Goal: Information Seeking & Learning: Learn about a topic

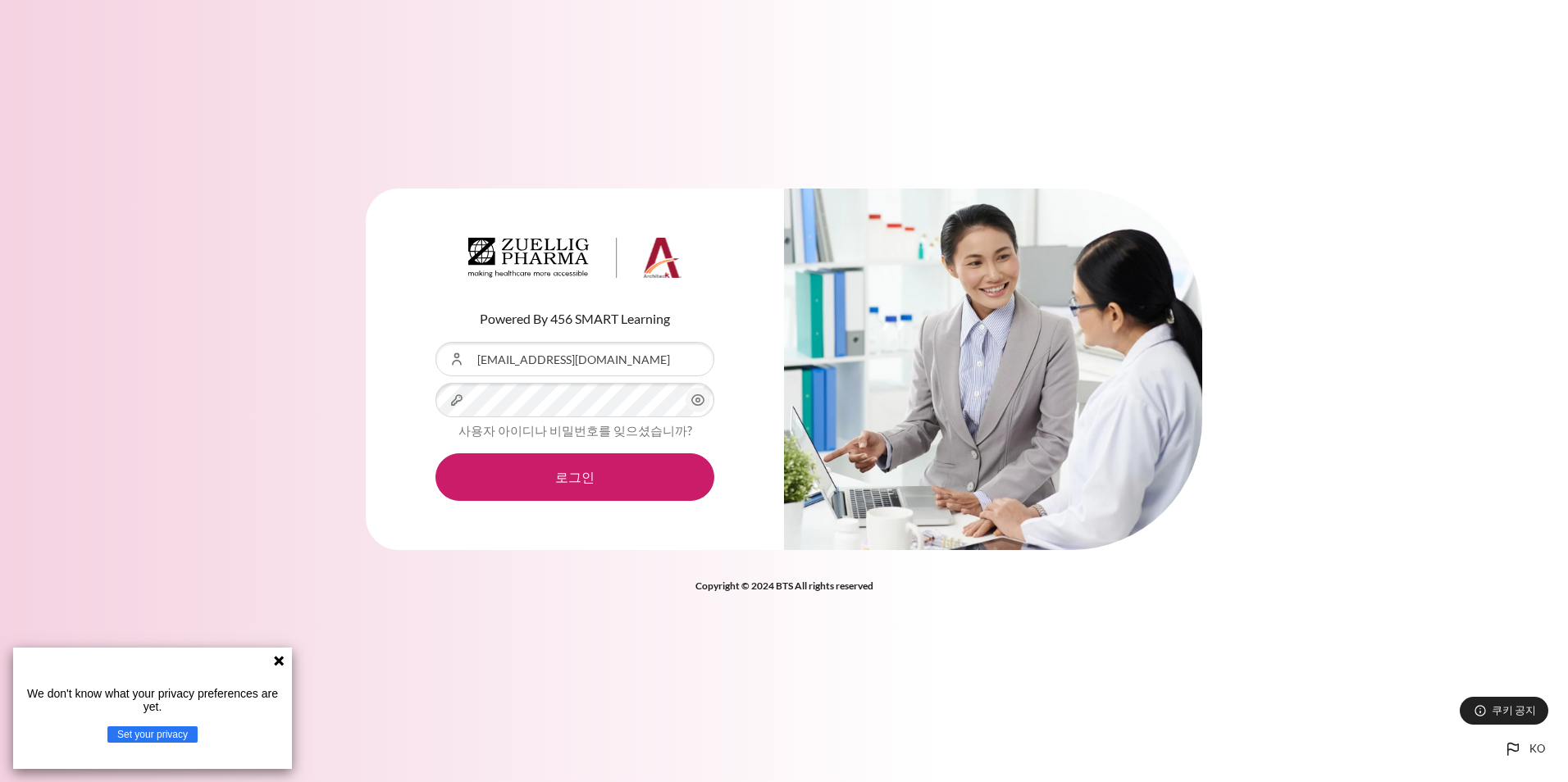
click at [699, 397] on icon "내용" at bounding box center [698, 400] width 20 height 20
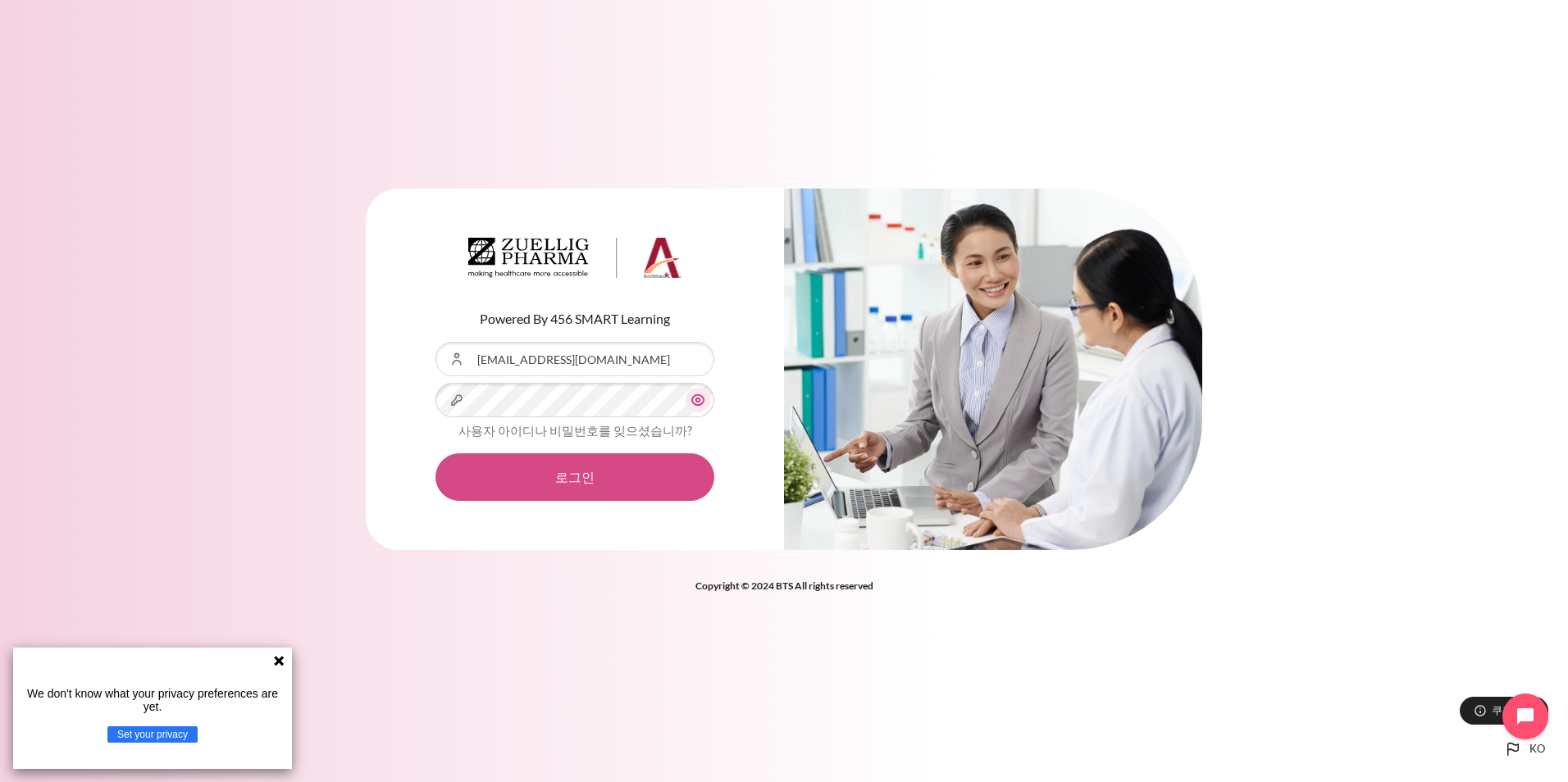
click at [589, 473] on button "로그인" at bounding box center [575, 478] width 279 height 48
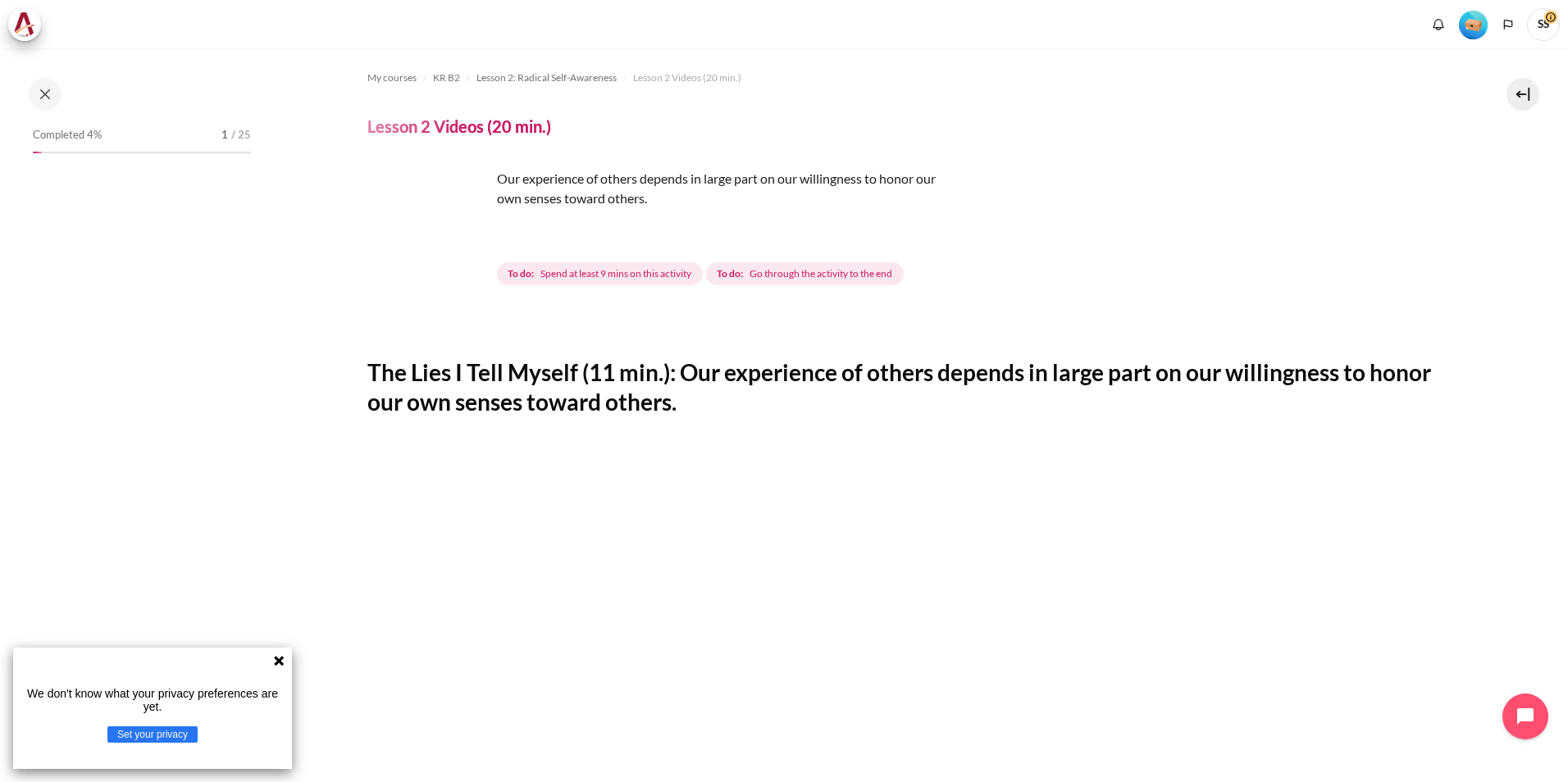
click at [279, 661] on icon at bounding box center [278, 661] width 10 height 10
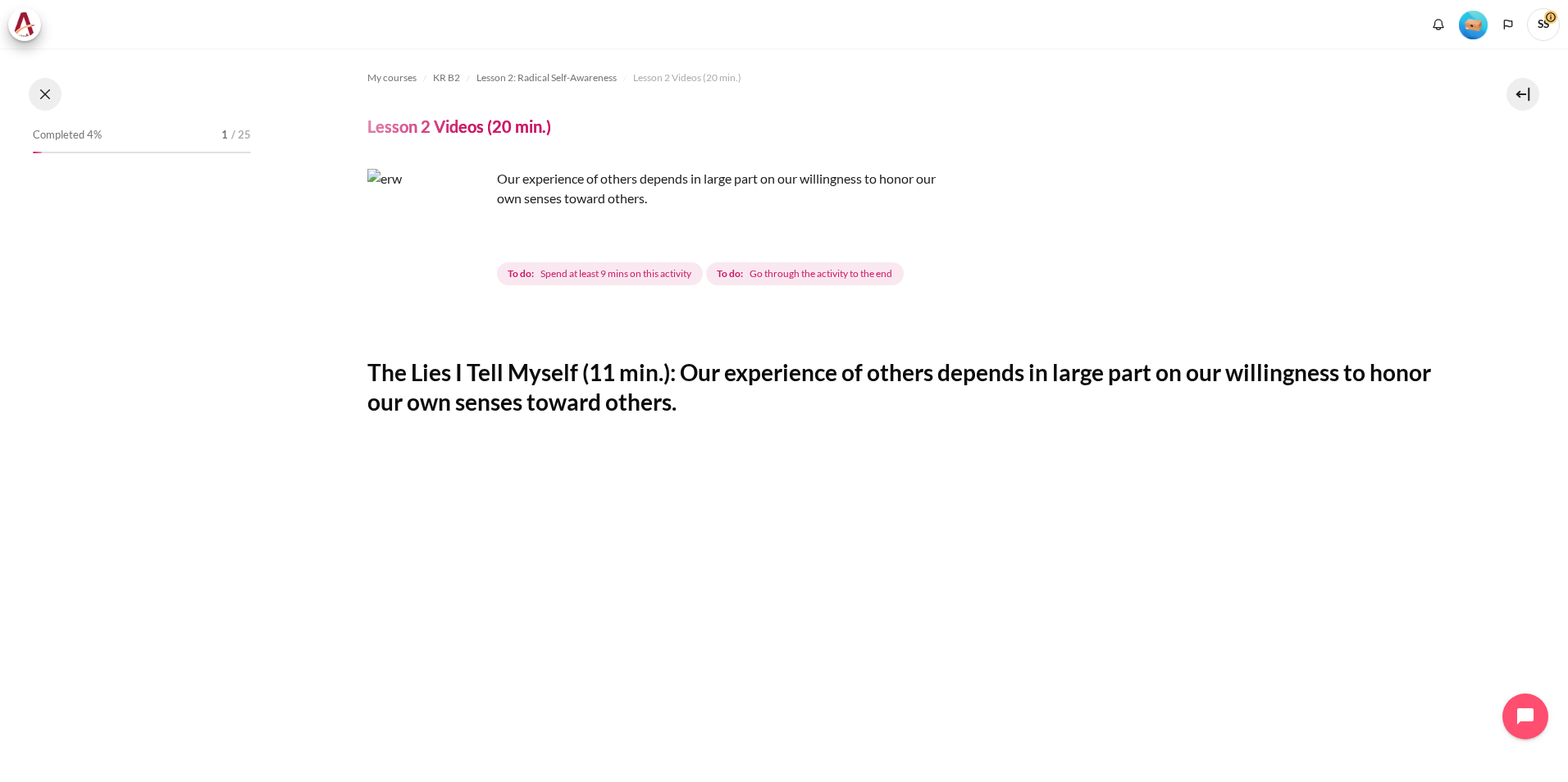
click at [41, 90] on button at bounding box center [45, 94] width 33 height 33
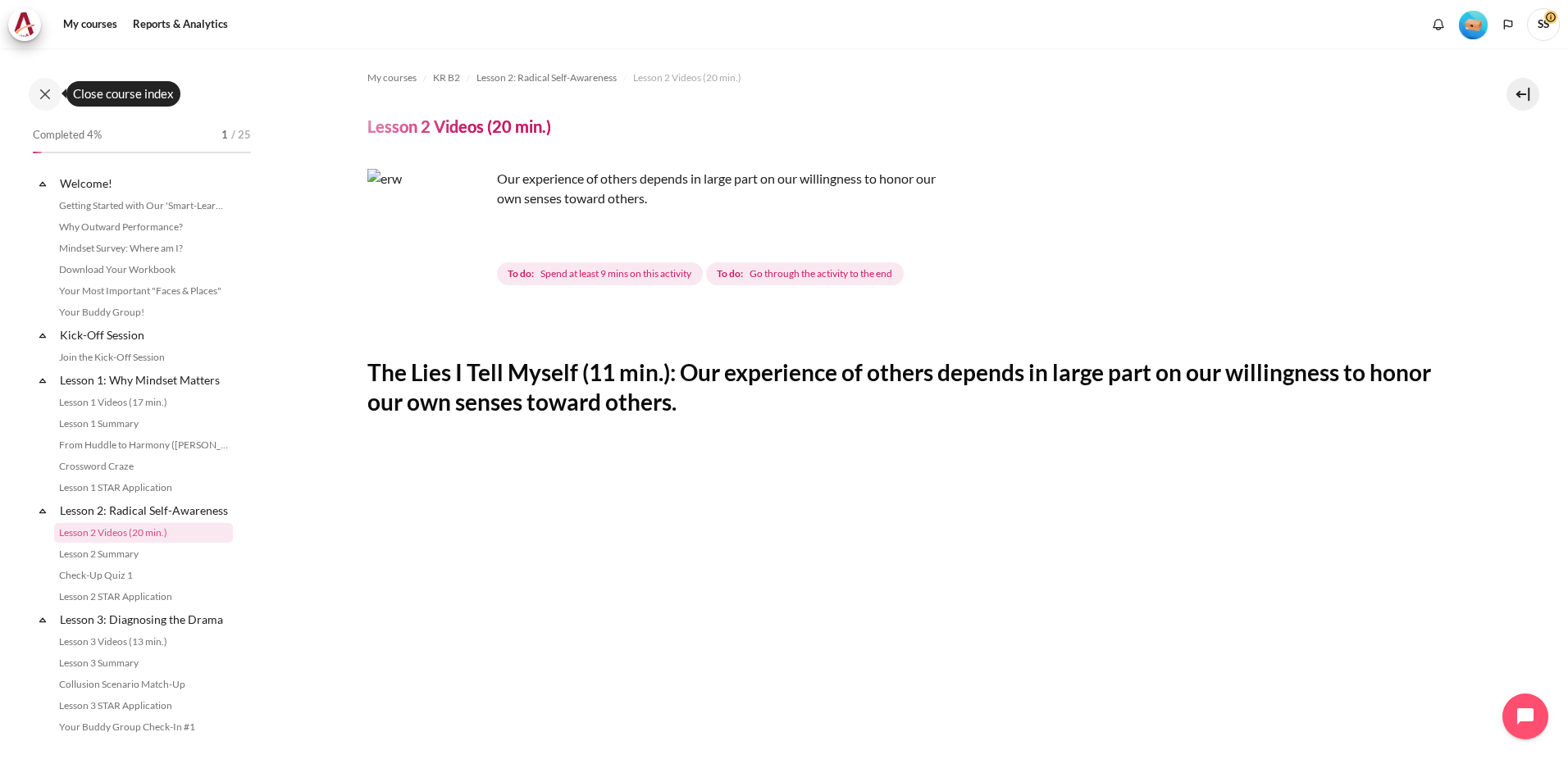
scroll to position [120, 0]
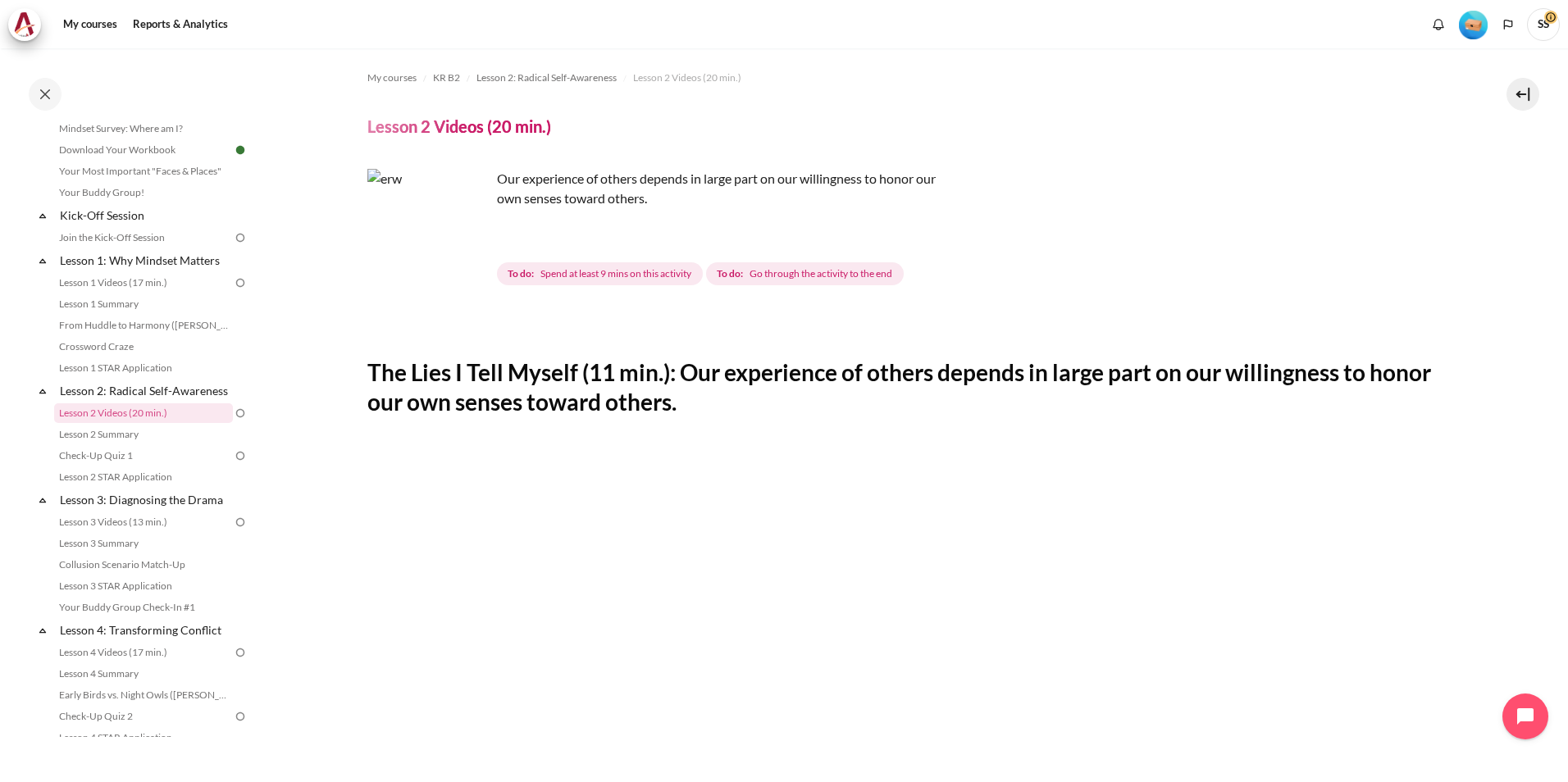
click at [464, 253] on img "Content" at bounding box center [429, 230] width 123 height 123
click at [121, 444] on link "Lesson 2 Summary" at bounding box center [143, 435] width 178 height 20
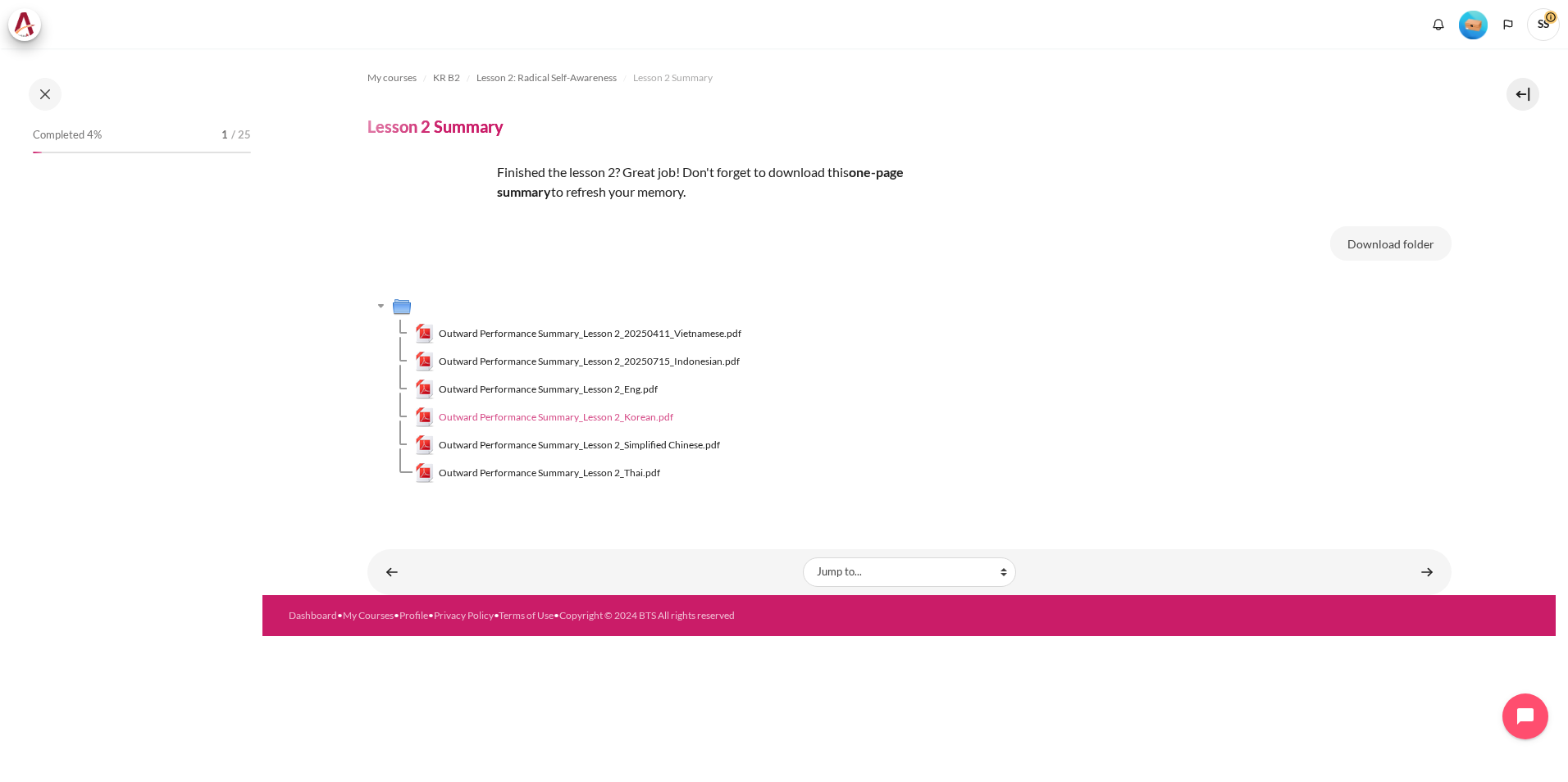
drag, startPoint x: 612, startPoint y: 420, endPoint x: 647, endPoint y: 418, distance: 35.1
click at [612, 420] on span "Outward Performance Summary_Lesson 2_Korean.pdf" at bounding box center [556, 416] width 234 height 14
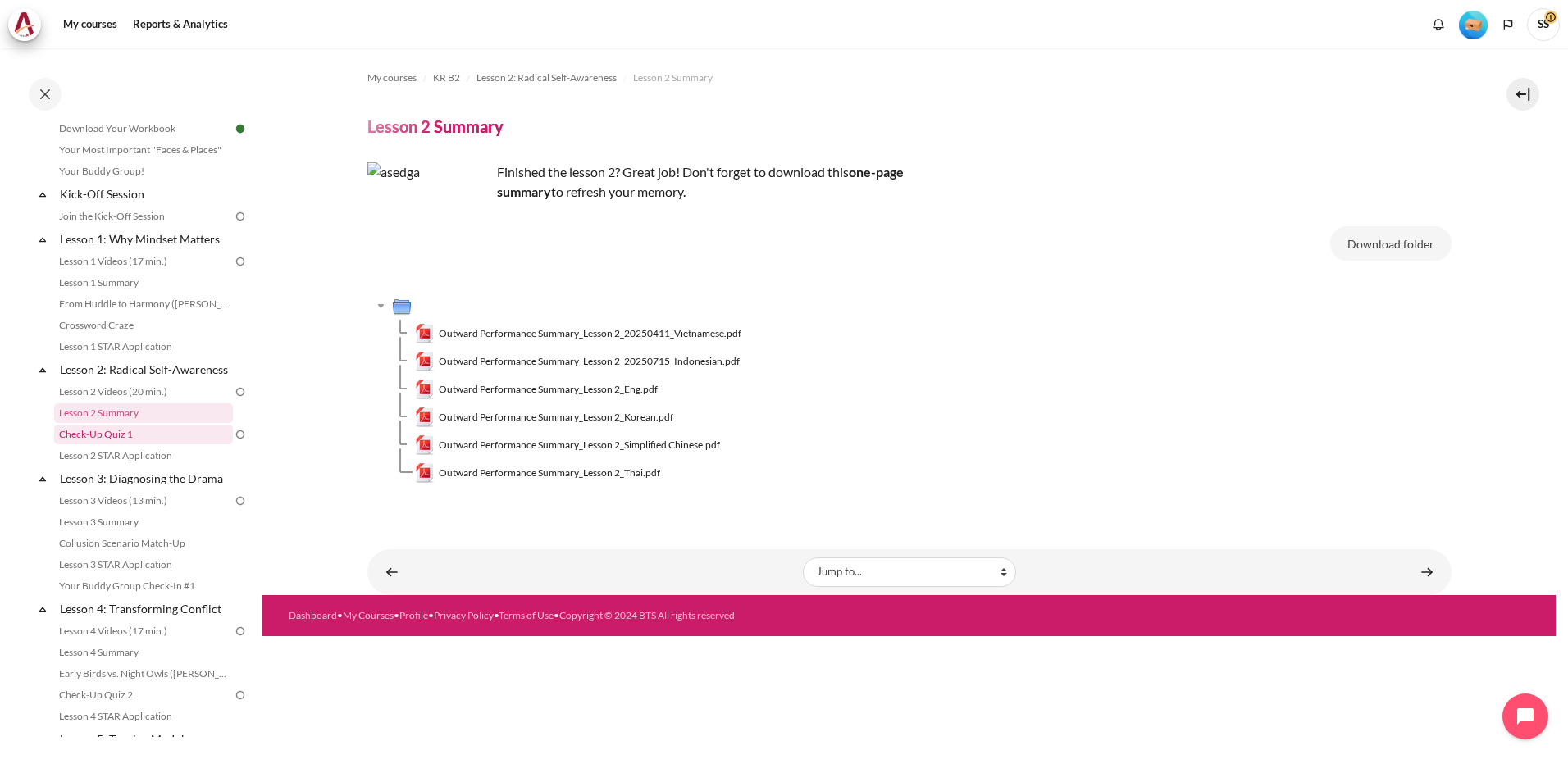
click at [113, 444] on link "Check-Up Quiz 1" at bounding box center [143, 435] width 178 height 20
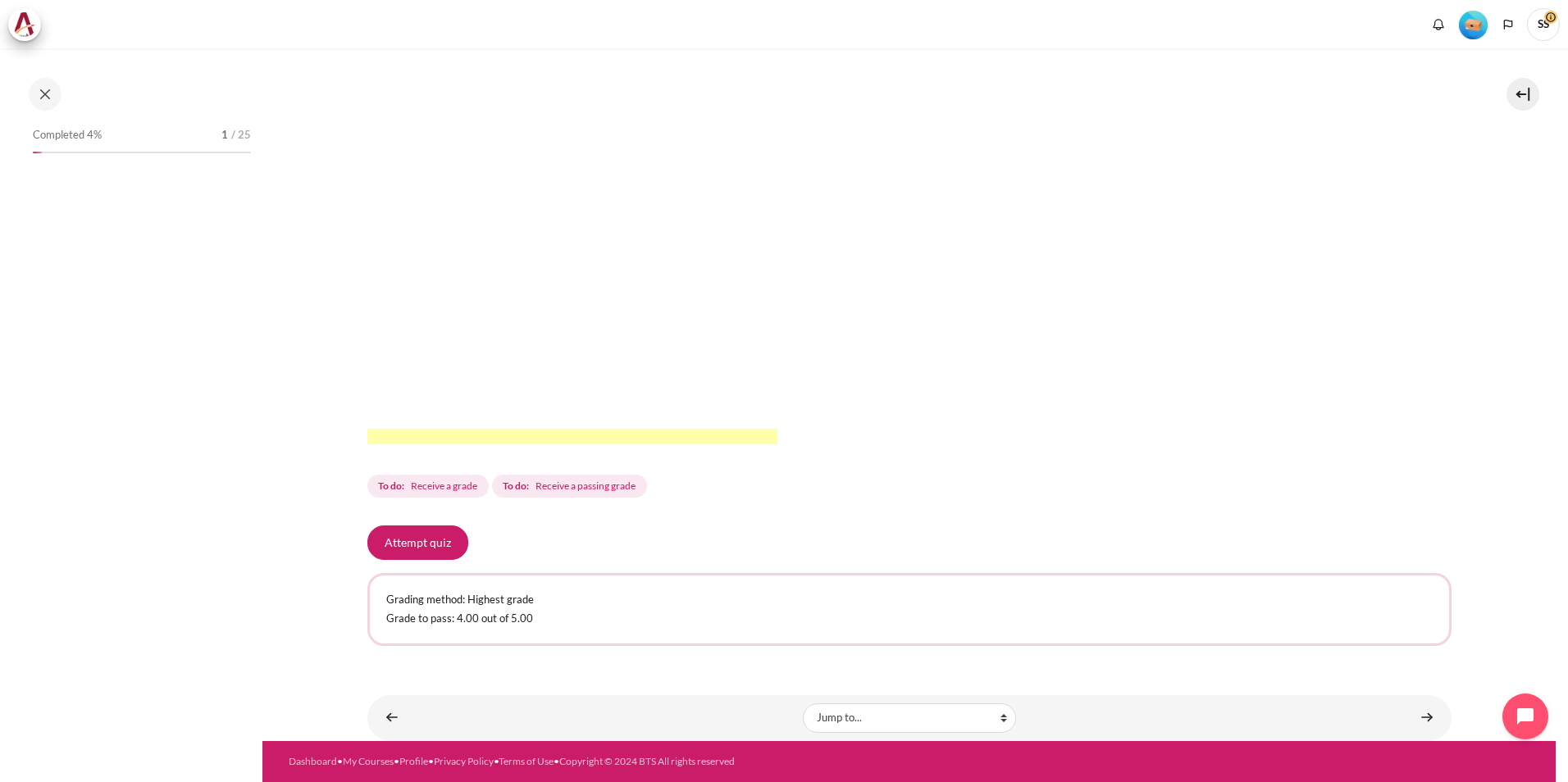
scroll to position [162, 0]
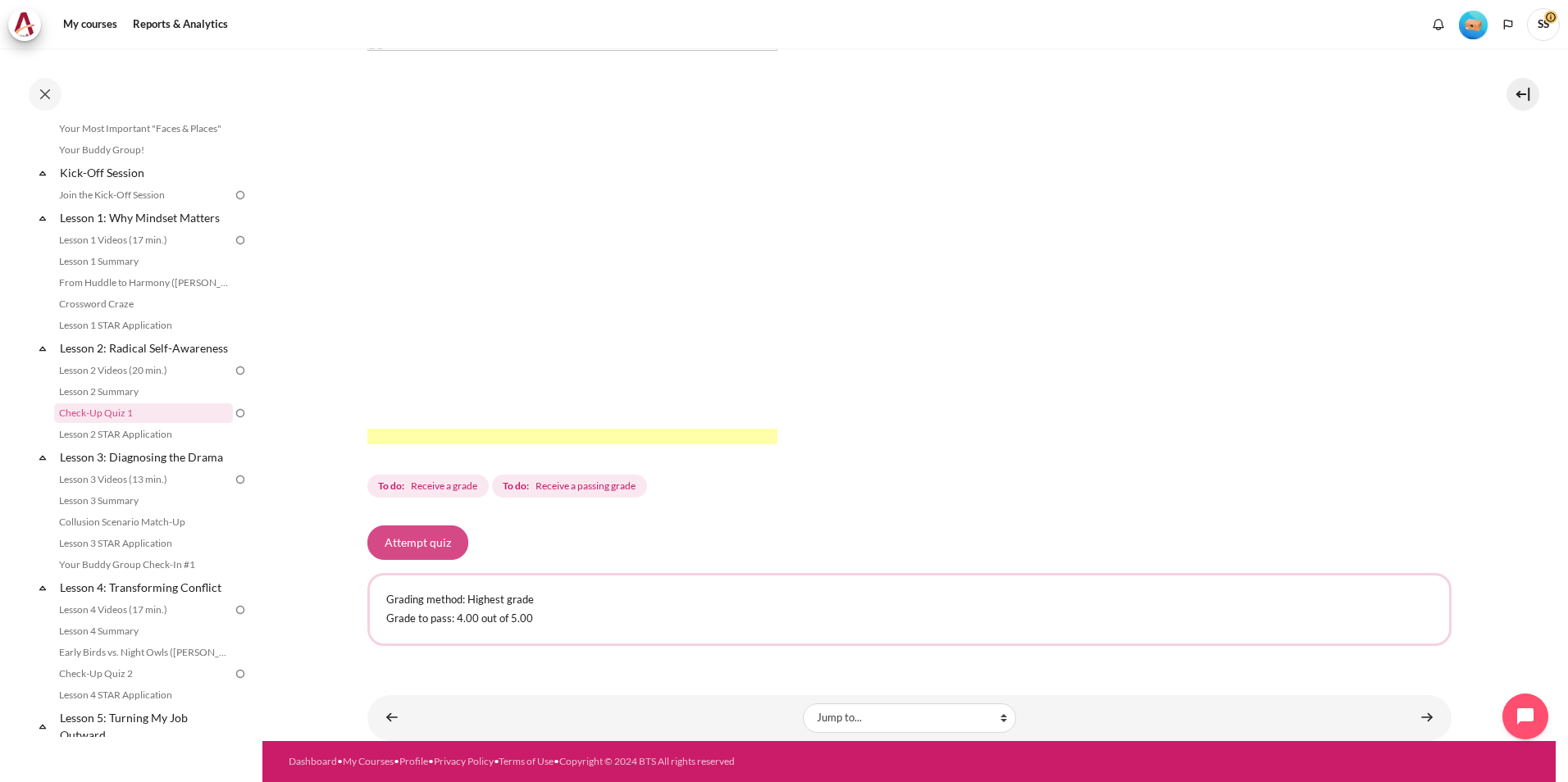
click at [435, 548] on button "Attempt quiz" at bounding box center [417, 543] width 101 height 35
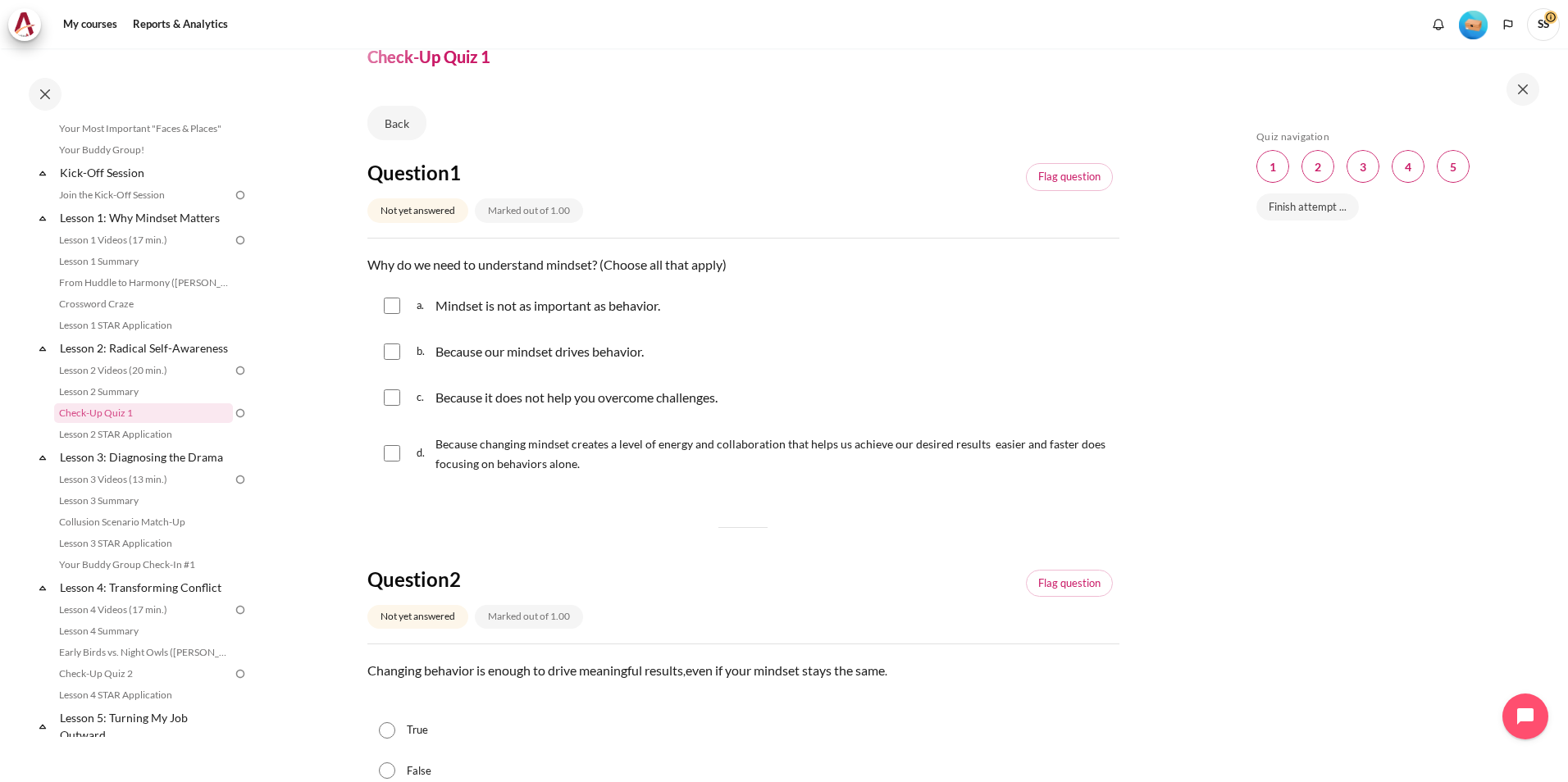
scroll to position [164, 0]
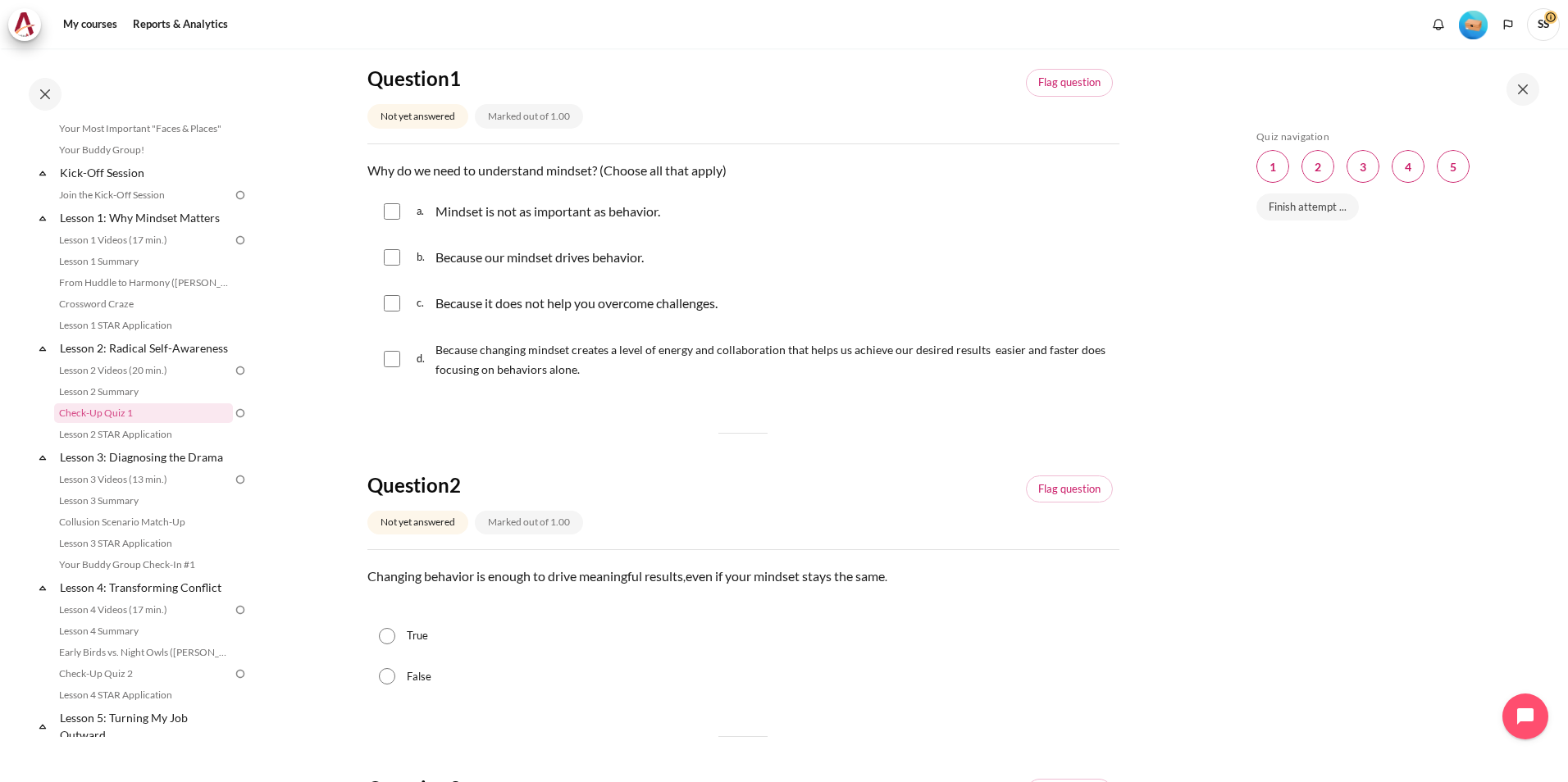
click at [391, 259] on input "Content" at bounding box center [392, 257] width 16 height 16
checkbox input "true"
click at [392, 361] on input "Content" at bounding box center [392, 359] width 16 height 16
checkbox input "true"
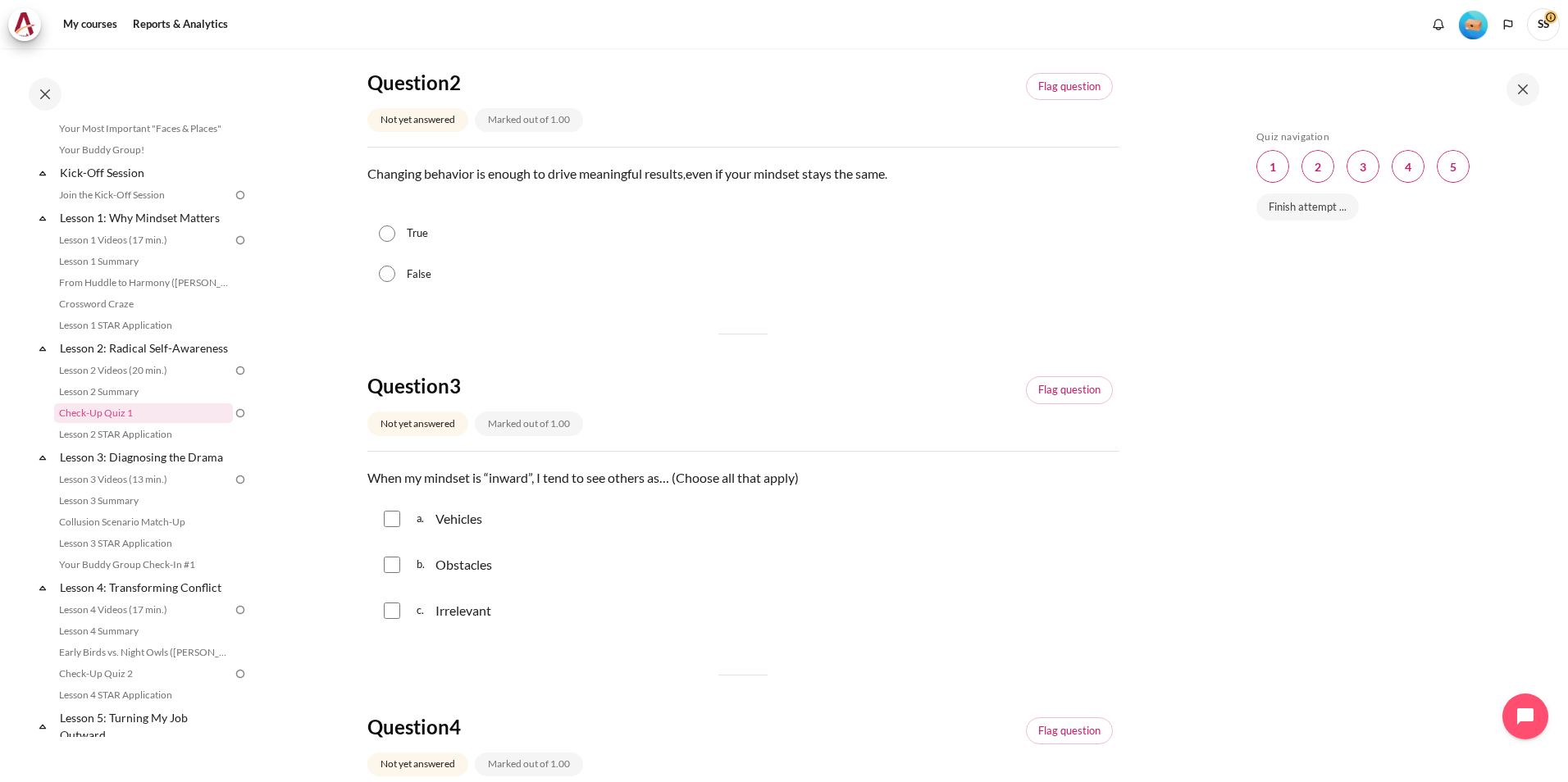
scroll to position [574, 0]
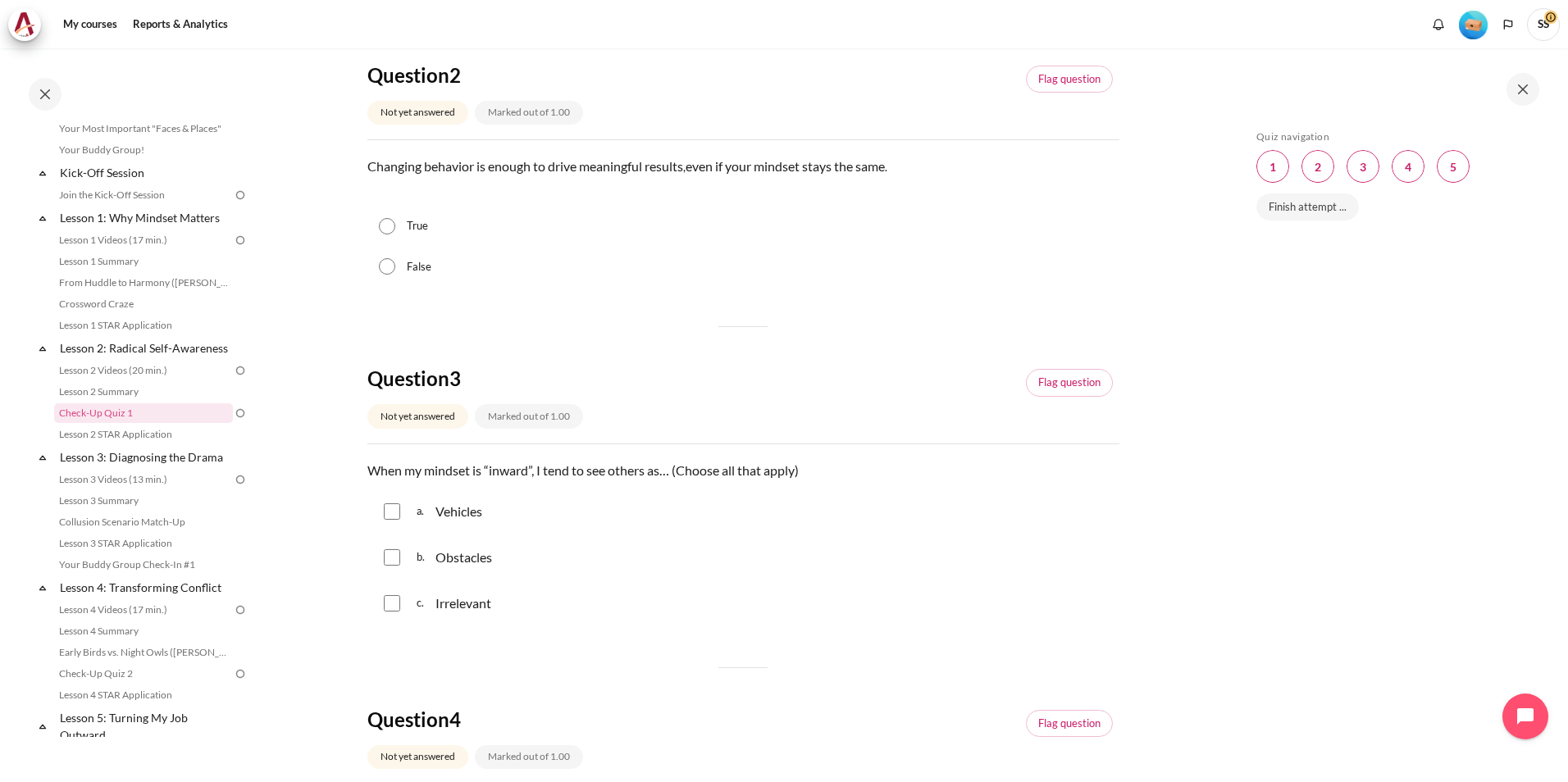
click at [388, 267] on input "False" at bounding box center [387, 266] width 16 height 16
radio input "true"
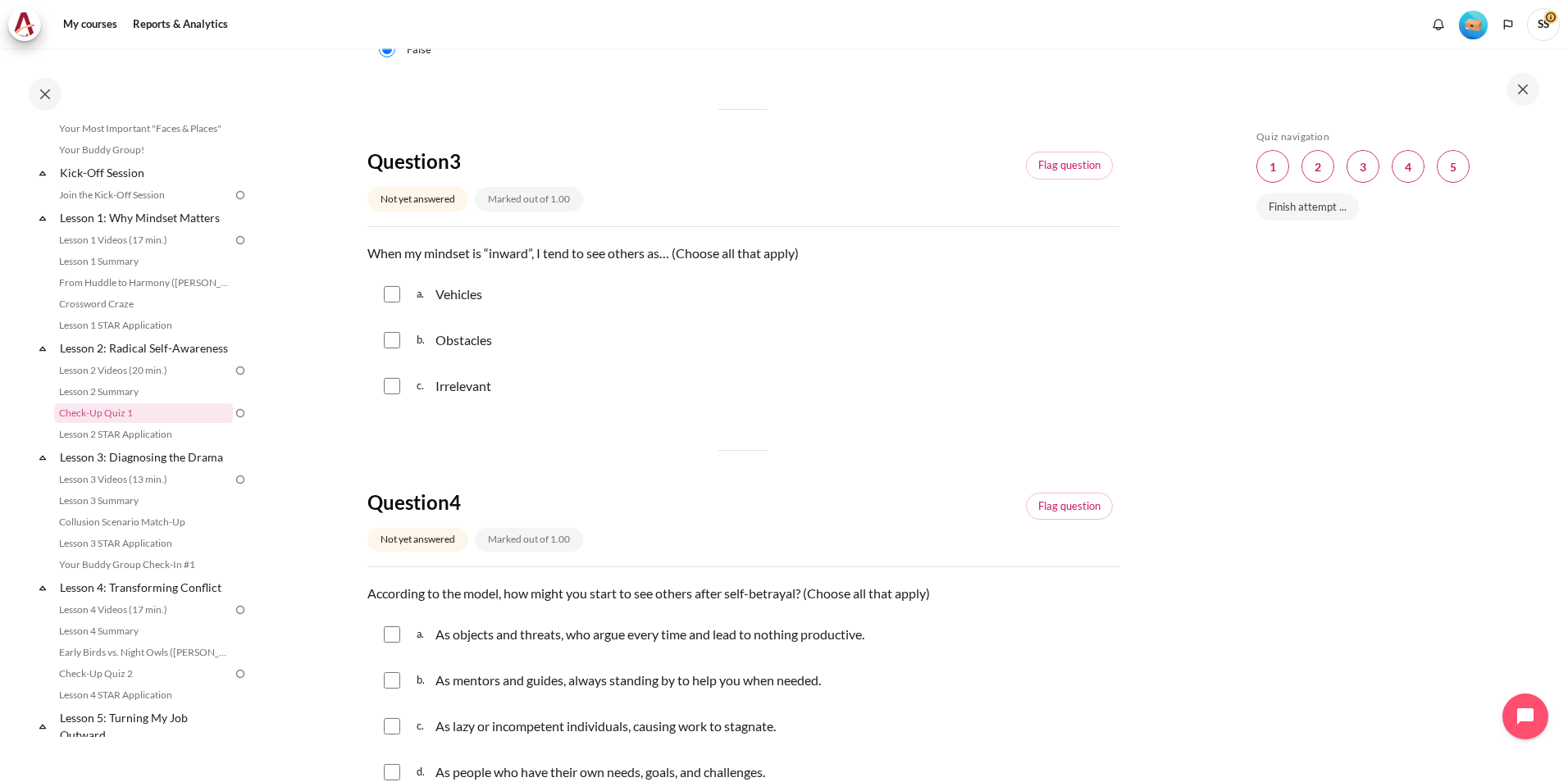
scroll to position [820, 0]
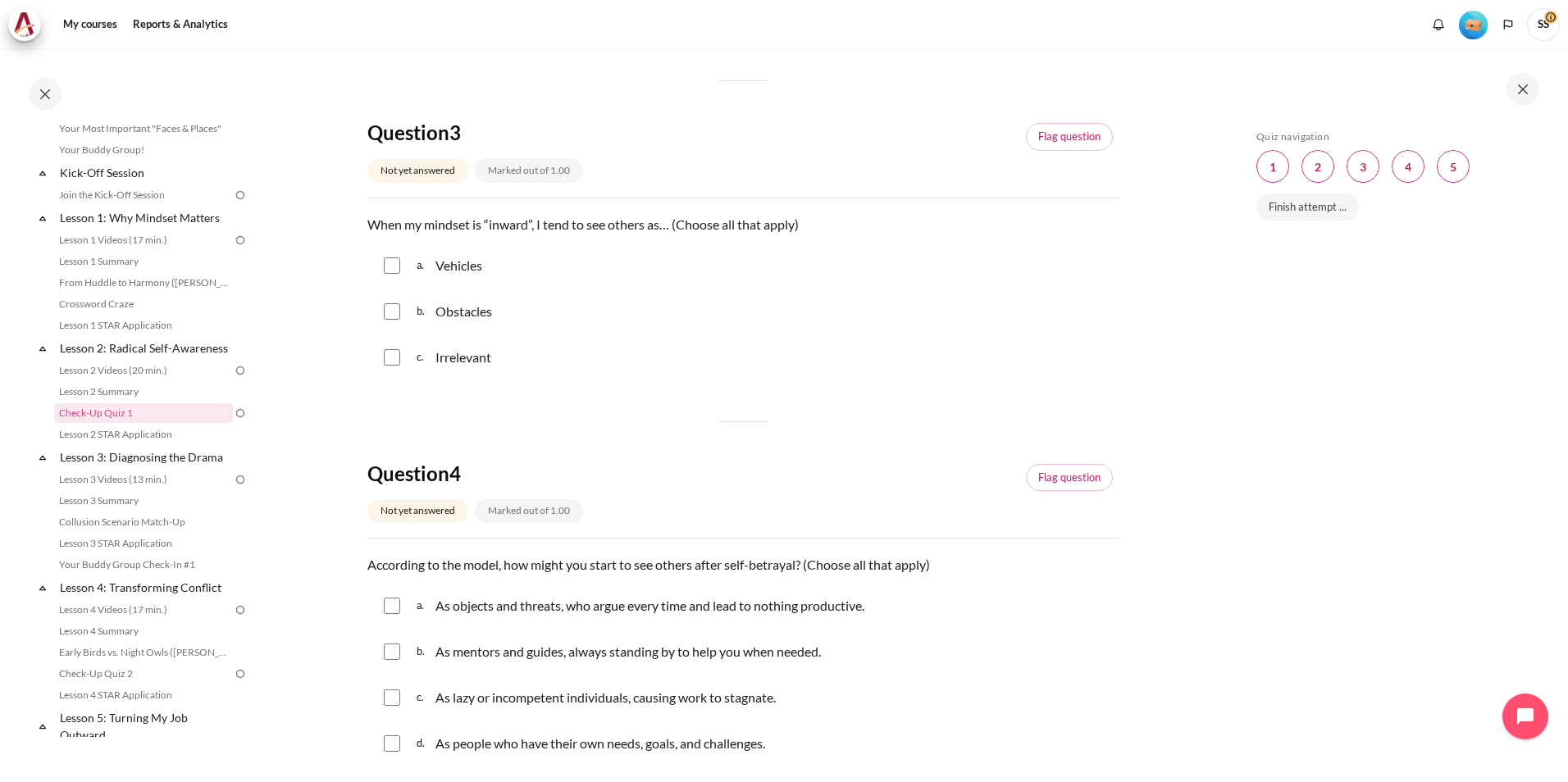
click at [394, 270] on input "Content" at bounding box center [392, 265] width 16 height 16
checkbox input "true"
click at [390, 319] on input "Content" at bounding box center [392, 311] width 16 height 16
checkbox input "true"
click at [394, 364] on input "Content" at bounding box center [392, 357] width 16 height 16
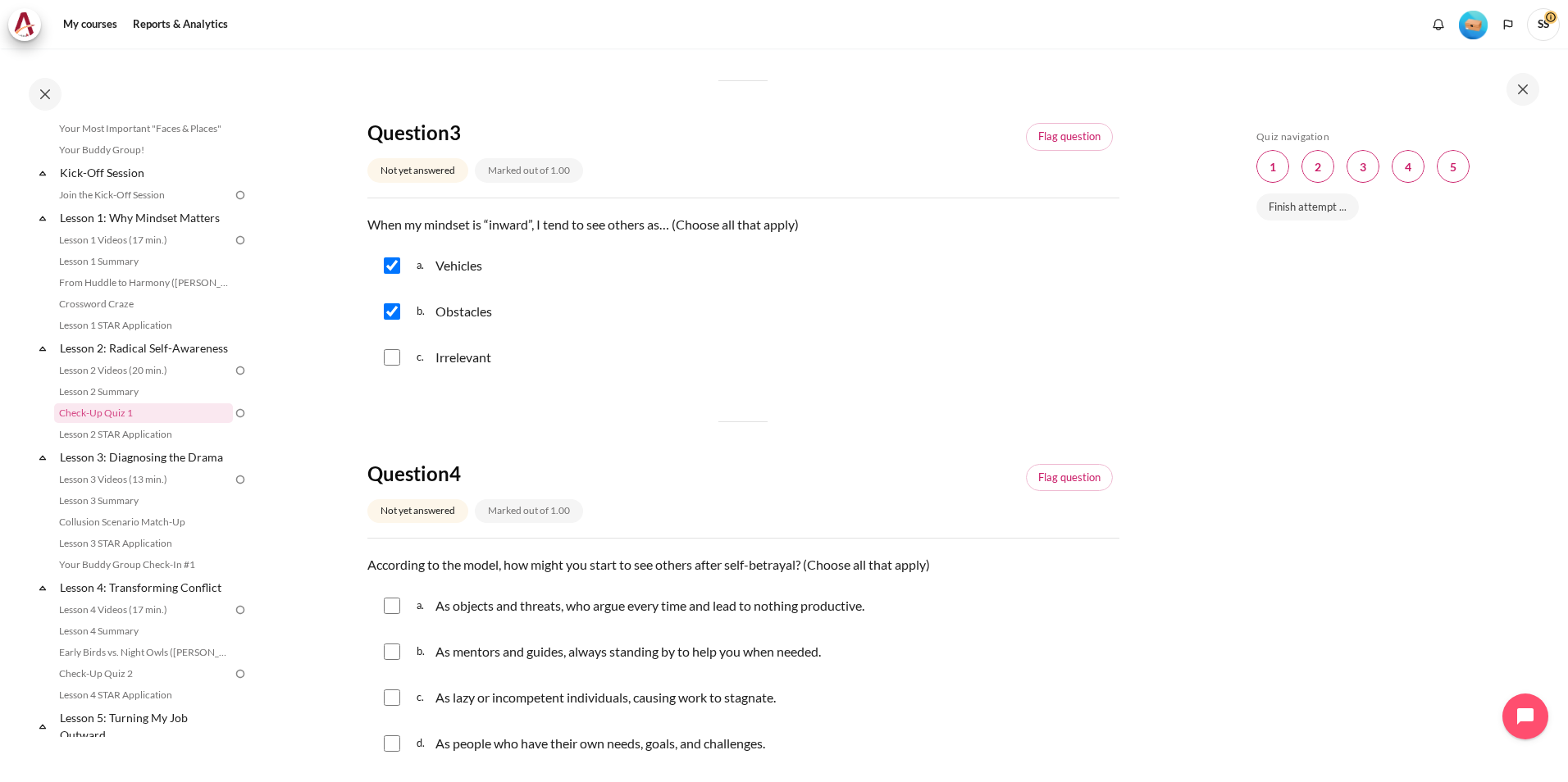
checkbox input "true"
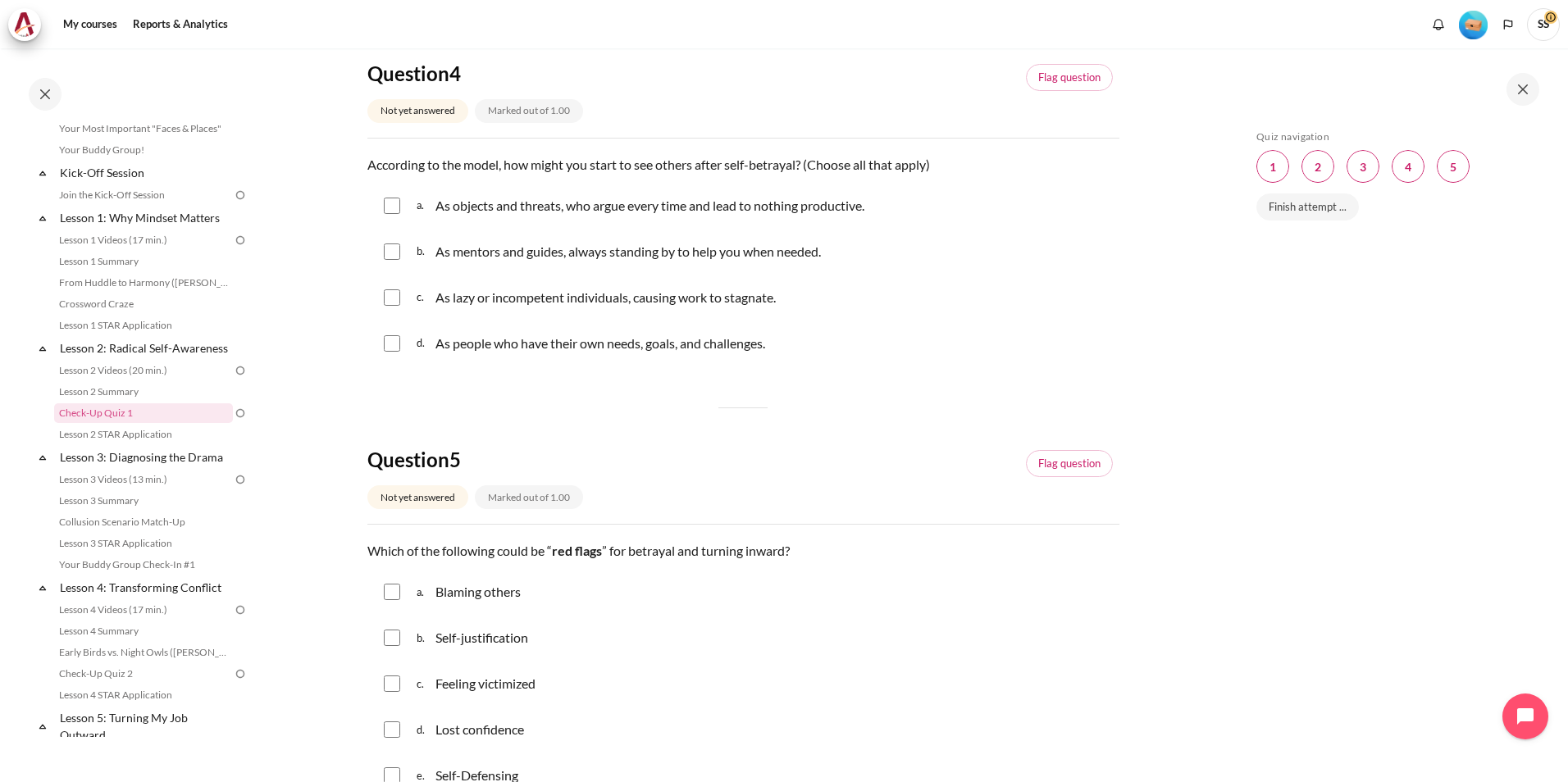
scroll to position [1230, 0]
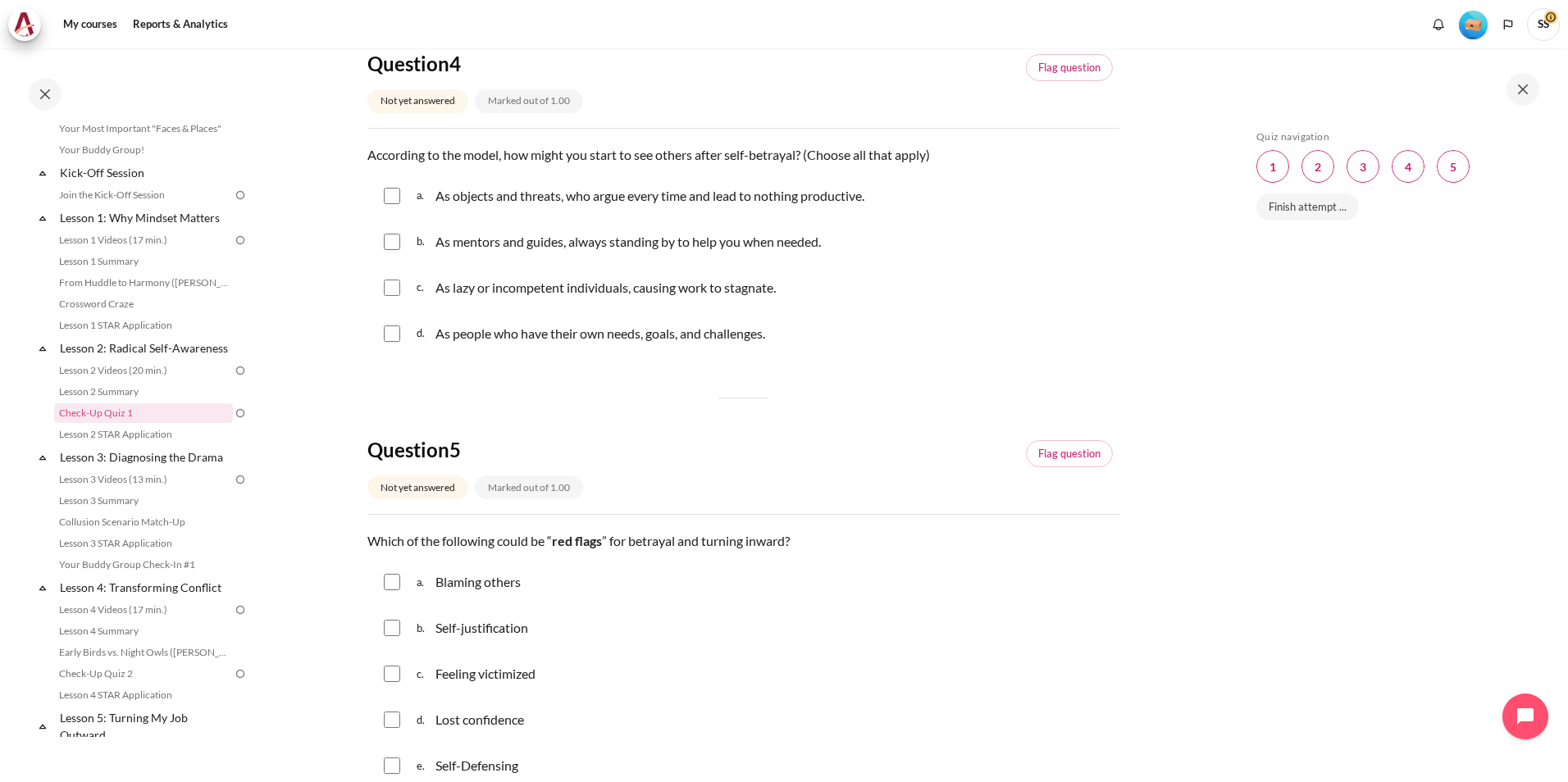
click at [397, 195] on input "Content" at bounding box center [392, 196] width 16 height 16
checkbox input "true"
click at [400, 292] on div "c. As lazy or incompetent individuals, causing work to stagnate." at bounding box center [744, 288] width 752 height 42
click at [392, 290] on input "Content" at bounding box center [392, 287] width 16 height 16
checkbox input "true"
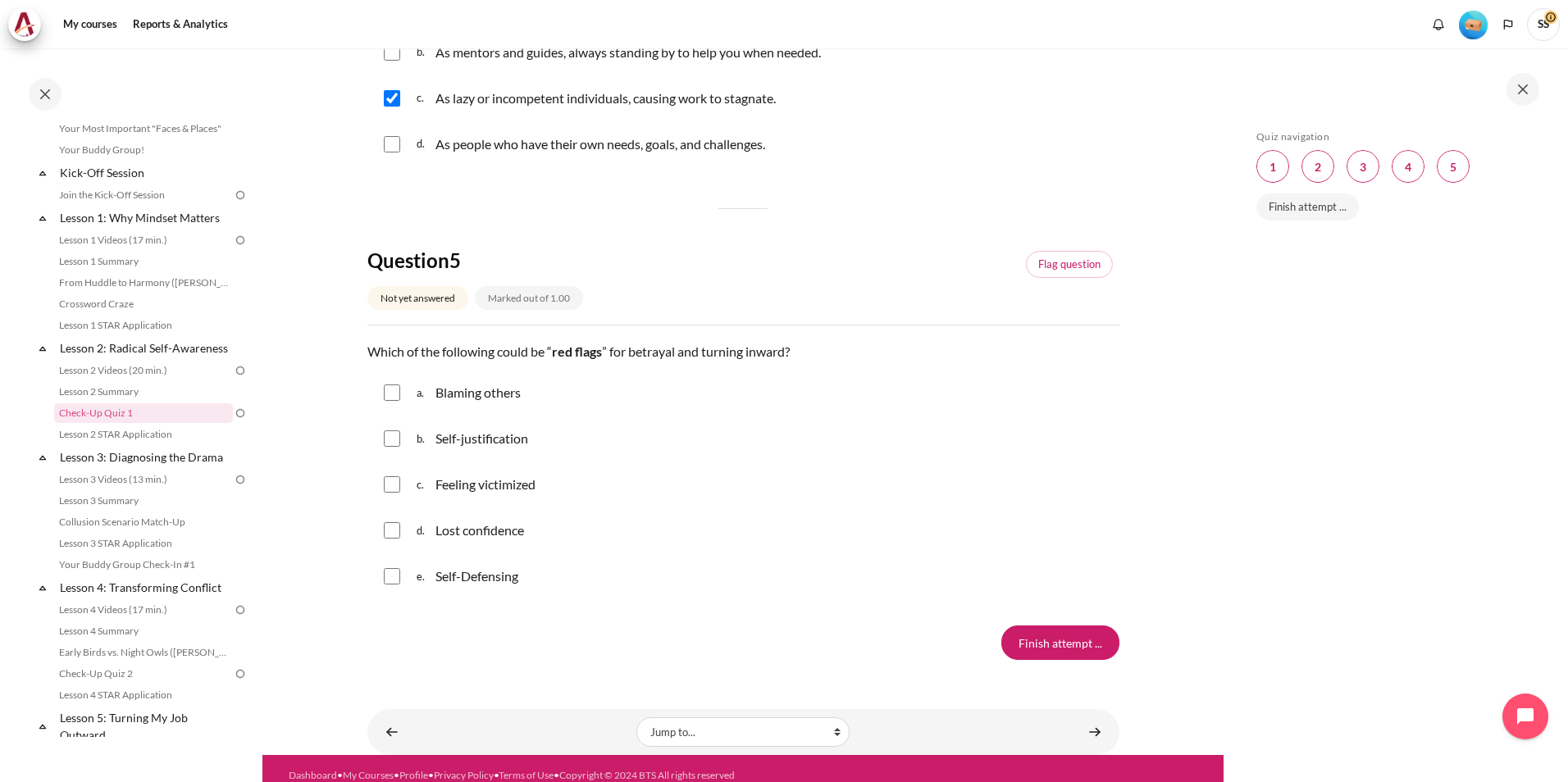
scroll to position [1434, 0]
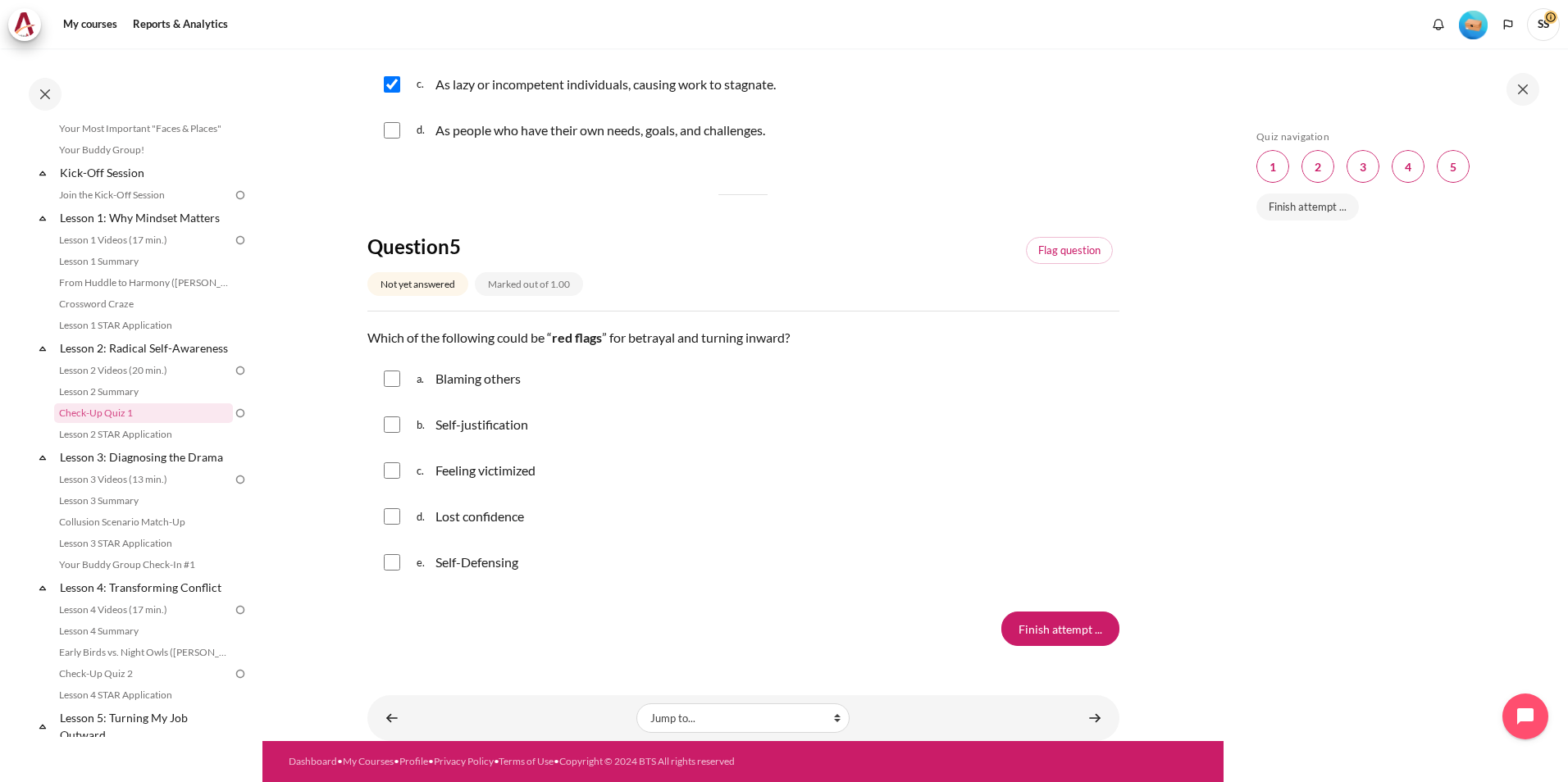
click at [394, 381] on input "Content" at bounding box center [392, 378] width 16 height 16
checkbox input "true"
click at [392, 431] on input "Content" at bounding box center [392, 424] width 16 height 16
checkbox input "true"
click at [397, 476] on input "Content" at bounding box center [392, 470] width 16 height 16
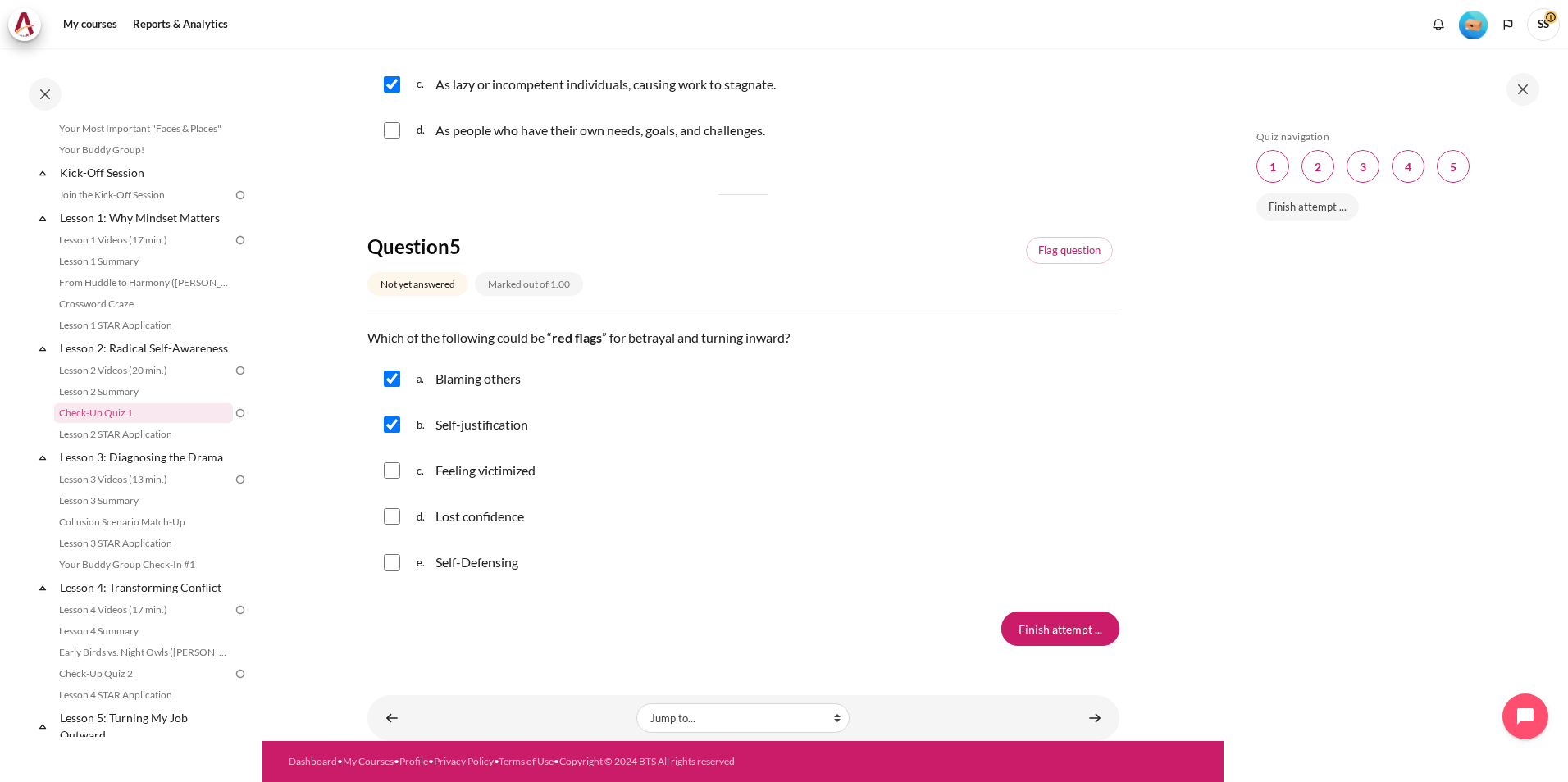
checkbox input "true"
click at [396, 570] on input "Content" at bounding box center [392, 562] width 16 height 16
checkbox input "true"
click at [1048, 630] on input "Finish attempt ..." at bounding box center [1059, 629] width 118 height 35
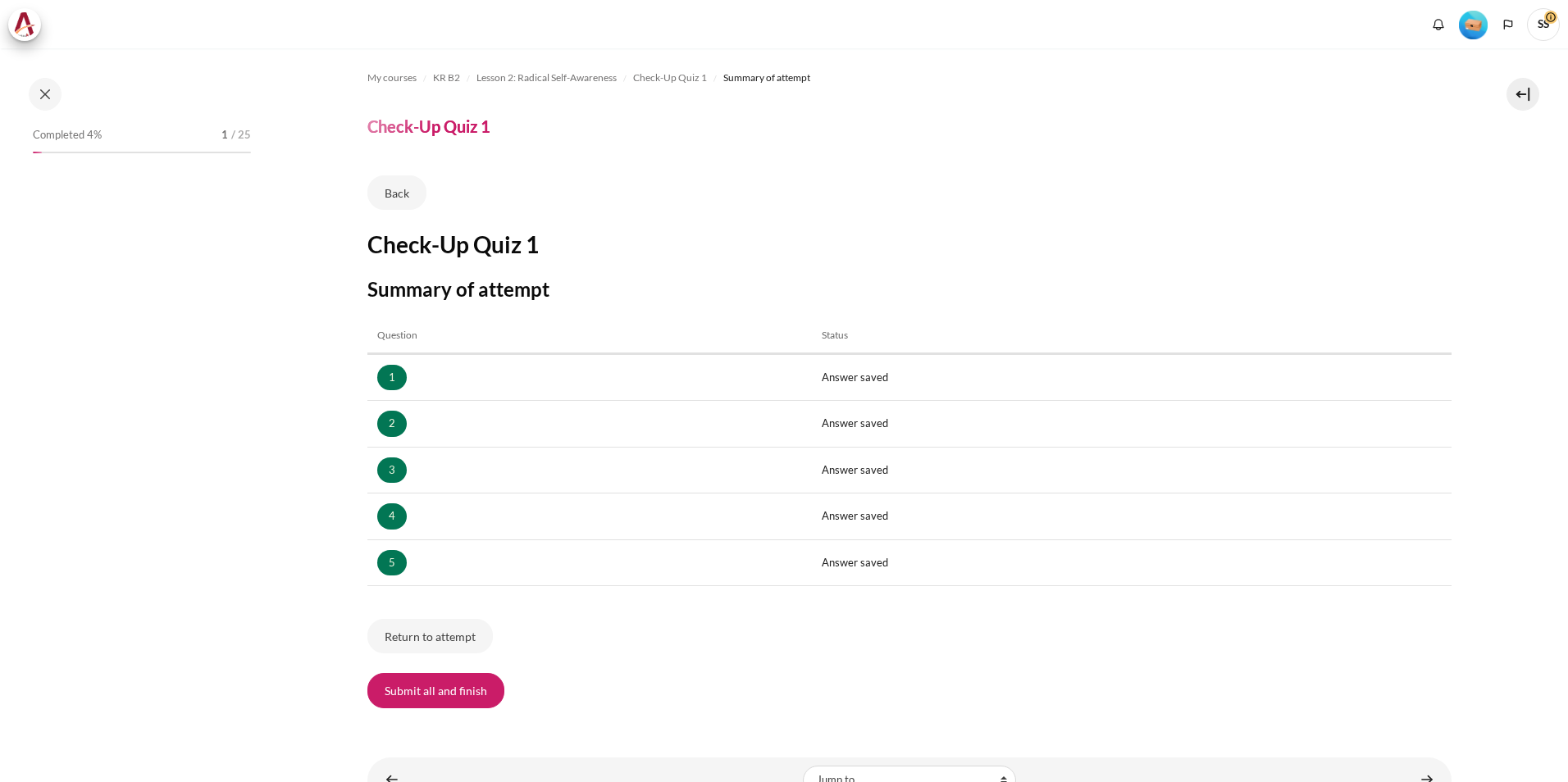
scroll to position [62, 0]
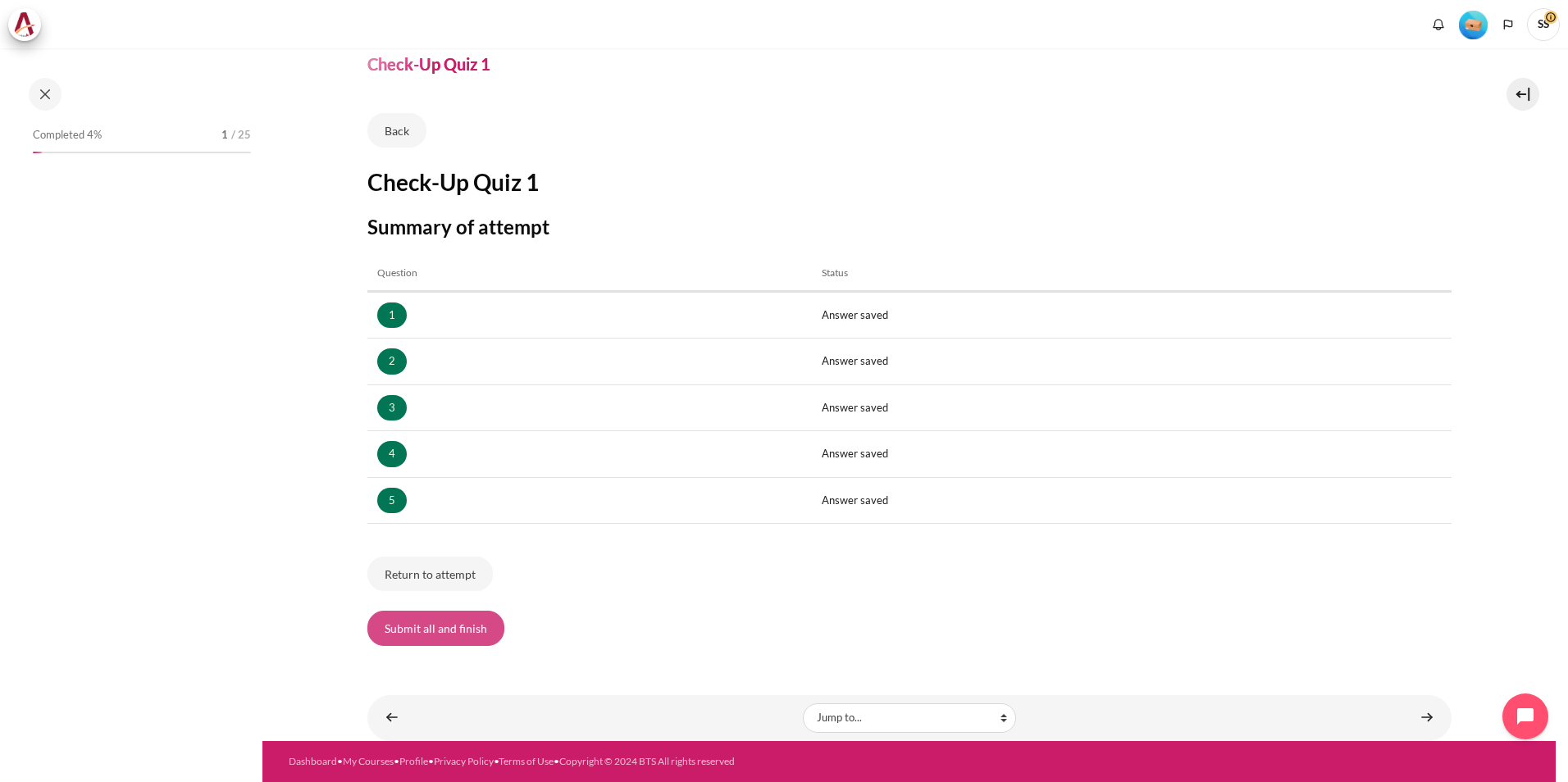
click at [415, 627] on button "Submit all and finish" at bounding box center [436, 628] width 137 height 35
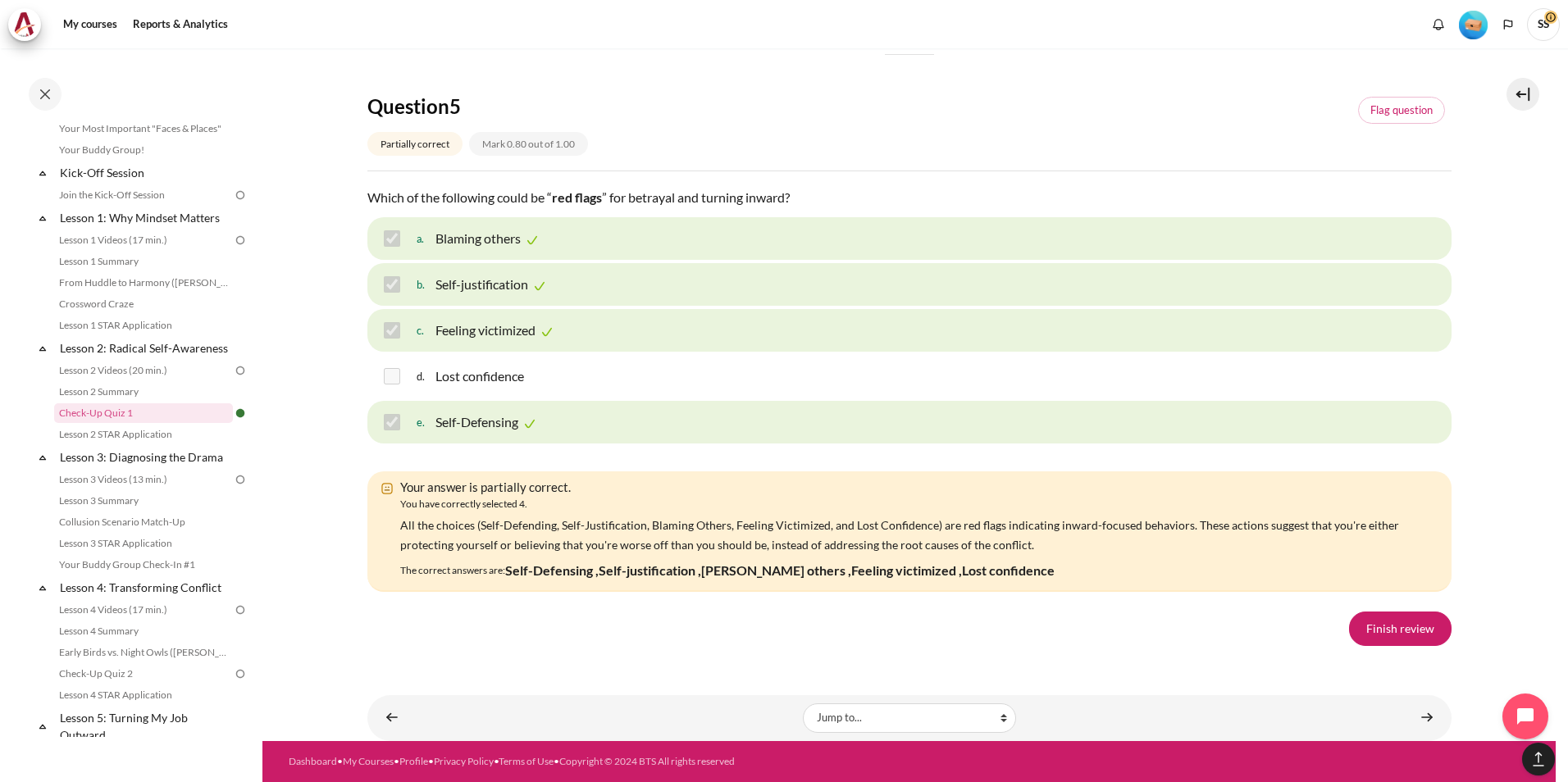
scroll to position [2613, 0]
click at [1407, 629] on link "Finish review" at bounding box center [1400, 629] width 103 height 35
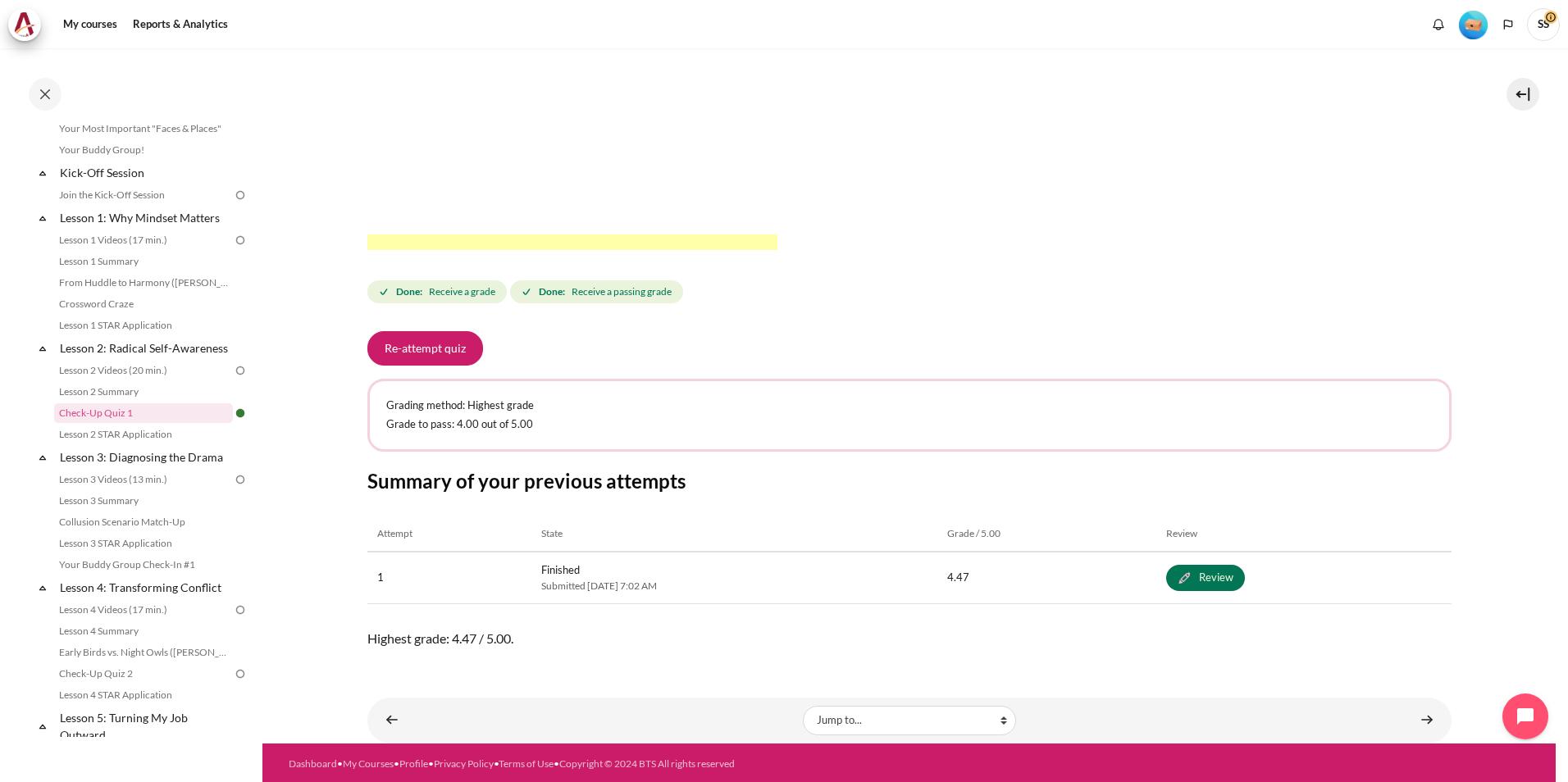
scroll to position [502, 0]
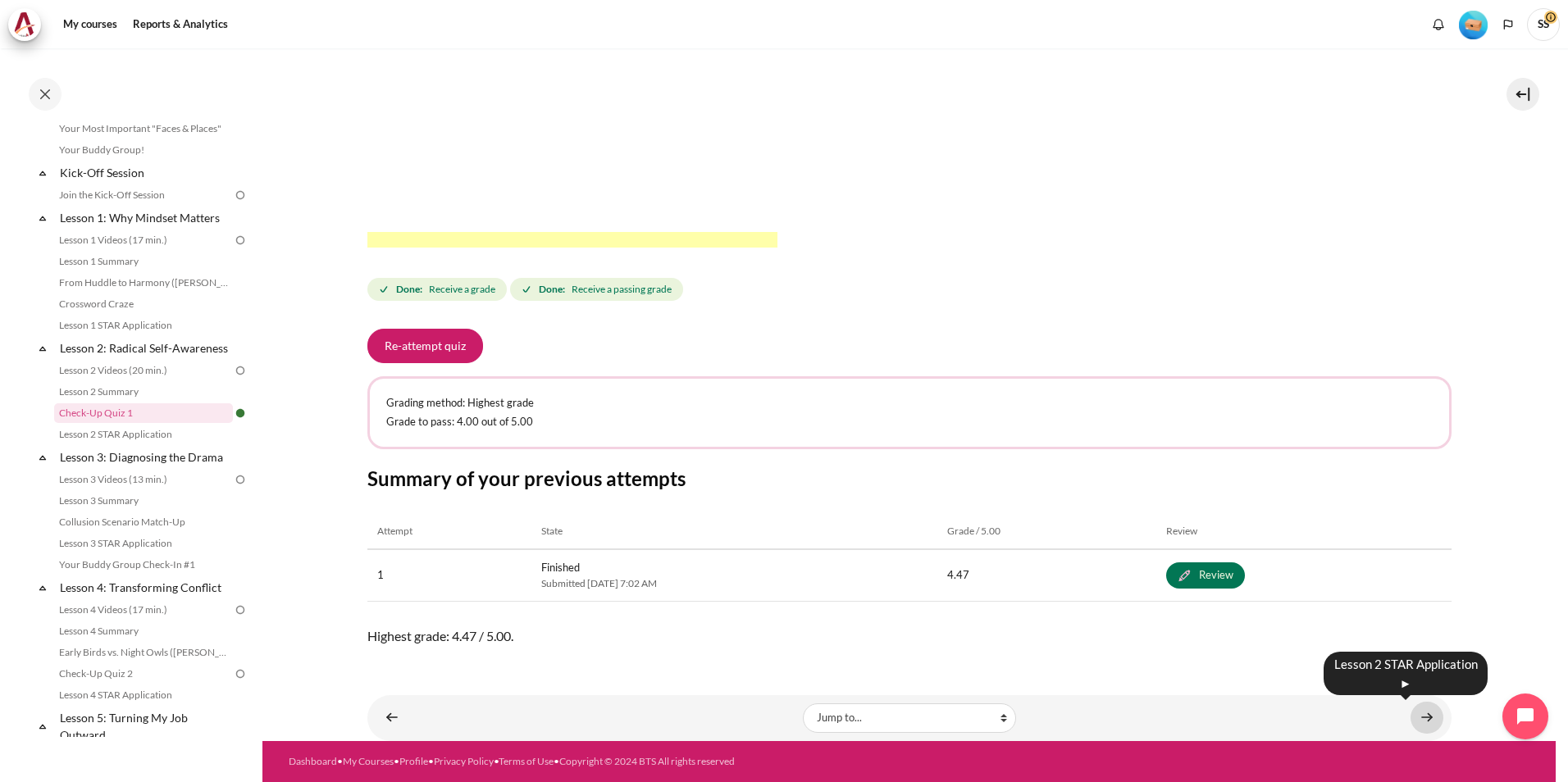
click at [1413, 716] on link "Content" at bounding box center [1427, 718] width 33 height 32
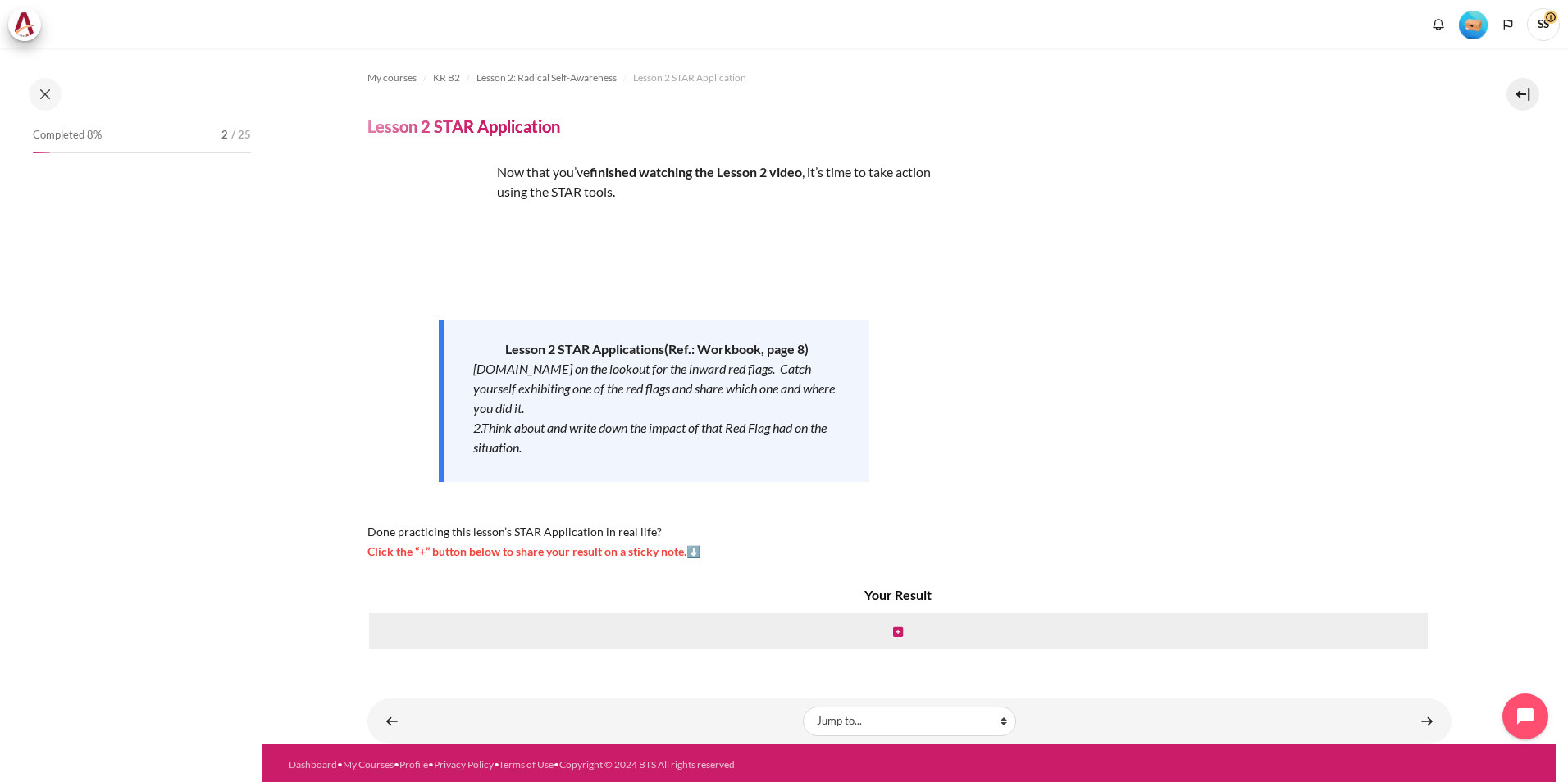
scroll to position [3, 0]
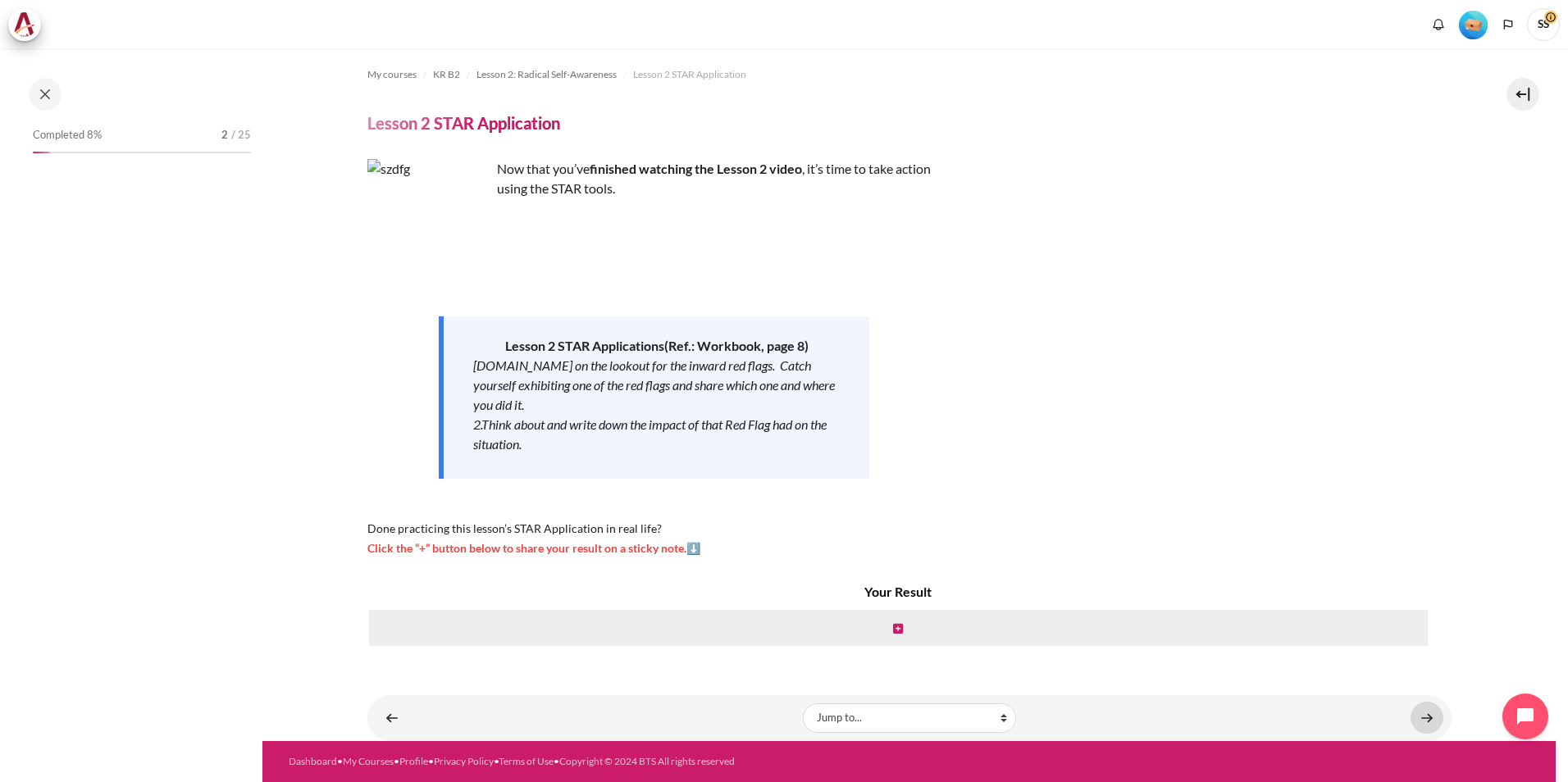
click at [1424, 714] on link "Content" at bounding box center [1427, 718] width 33 height 32
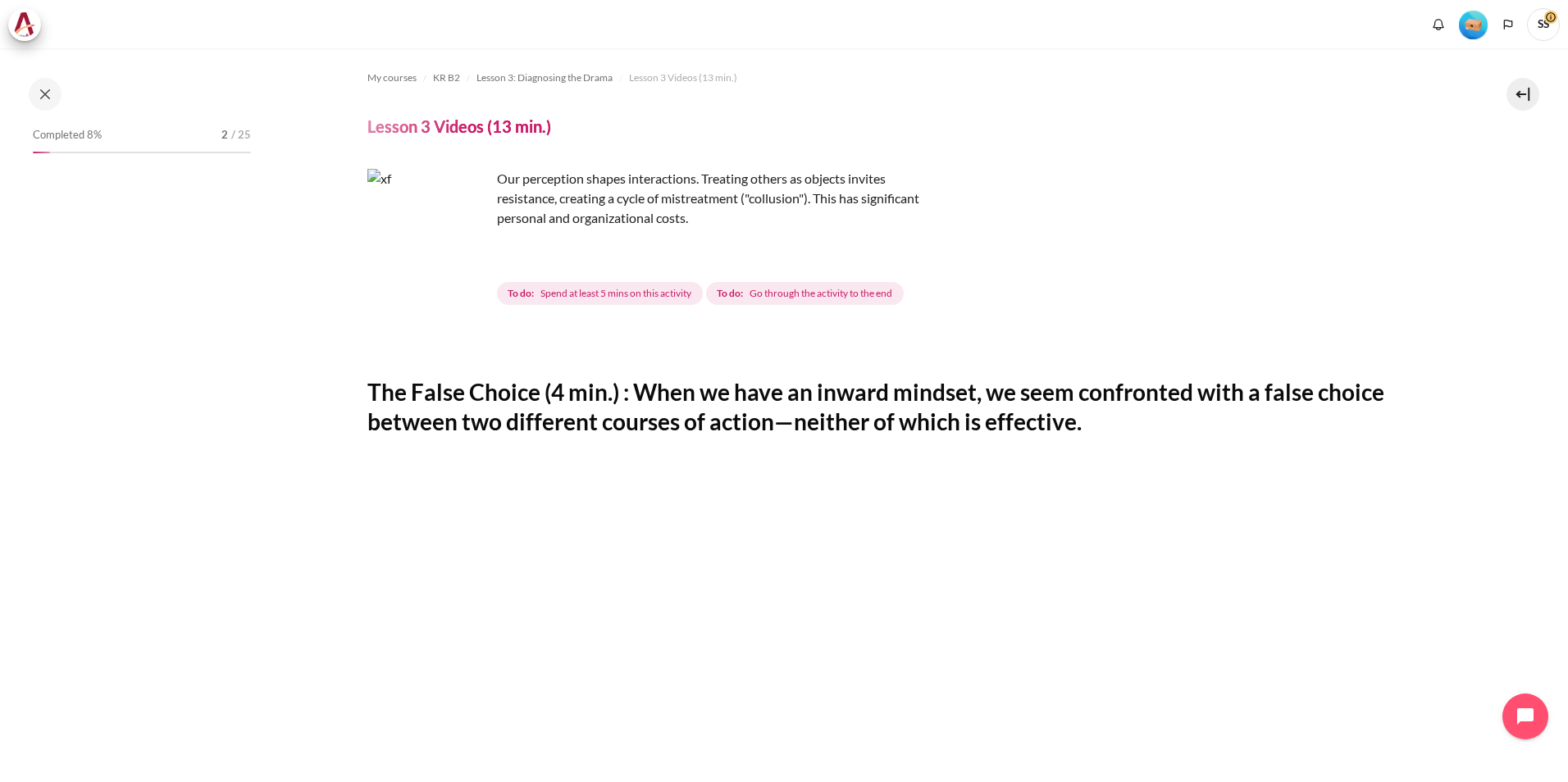
click at [473, 261] on img "Content" at bounding box center [429, 230] width 123 height 123
click at [731, 416] on h2 "The False Choice (4 min.) : When we have an inward mindset, we seem confronted …" at bounding box center [910, 407] width 1084 height 59
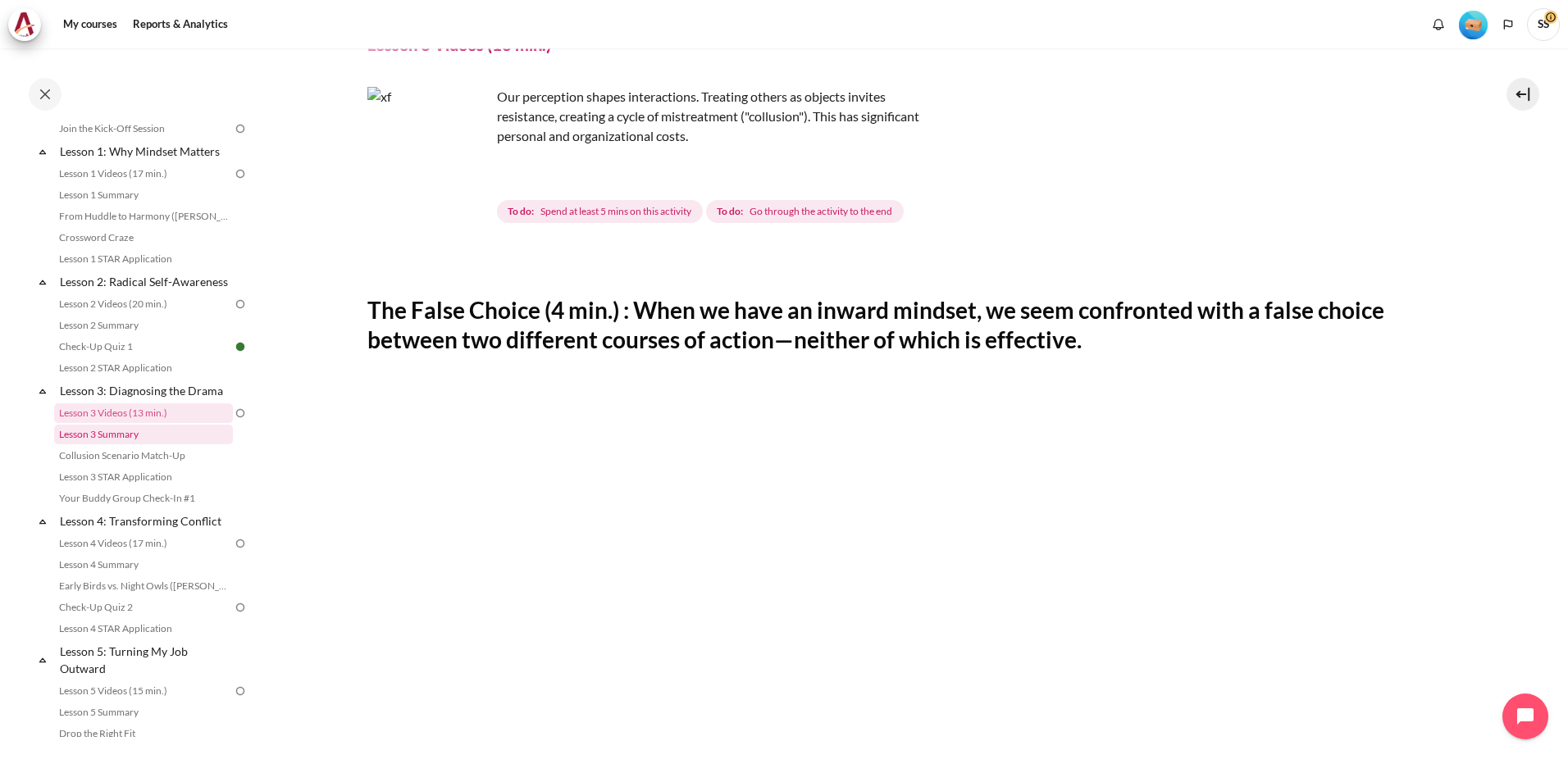
scroll to position [311, 0]
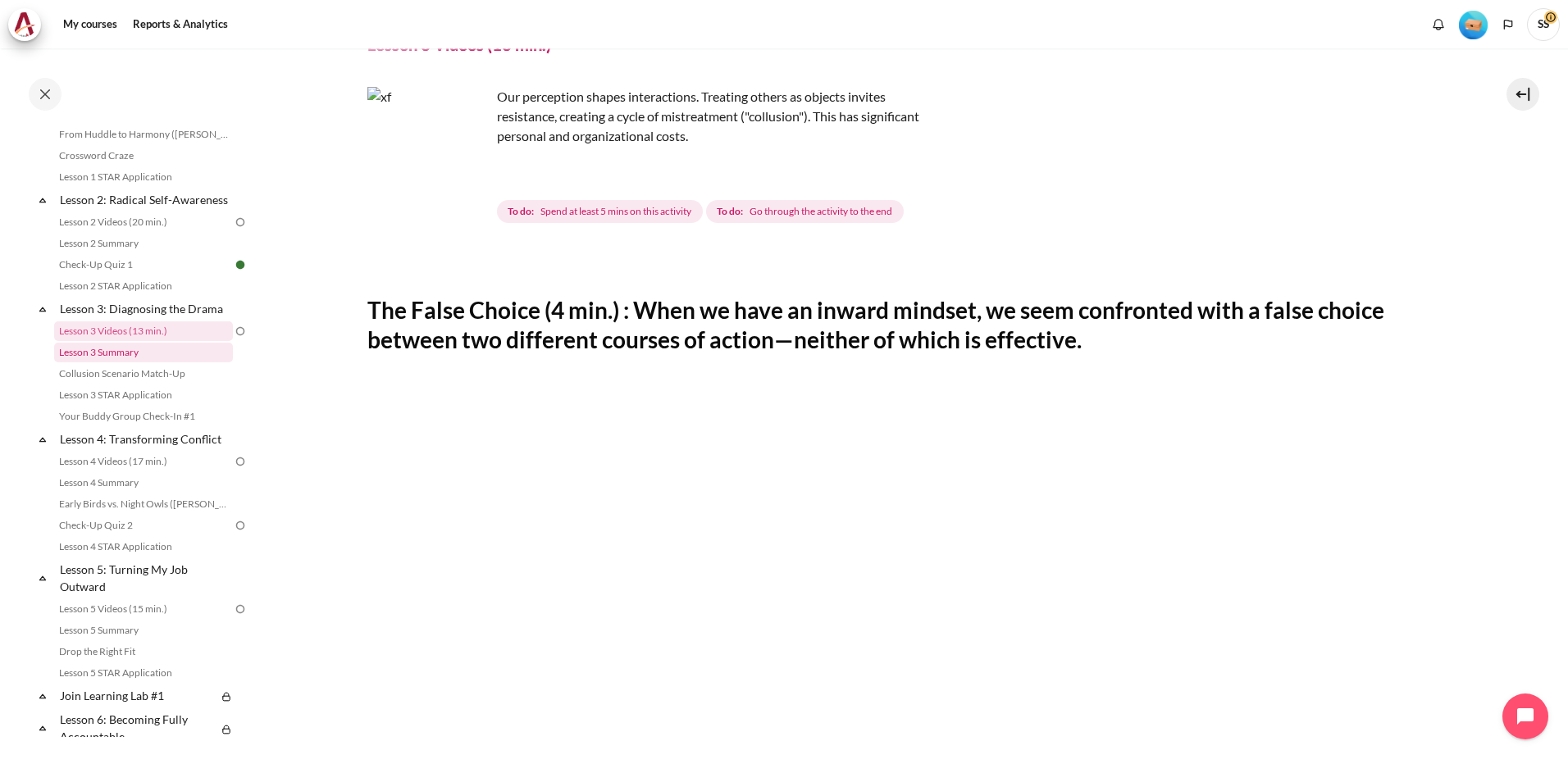
click at [107, 363] on link "Lesson 3 Summary" at bounding box center [143, 352] width 178 height 20
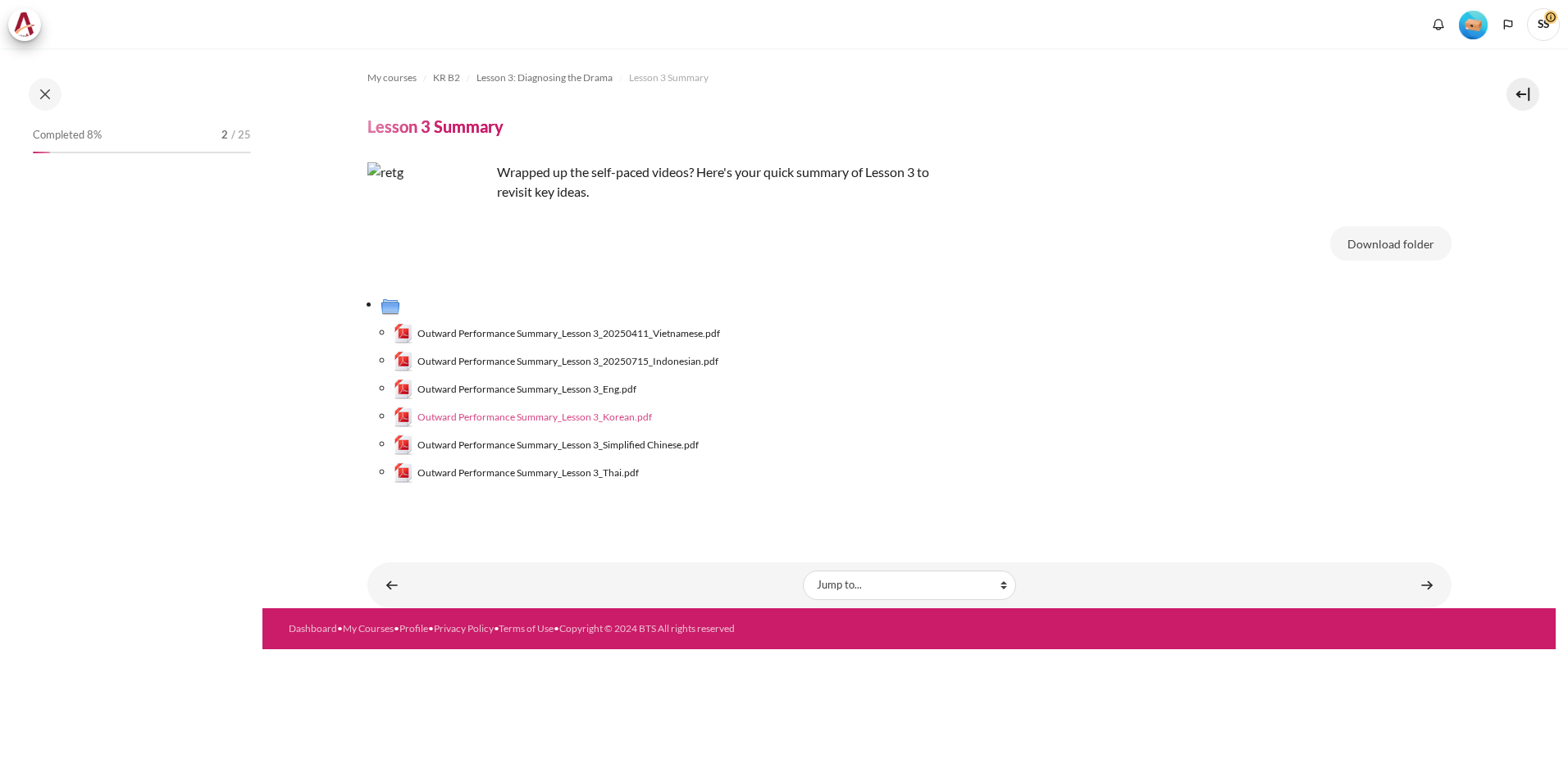
click at [617, 417] on span "Outward Performance Summary_Lesson 3_Korean.pdf" at bounding box center [535, 416] width 234 height 14
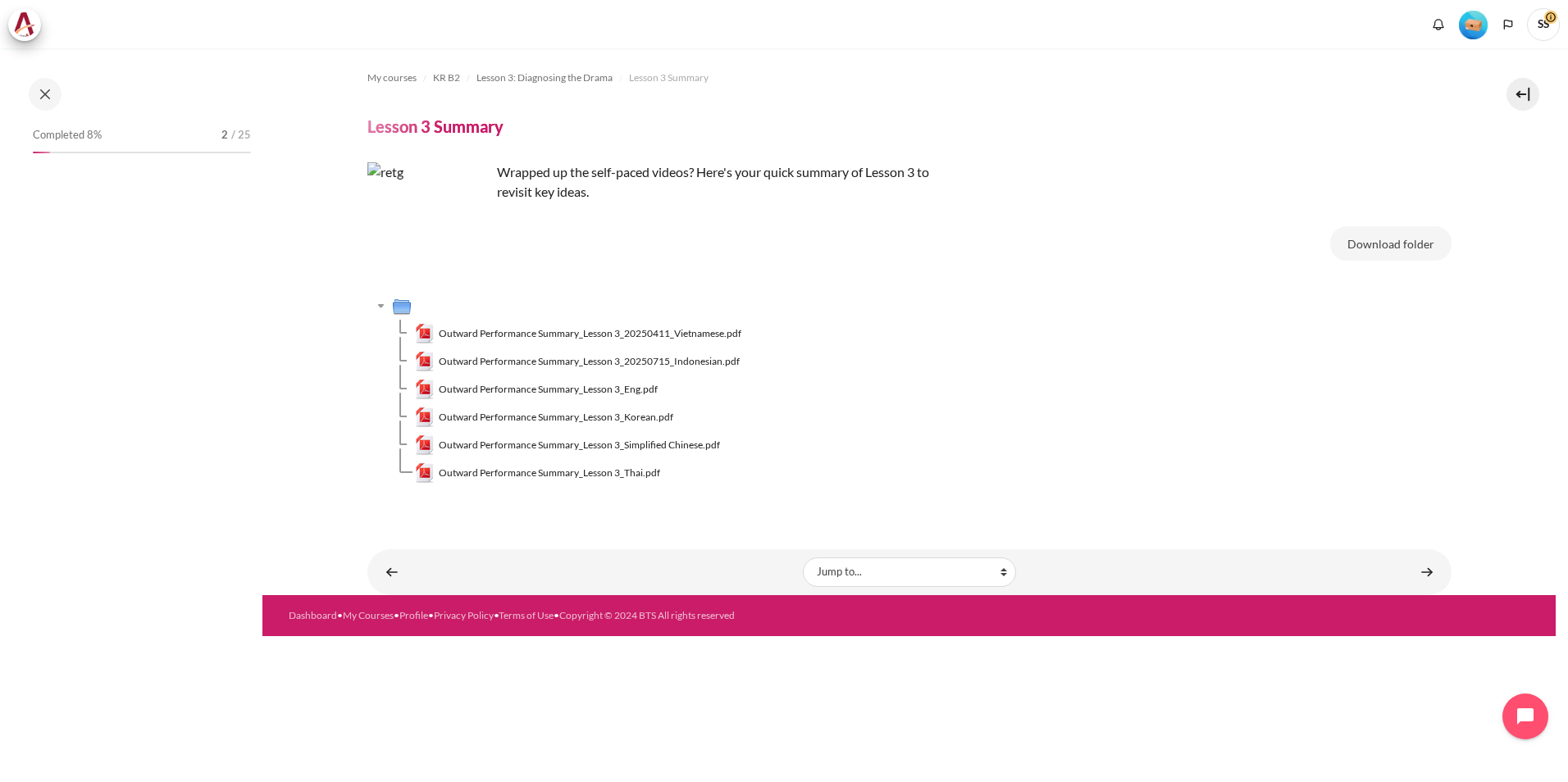
scroll to position [250, 0]
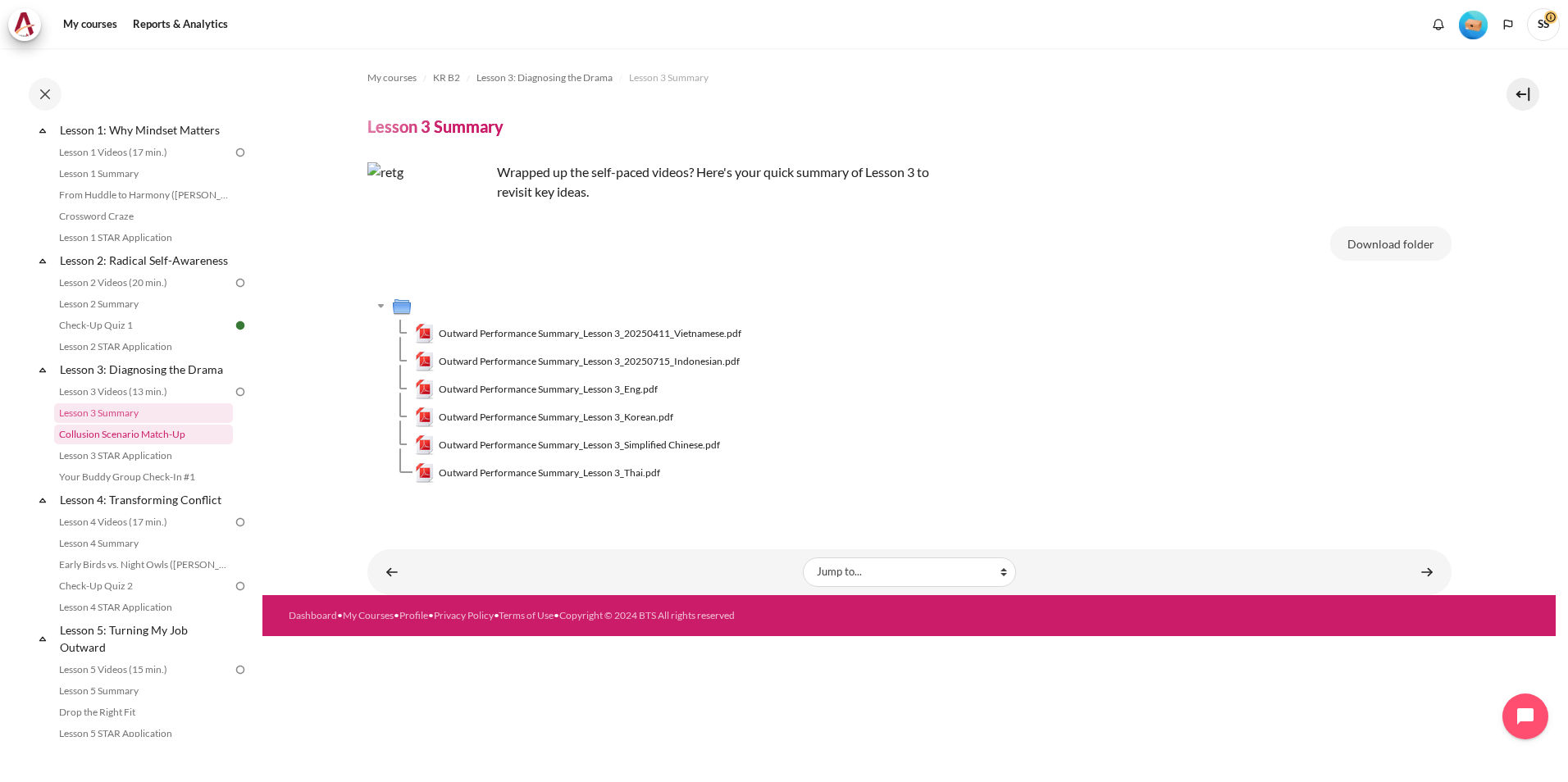
click at [154, 444] on link "Collusion Scenario Match-Up" at bounding box center [143, 435] width 178 height 20
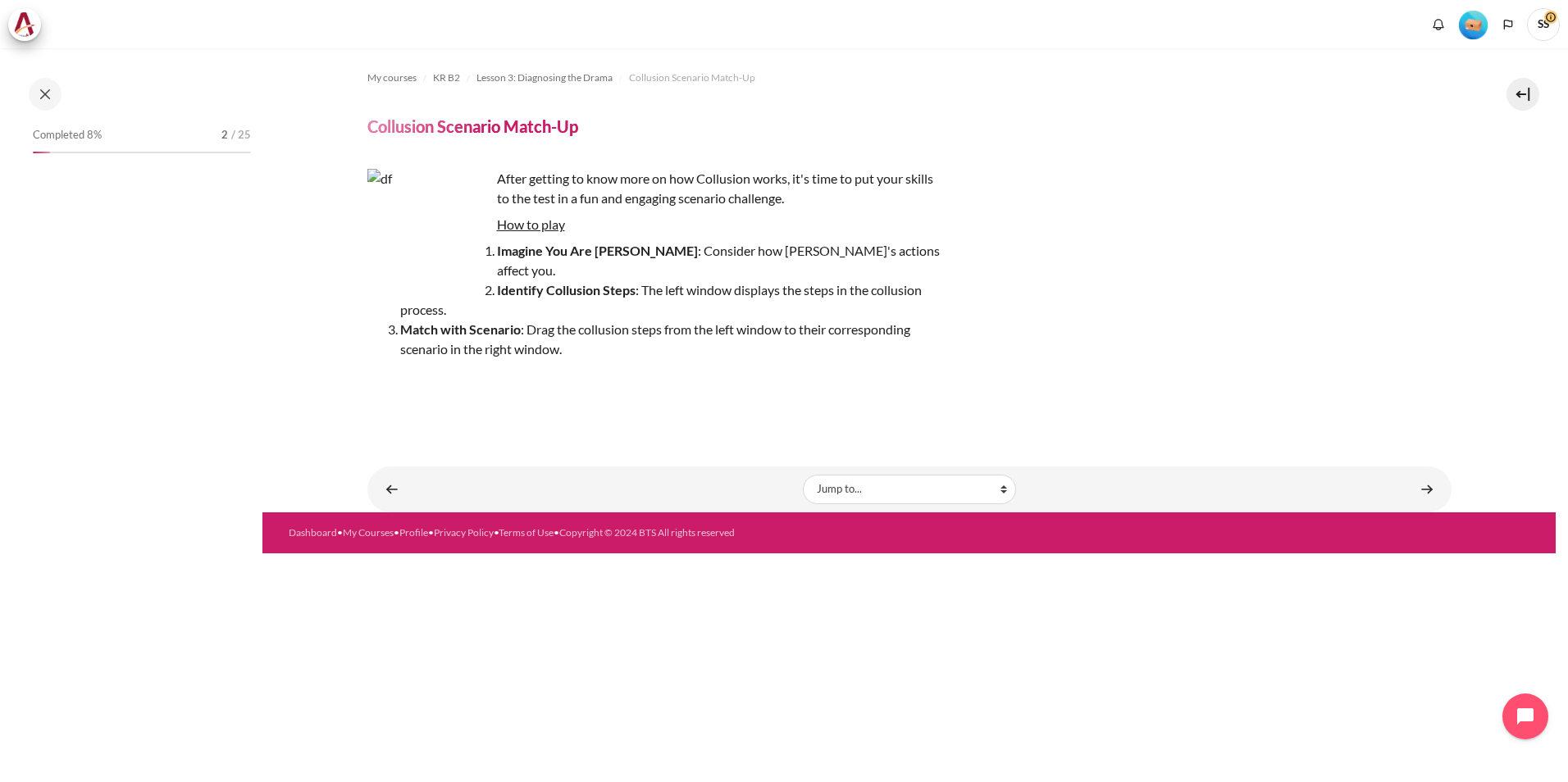
click at [655, 382] on div "My courses KR B2 Lesson 3: Diagnosing the Drama Collusion Scenario Match-Up Col…" at bounding box center [910, 245] width 1084 height 393
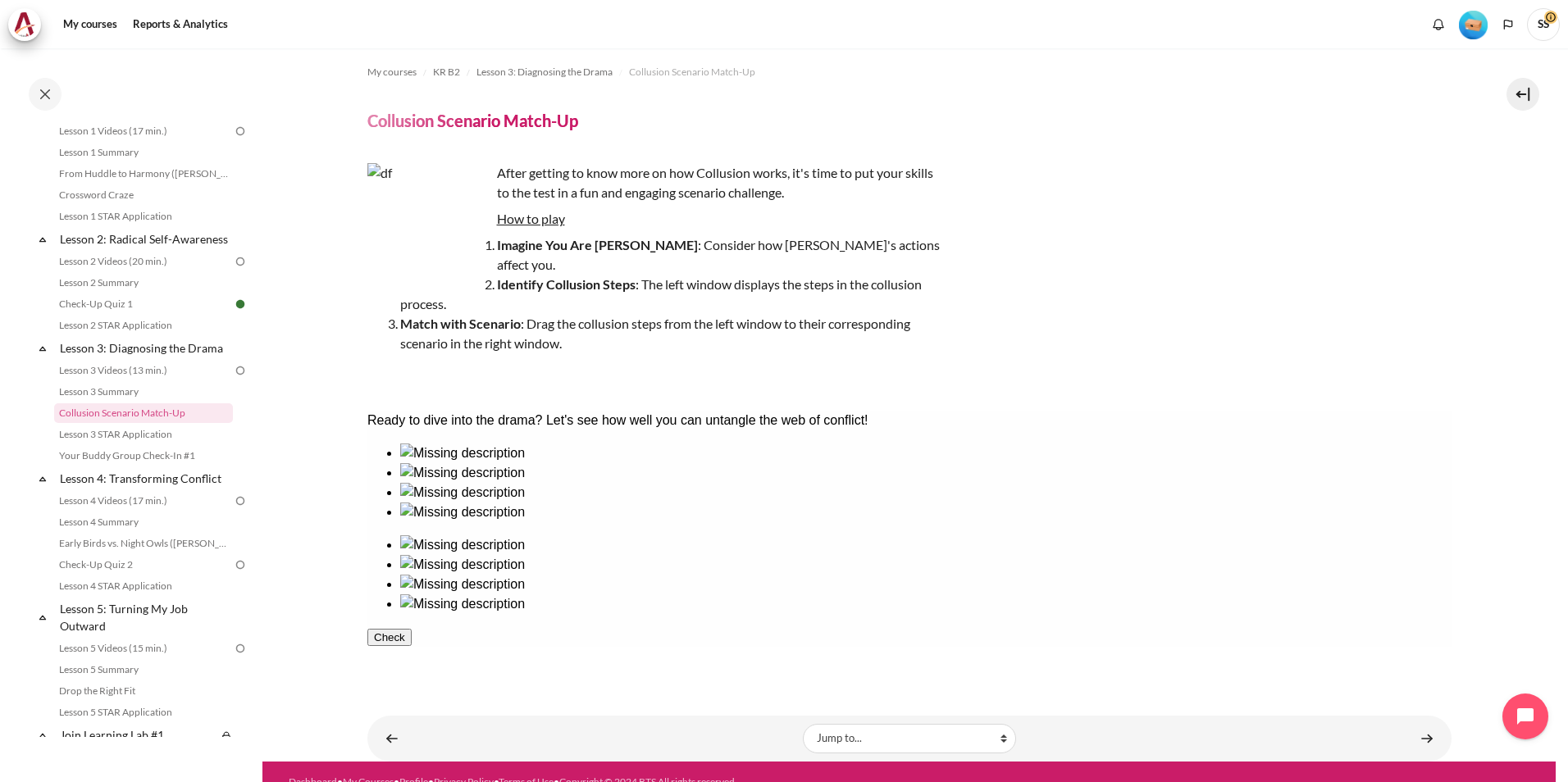
scroll to position [7, 0]
drag, startPoint x: 972, startPoint y: 533, endPoint x: 818, endPoint y: 538, distance: 154.1
click at [818, 538] on div at bounding box center [909, 528] width 1084 height 171
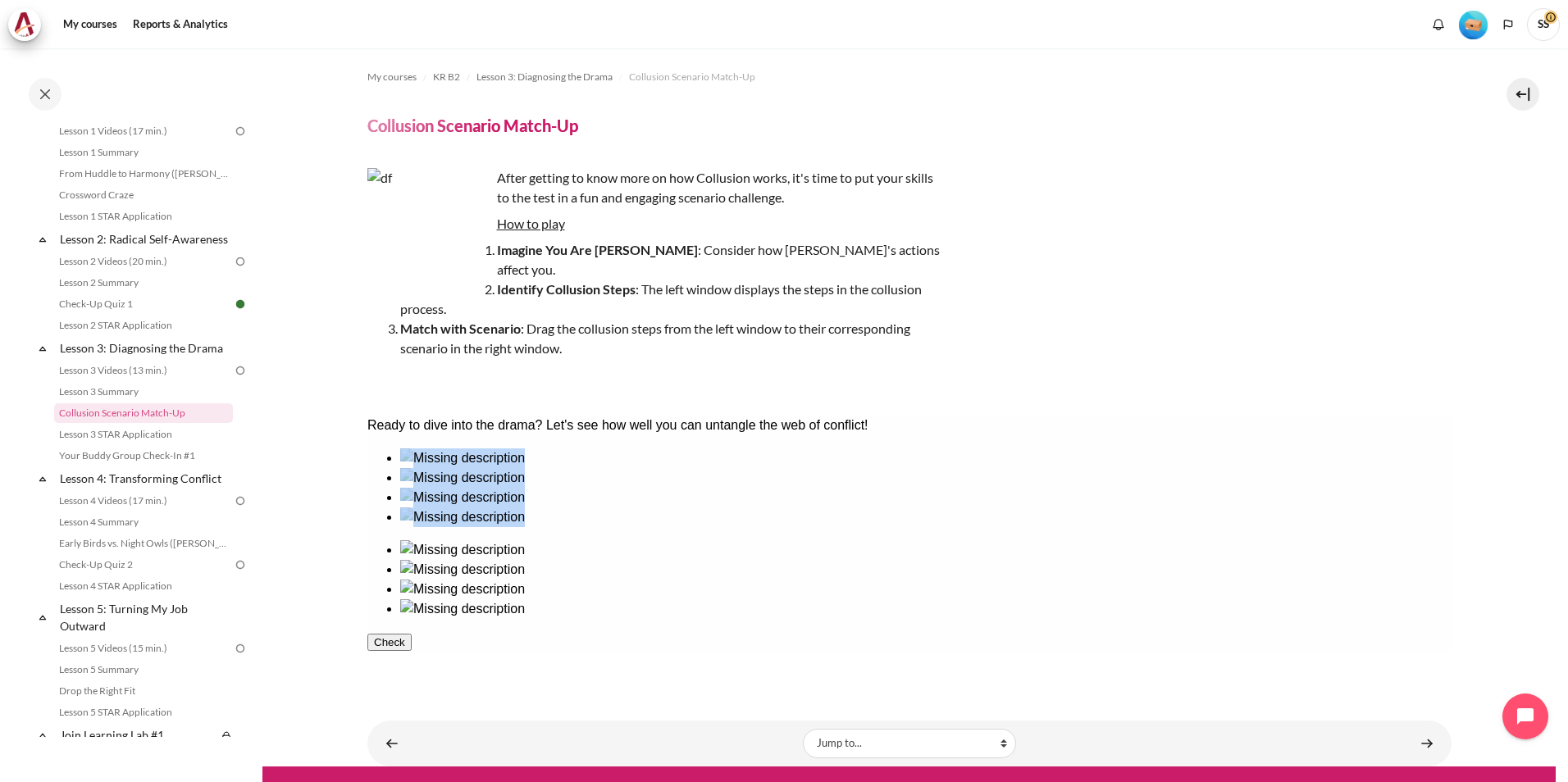
scroll to position [0, 0]
click at [430, 235] on img "Content" at bounding box center [429, 230] width 123 height 123
click at [572, 372] on div "My courses KR B2 Lesson 3: Diagnosing the Drama Collusion Scenario Match-Up Col…" at bounding box center [910, 372] width 1084 height 649
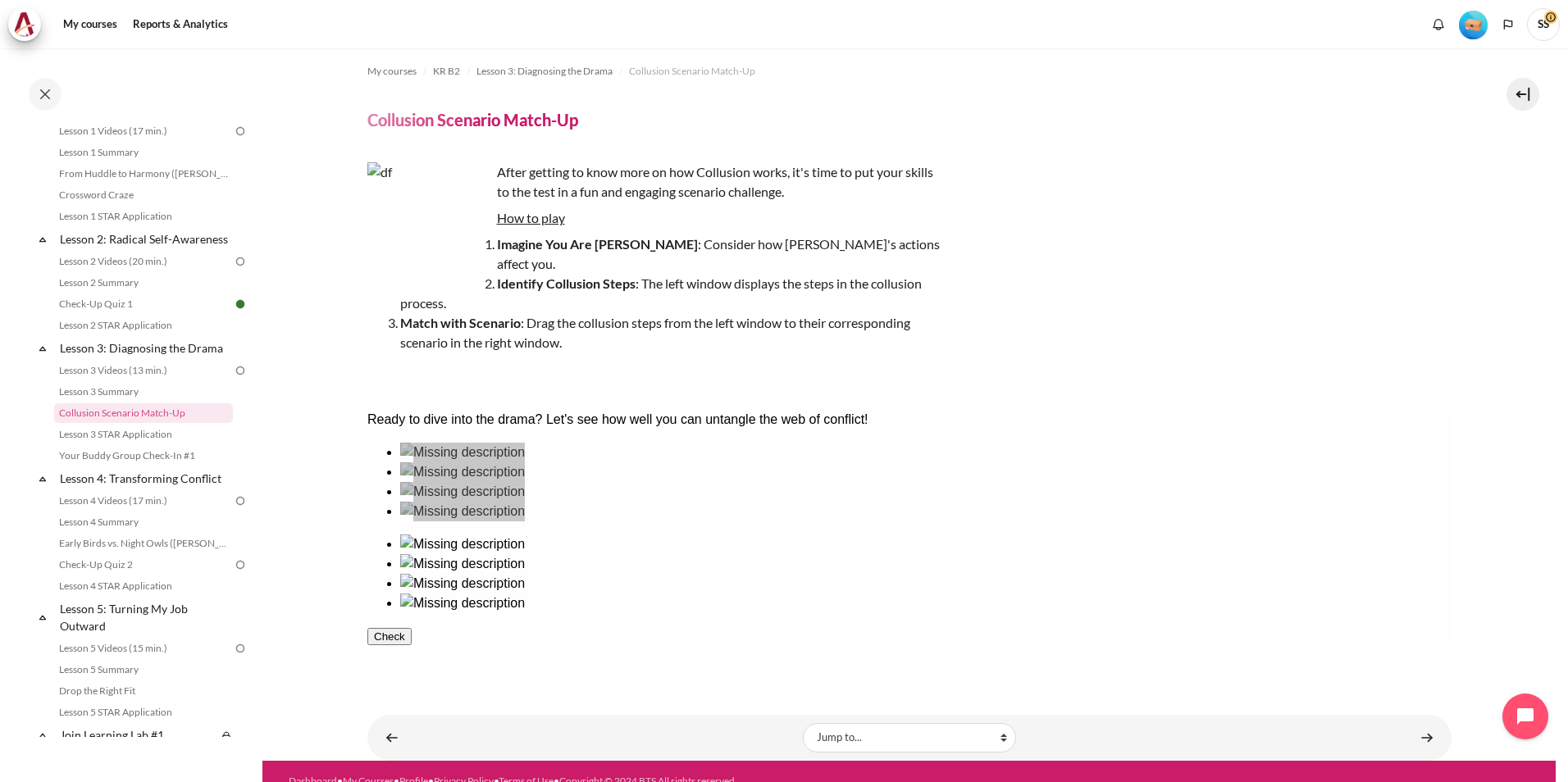
click at [411, 628] on button "Check" at bounding box center [389, 637] width 44 height 17
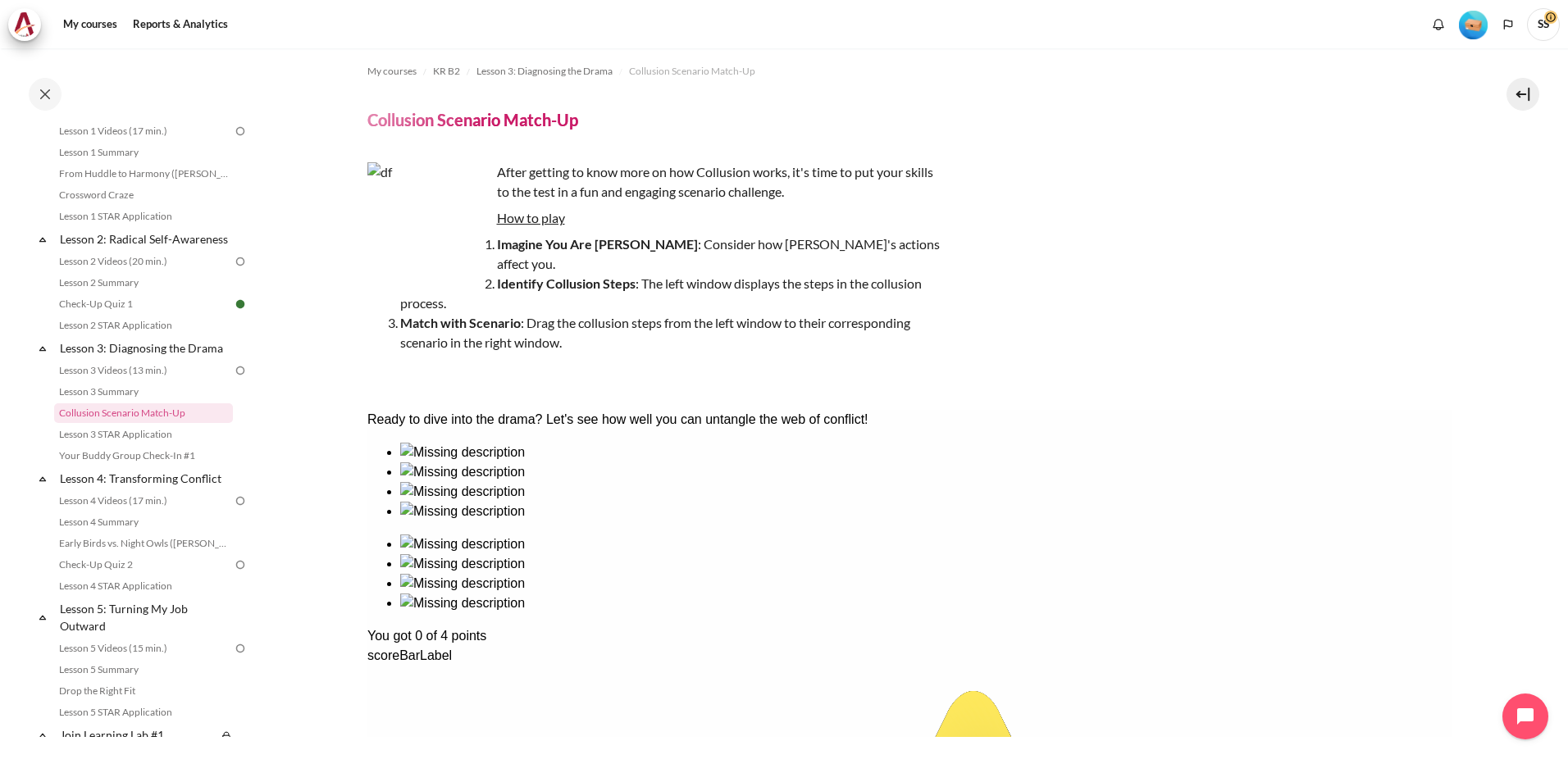
drag, startPoint x: 448, startPoint y: 536, endPoint x: 667, endPoint y: 607, distance: 230.2
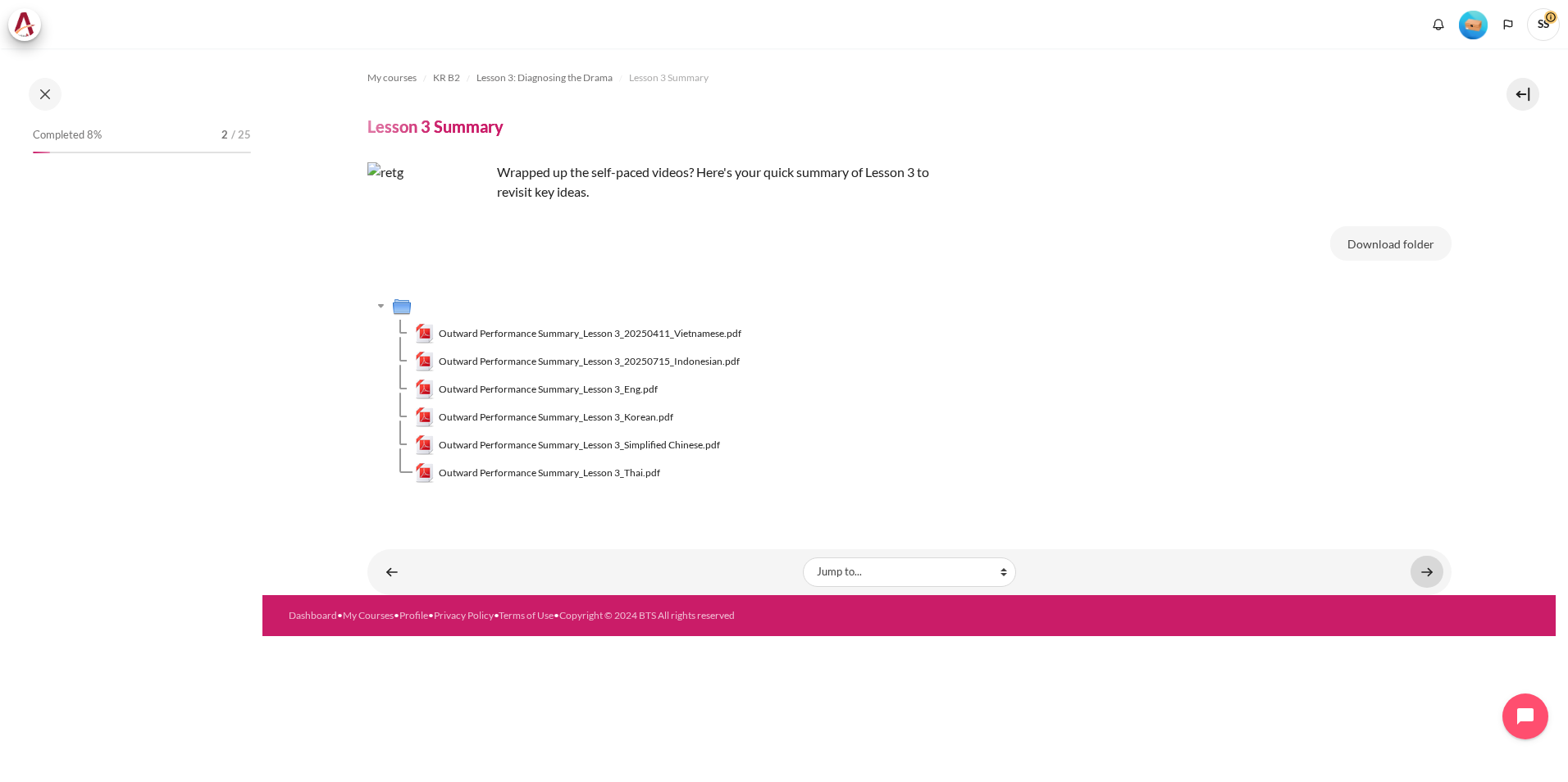
click at [1418, 567] on link "Content" at bounding box center [1427, 571] width 33 height 32
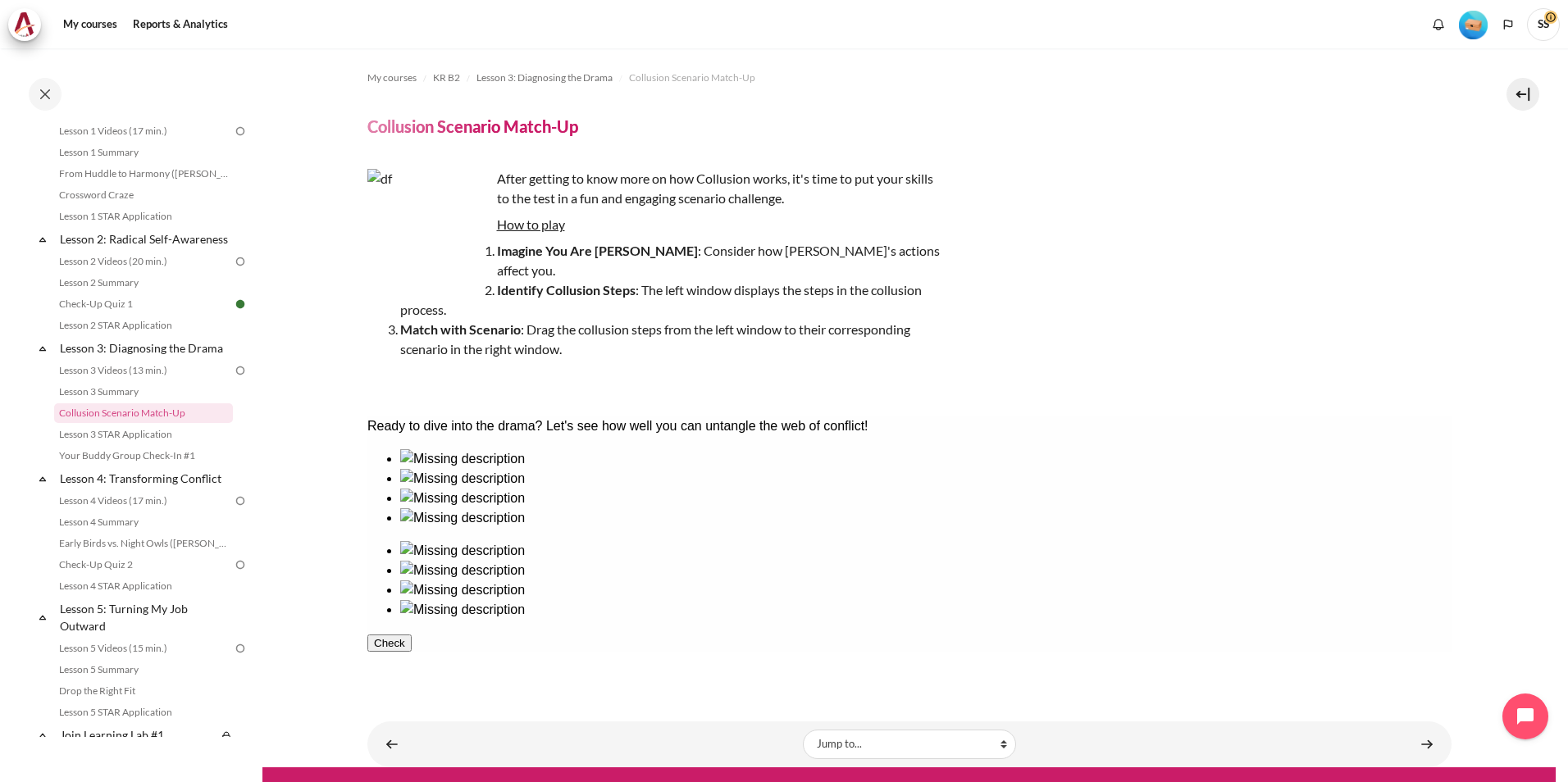
scroll to position [7, 0]
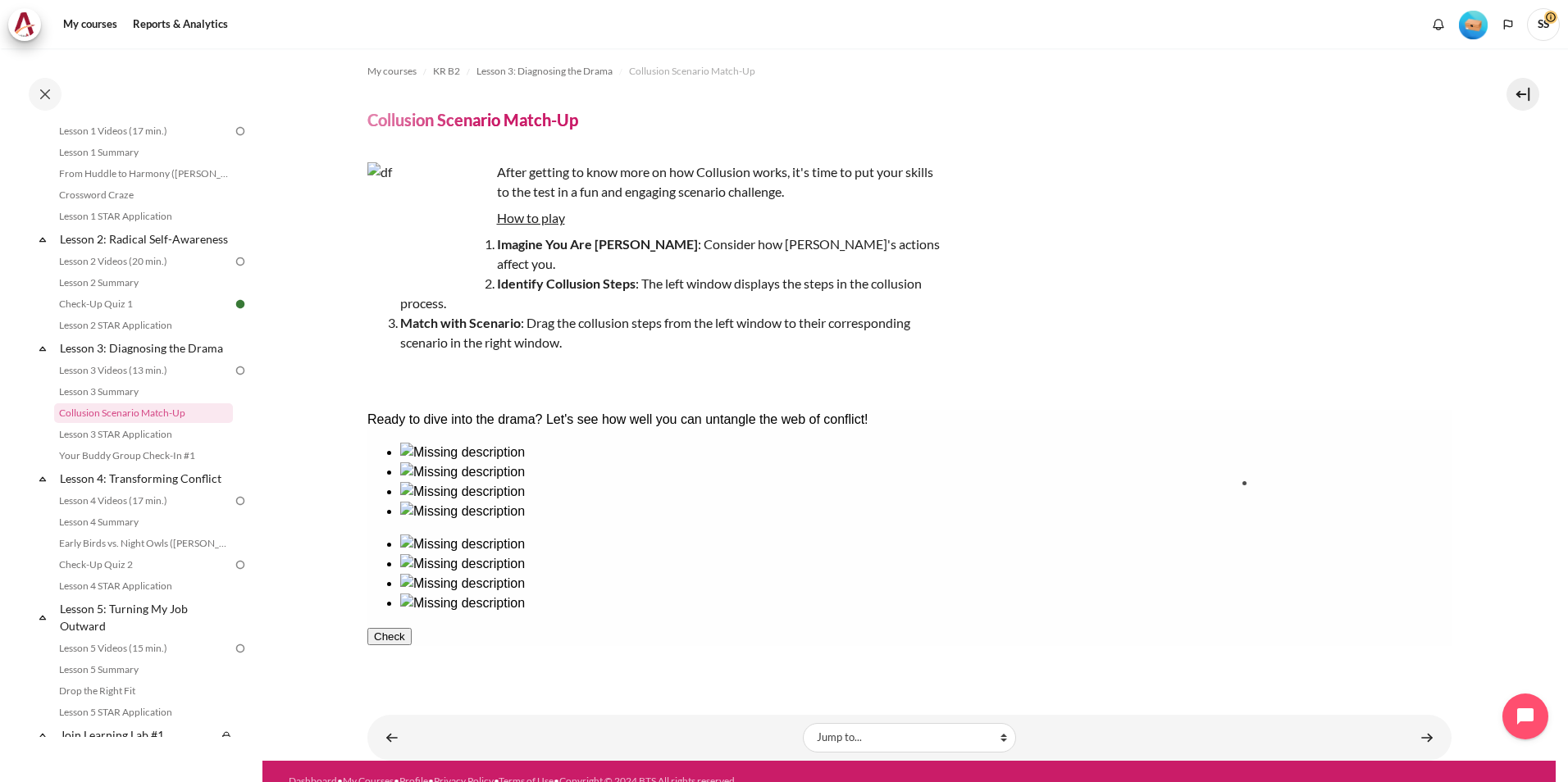
drag, startPoint x: 433, startPoint y: 533, endPoint x: 1308, endPoint y: 536, distance: 875.0
click at [779, 522] on ul at bounding box center [909, 482] width 1084 height 79
click at [771, 522] on ul at bounding box center [909, 482] width 1084 height 79
click at [773, 667] on div "My courses KR B2 Lesson 3: Diagnosing the Drama Collusion Scenario Match-Up Col…" at bounding box center [910, 367] width 1084 height 649
drag, startPoint x: 767, startPoint y: 543, endPoint x: 970, endPoint y: 541, distance: 203.0
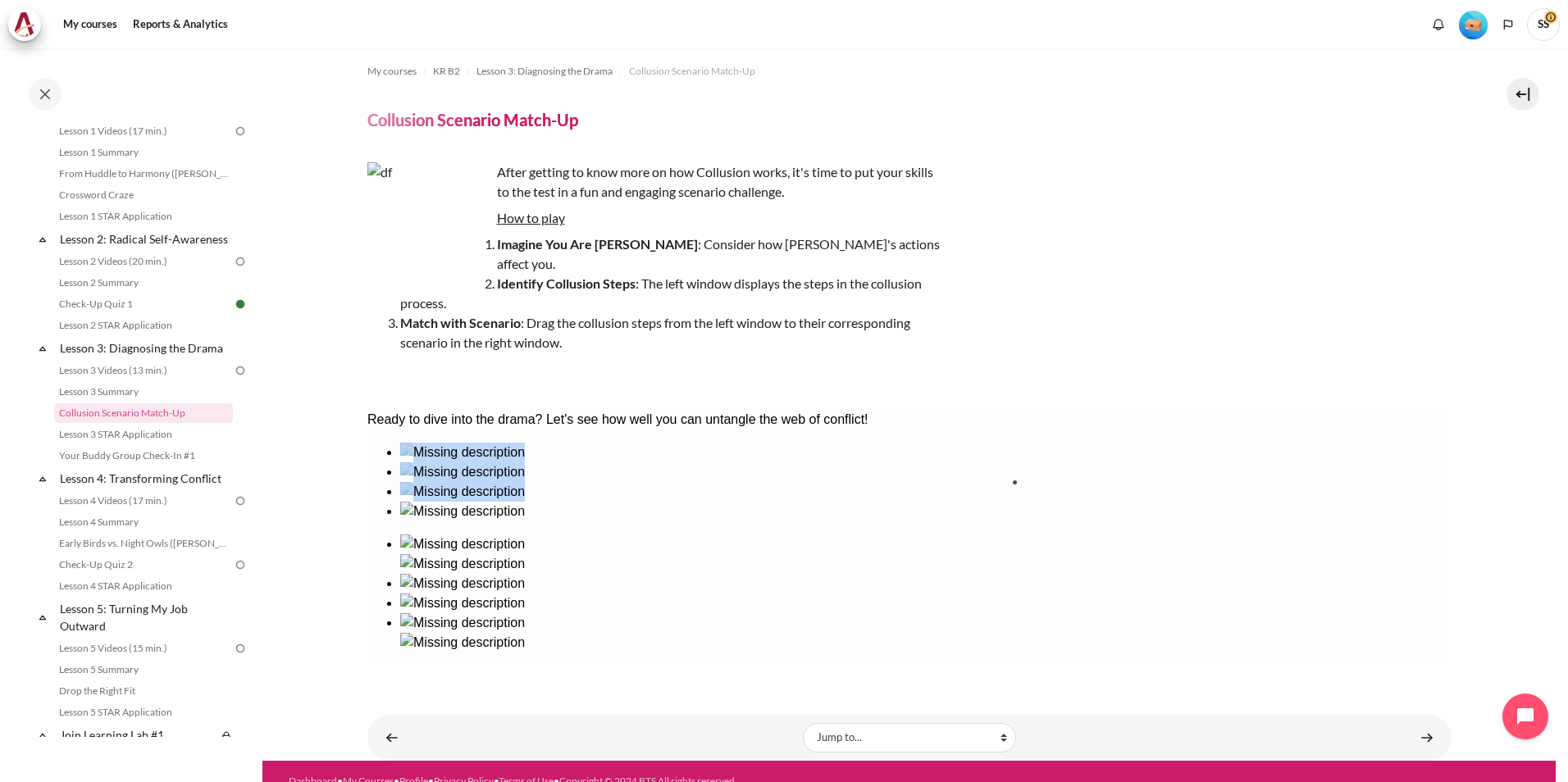
drag, startPoint x: 662, startPoint y: 528, endPoint x: 1088, endPoint y: 531, distance: 426.0
drag, startPoint x: 527, startPoint y: 524, endPoint x: 1182, endPoint y: 525, distance: 655.0
click at [411, 707] on button "Check" at bounding box center [389, 716] width 44 height 17
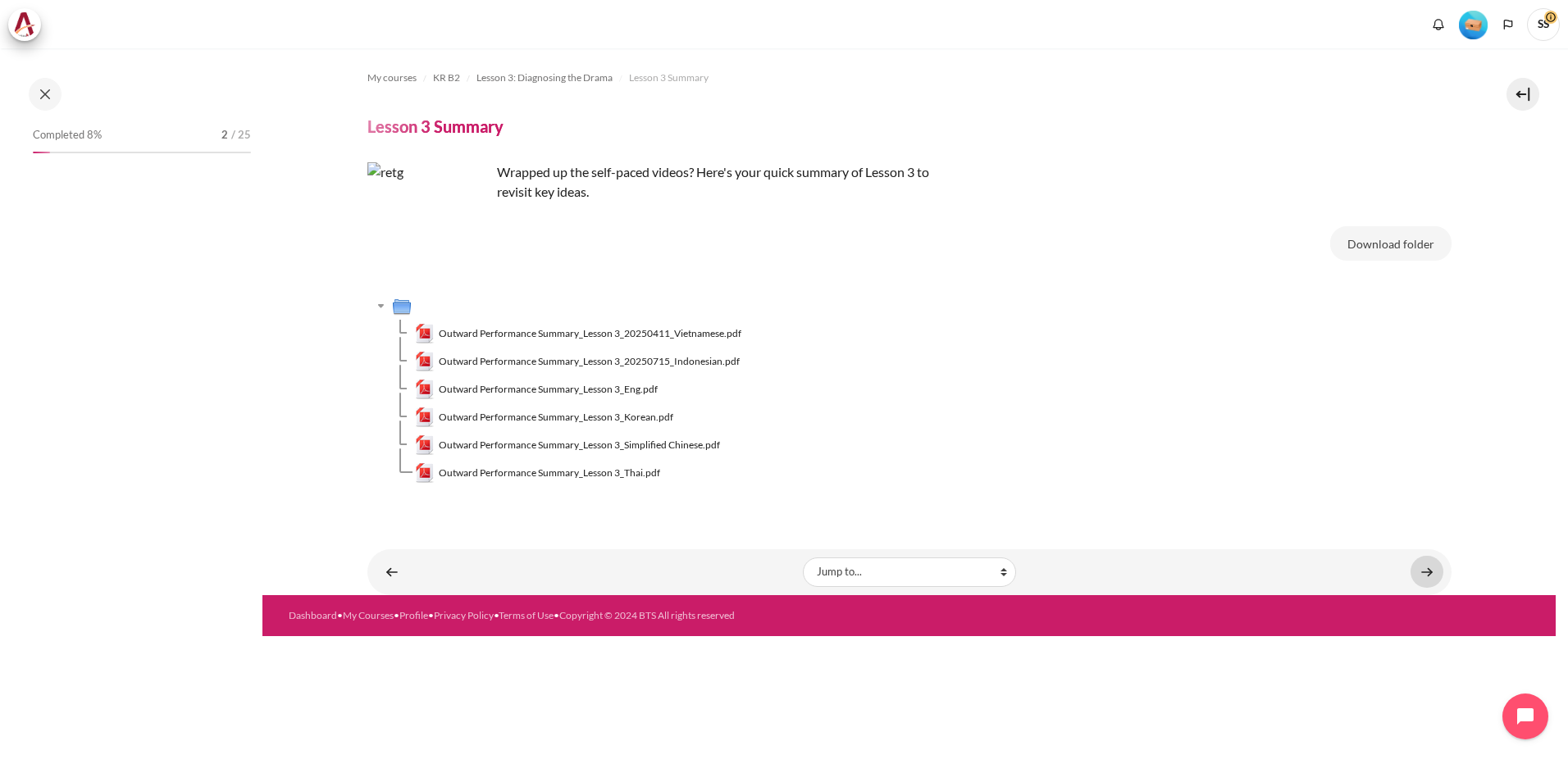
click at [1427, 571] on link "Content" at bounding box center [1427, 571] width 33 height 32
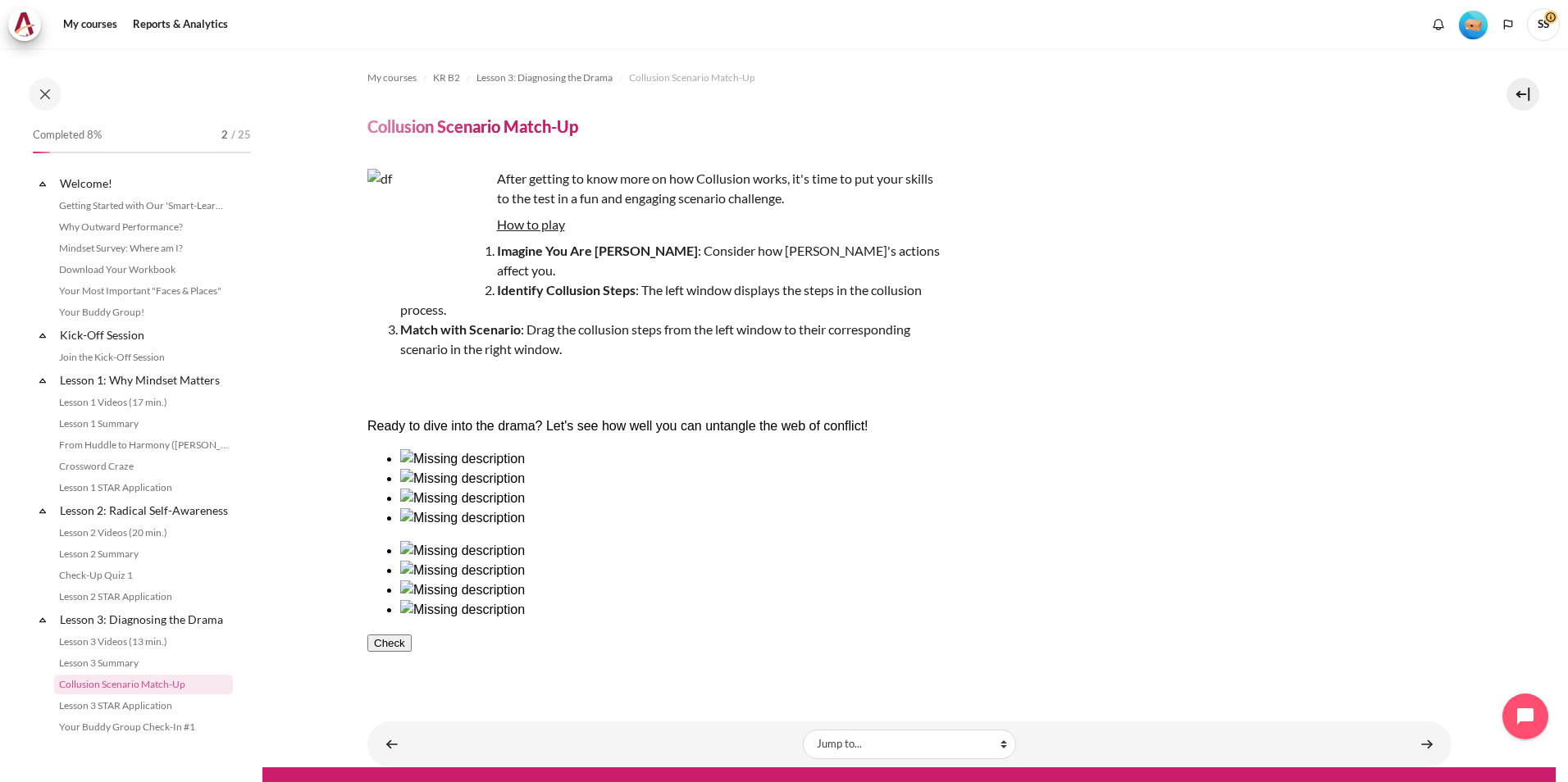
scroll to position [272, 0]
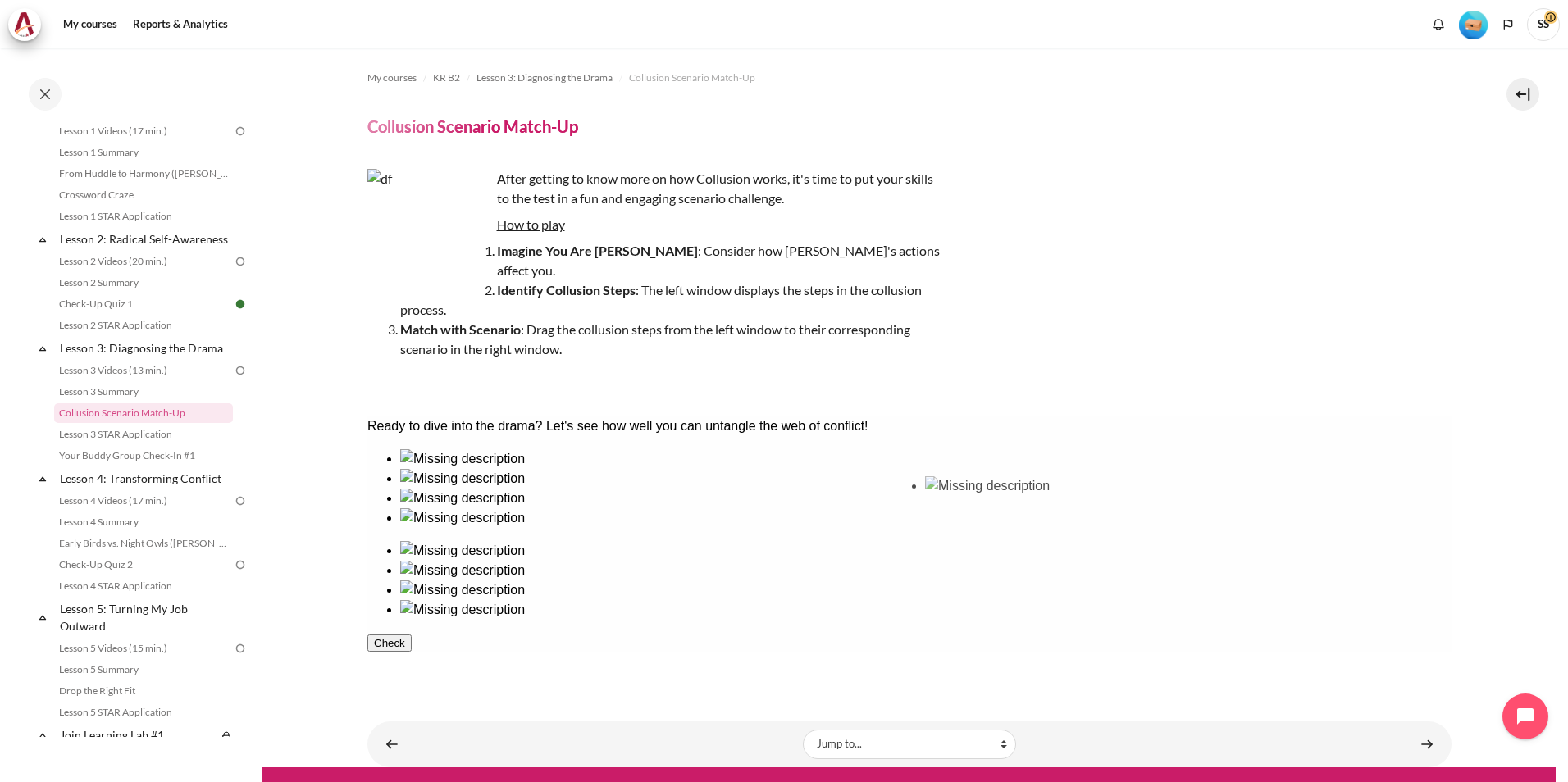
drag, startPoint x: 664, startPoint y: 543, endPoint x: 989, endPoint y: 543, distance: 325.0
drag, startPoint x: 433, startPoint y: 541, endPoint x: 1082, endPoint y: 544, distance: 649.0
drag, startPoint x: 542, startPoint y: 524, endPoint x: 560, endPoint y: 521, distance: 18.2
click at [560, 521] on ul at bounding box center [909, 488] width 1084 height 79
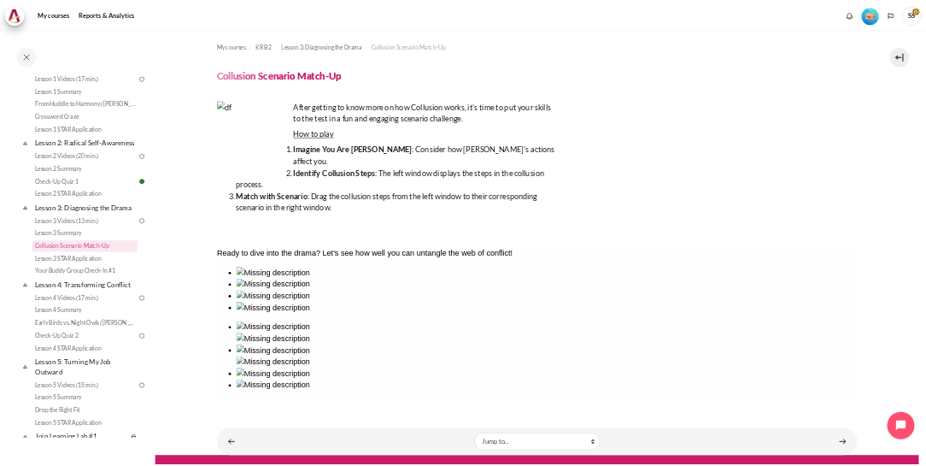
scroll to position [7, 0]
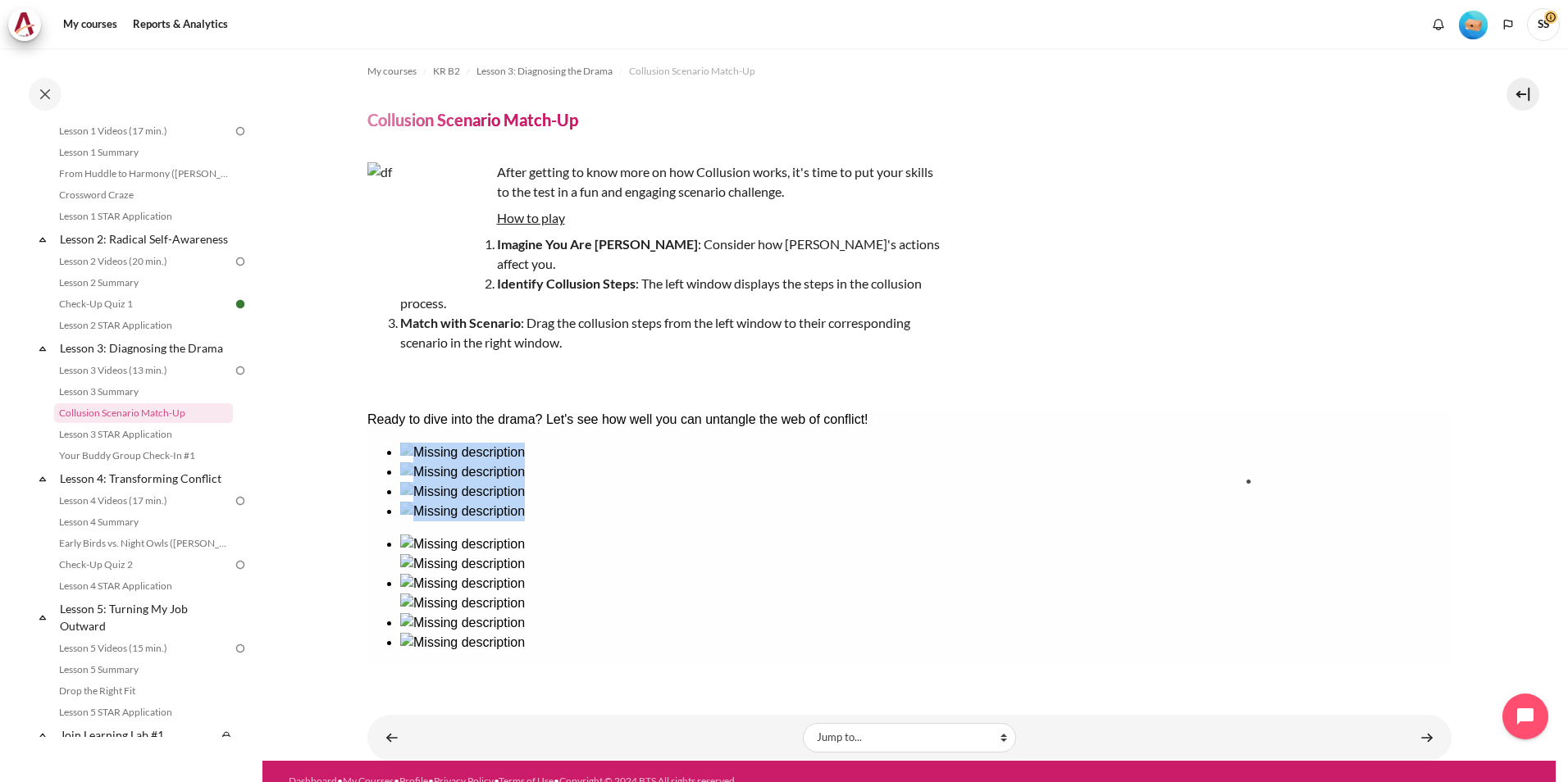
drag, startPoint x: 570, startPoint y: 538, endPoint x: 1340, endPoint y: 539, distance: 770.0
drag, startPoint x: 758, startPoint y: 522, endPoint x: 1173, endPoint y: 526, distance: 415.0
click at [411, 707] on button "Check" at bounding box center [389, 716] width 44 height 17
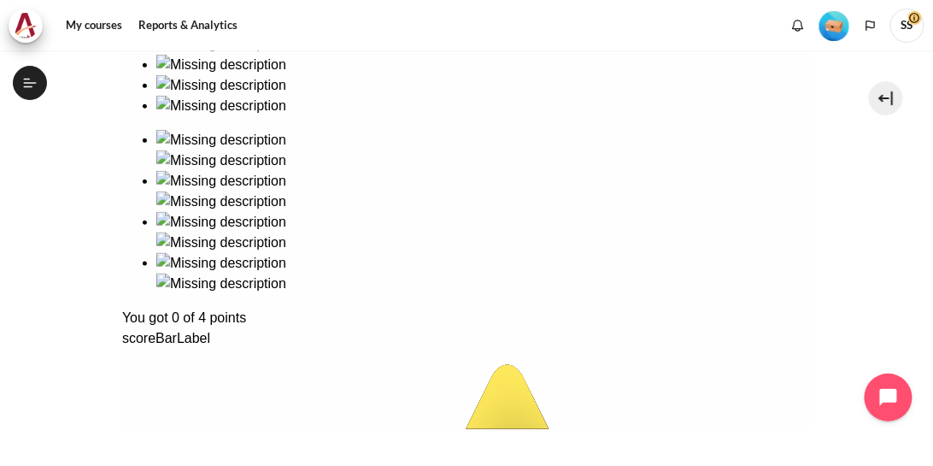
scroll to position [434, 0]
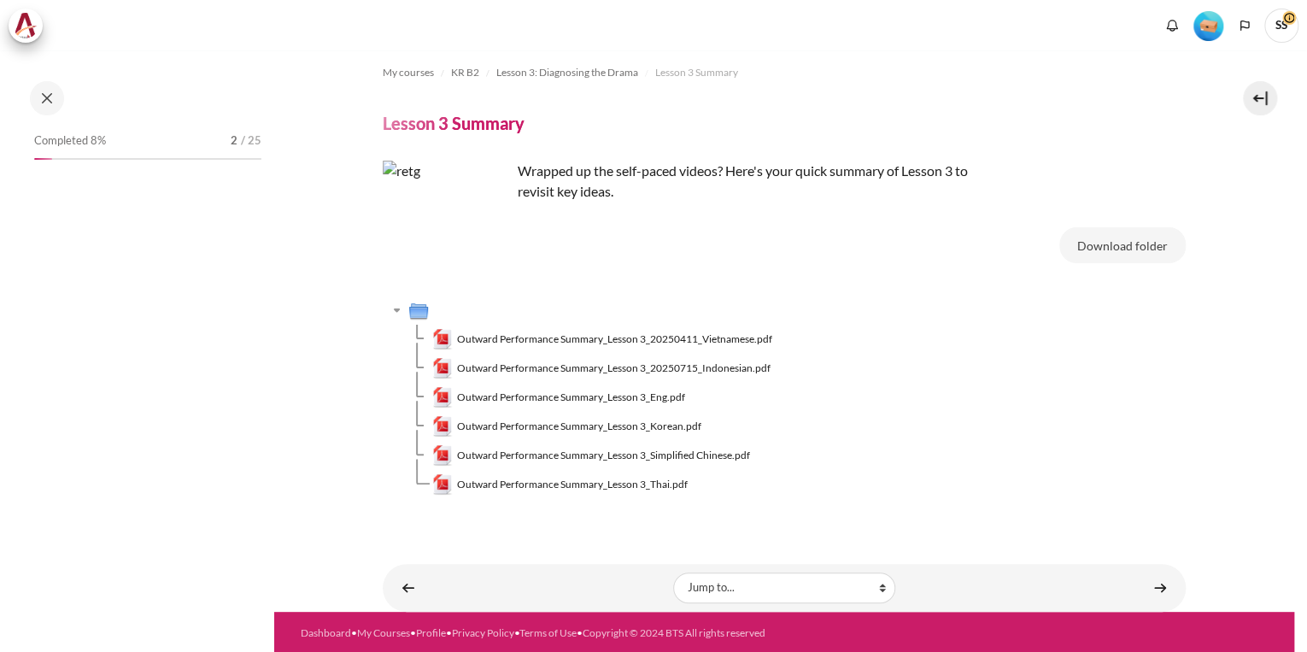
scroll to position [10, 0]
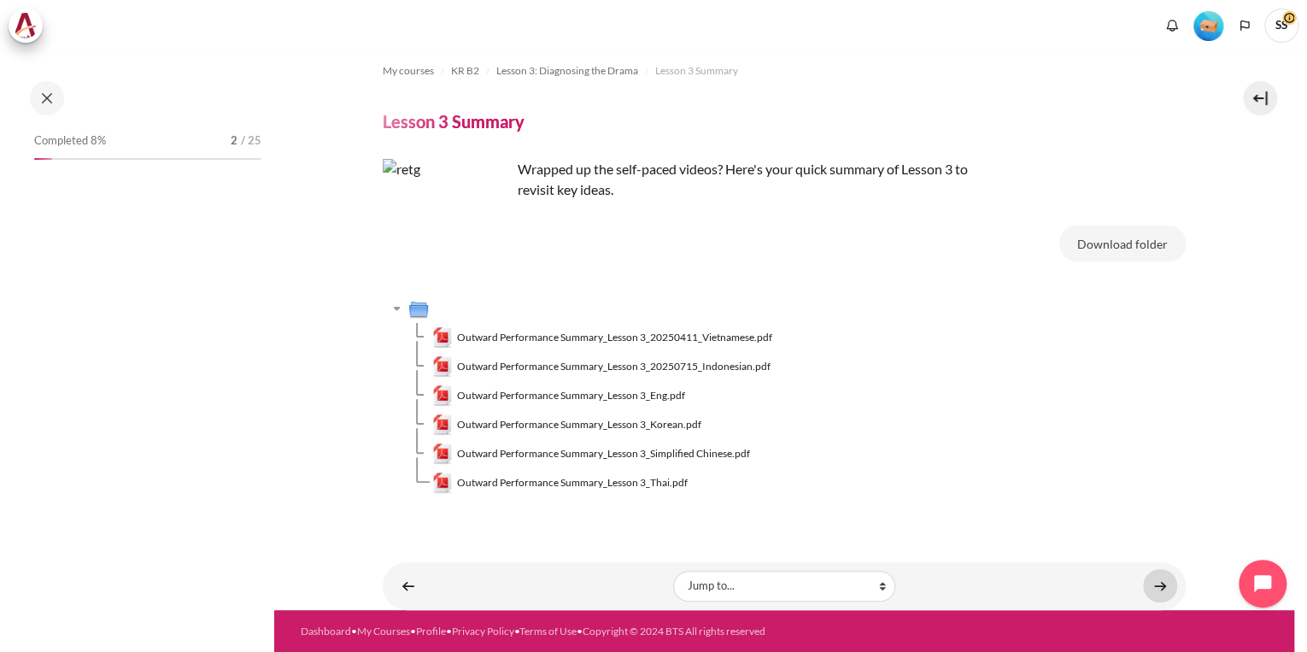
click at [932, 465] on link "Content" at bounding box center [1160, 585] width 34 height 33
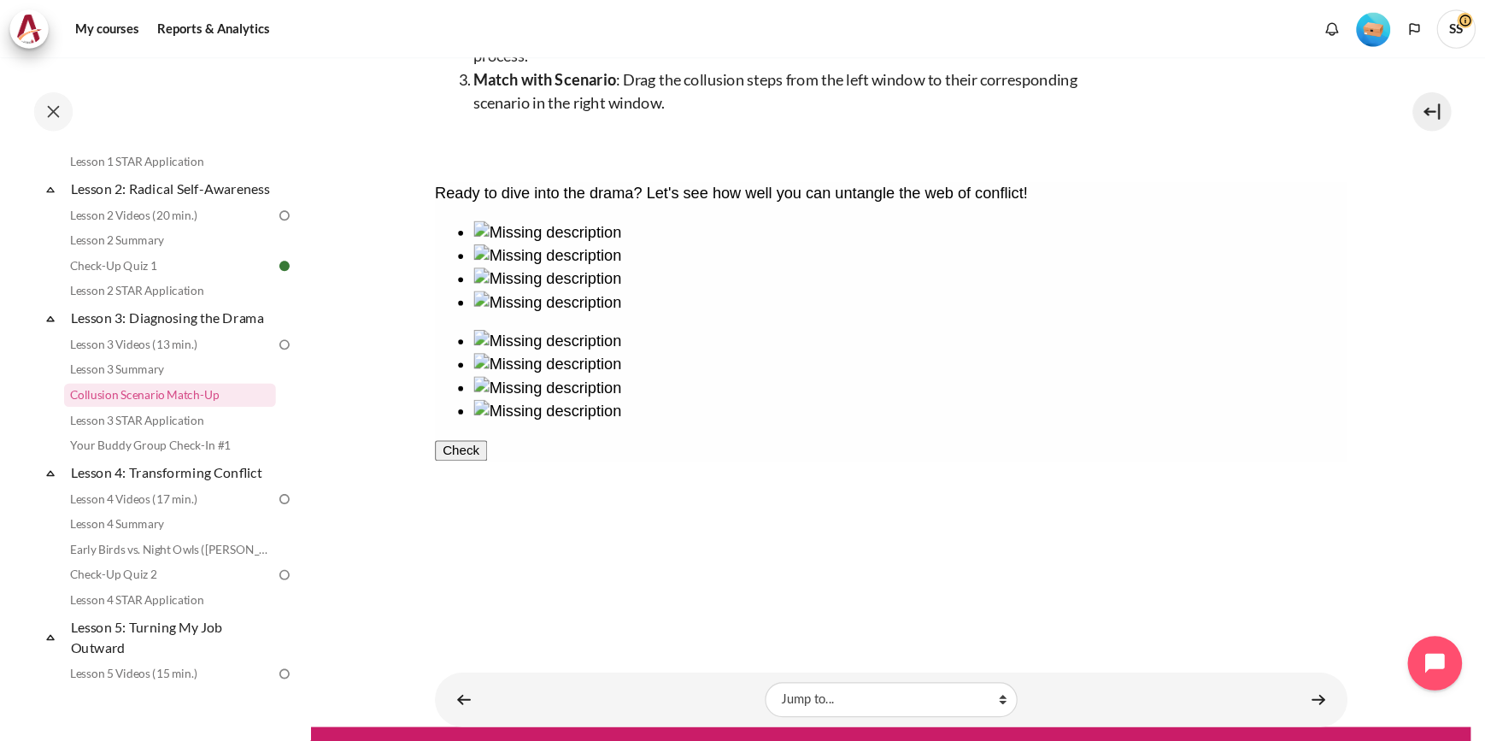
scroll to position [81, 0]
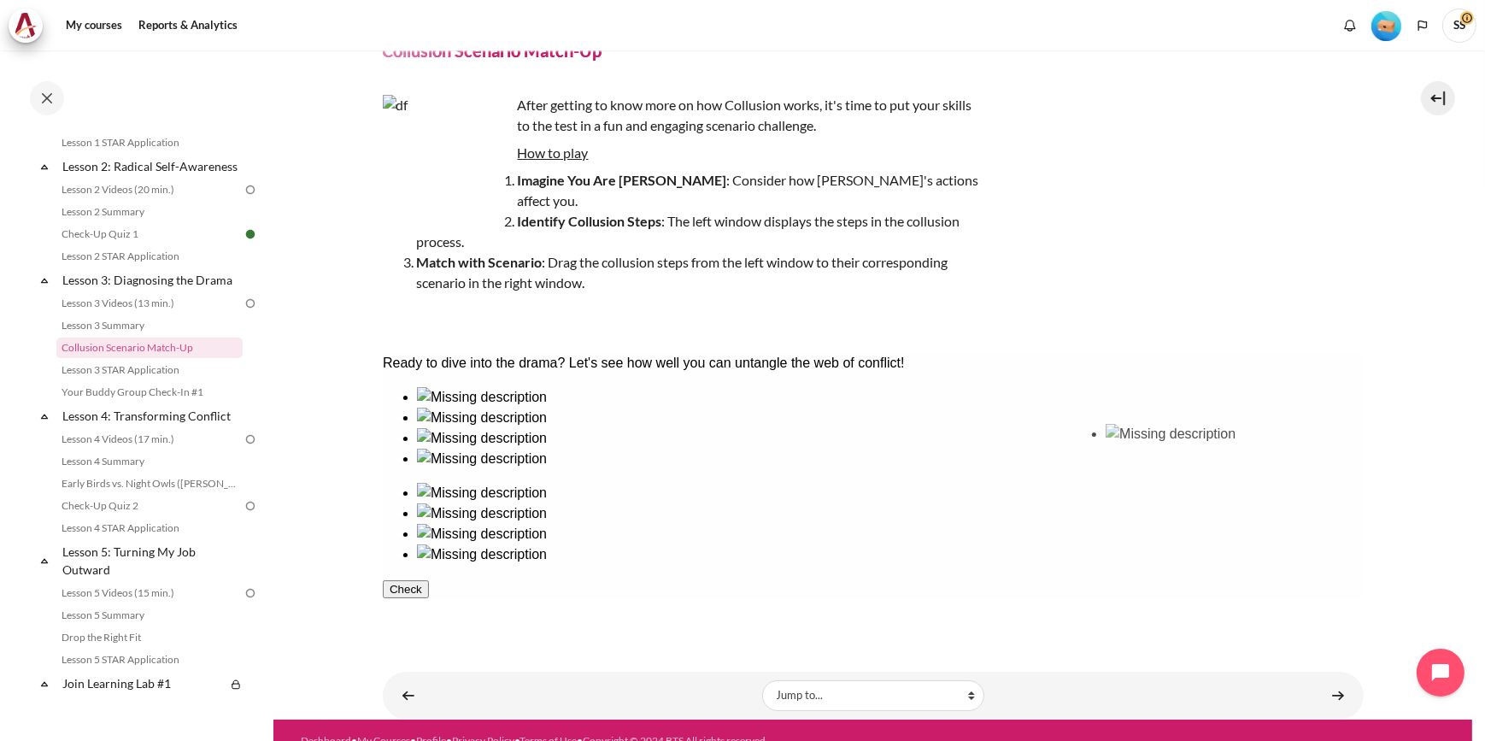
drag, startPoint x: 679, startPoint y: 478, endPoint x: 1161, endPoint y: 486, distance: 482.9
drag, startPoint x: 786, startPoint y: 472, endPoint x: 1043, endPoint y: 486, distance: 256.8
drag, startPoint x: 555, startPoint y: 479, endPoint x: 1267, endPoint y: 484, distance: 712.7
drag, startPoint x: 575, startPoint y: 481, endPoint x: 931, endPoint y: 484, distance: 355.5
click at [428, 651] on button "Check" at bounding box center [405, 670] width 46 height 18
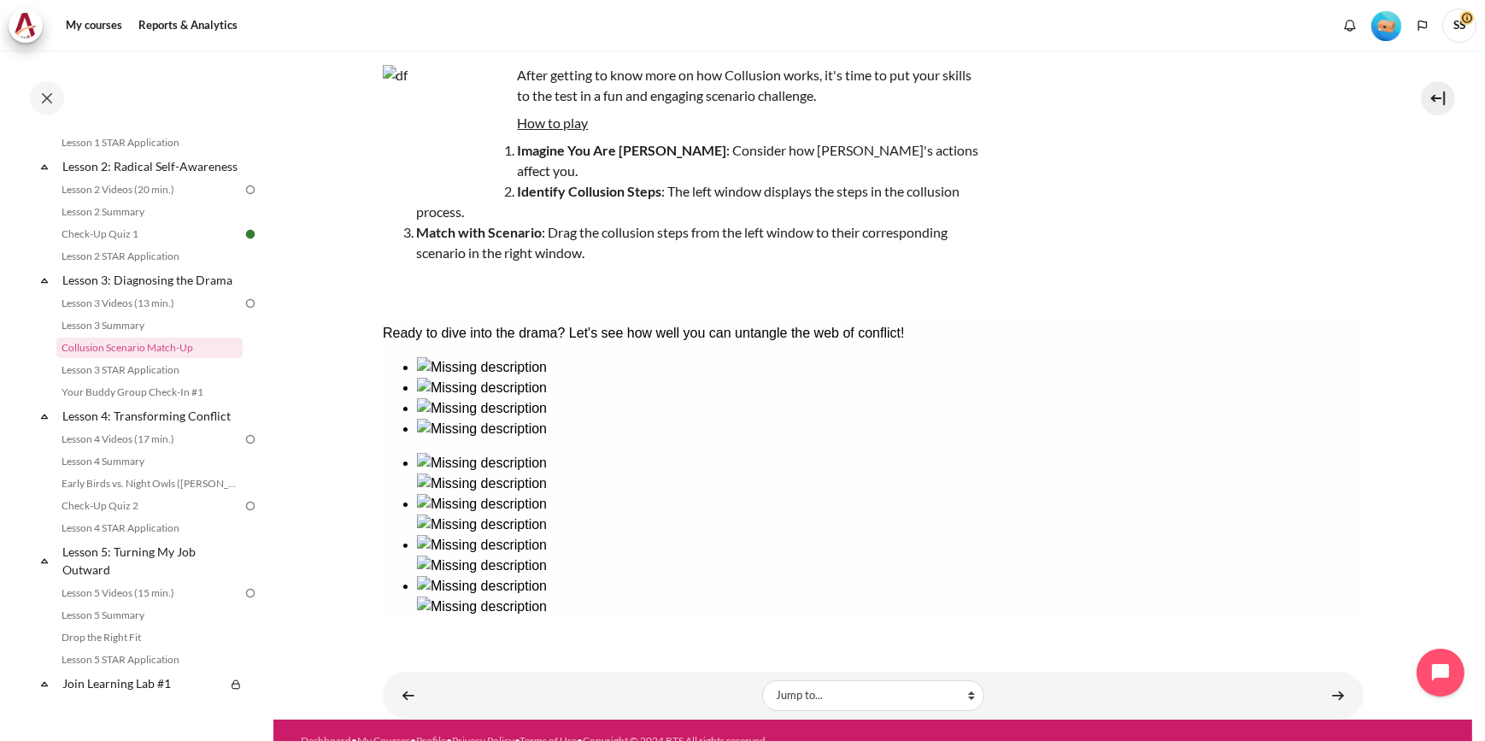
scroll to position [111, 0]
click at [1307, 651] on link "Content" at bounding box center [1338, 695] width 34 height 33
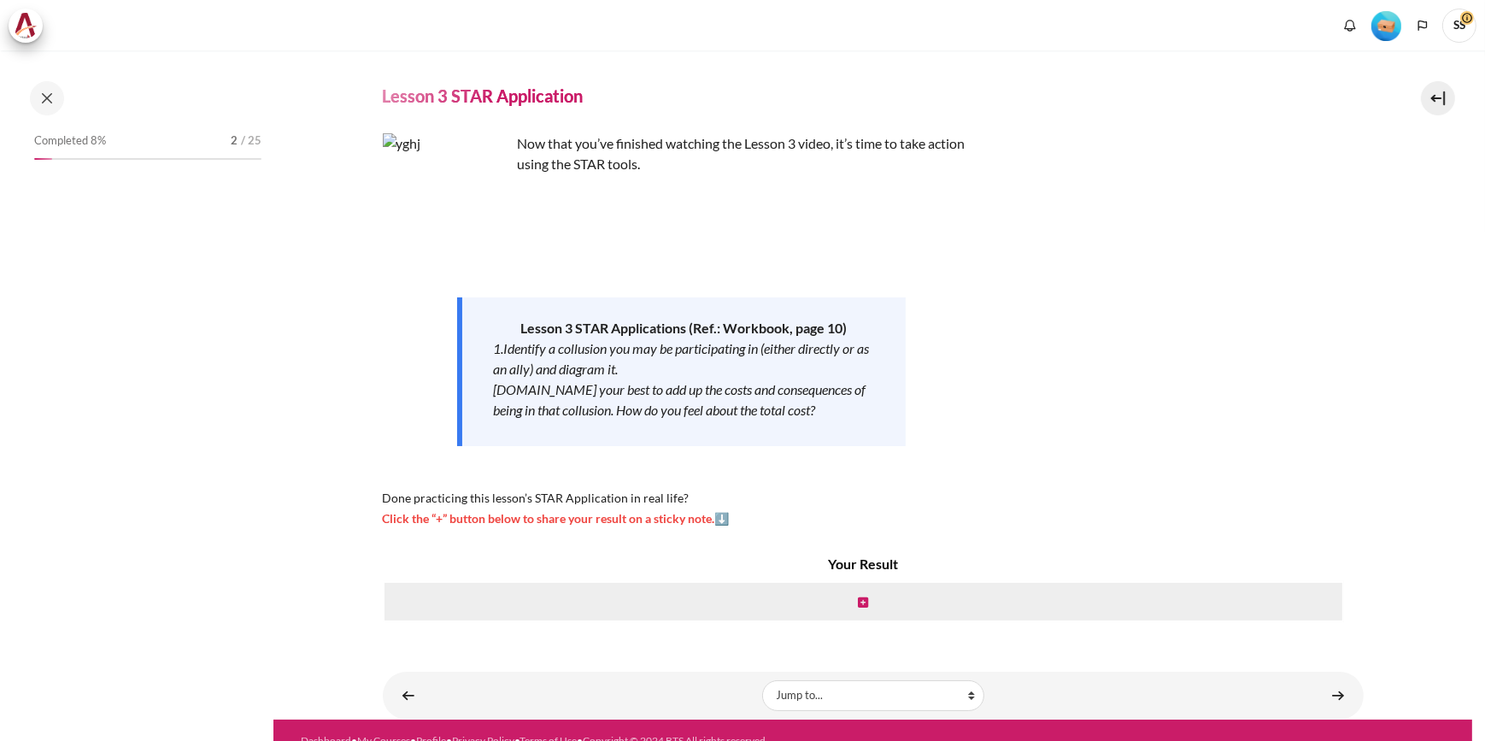
scroll to position [56, 0]
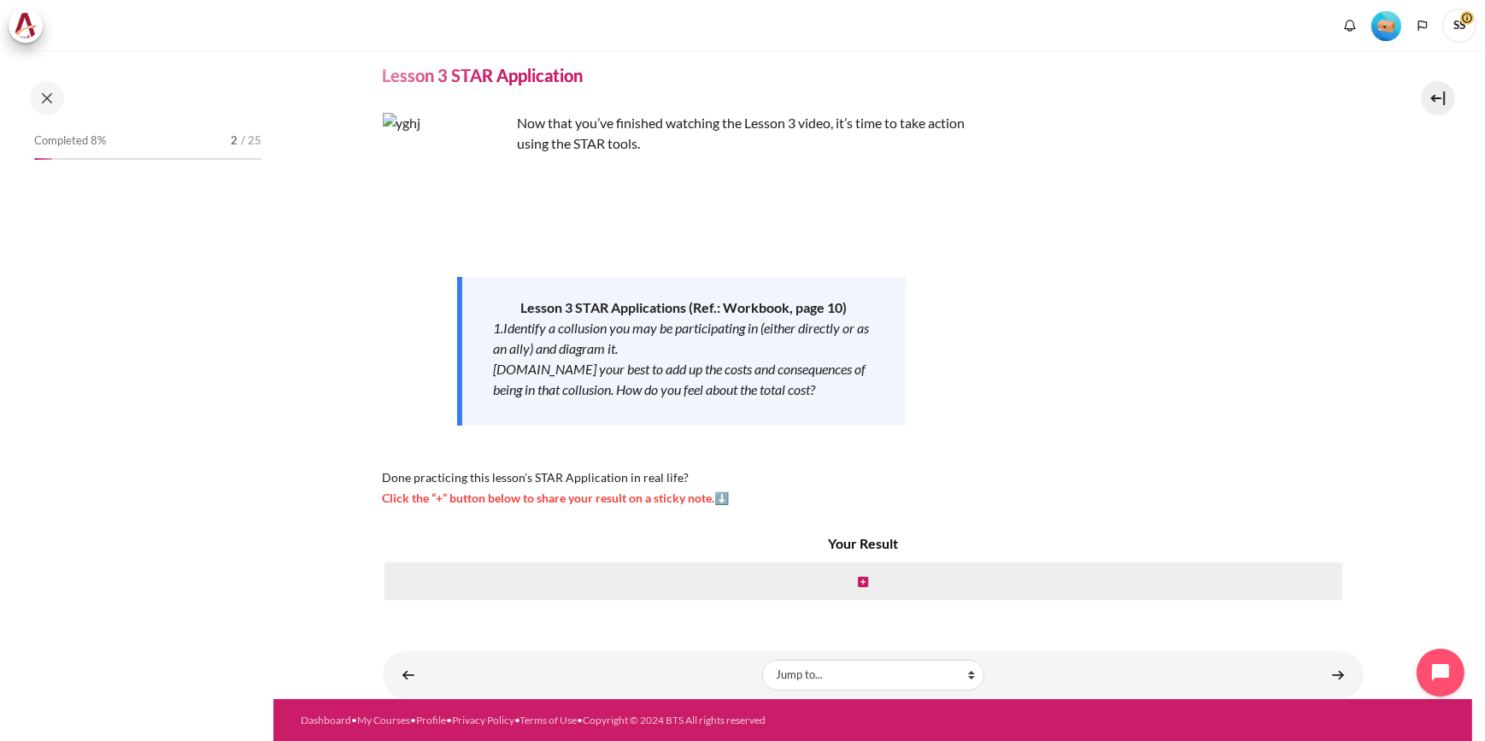
click at [690, 496] on span "Click the “+” button below to share your result on a sticky note.⬇️" at bounding box center [556, 498] width 347 height 15
click at [859, 577] on icon "Content" at bounding box center [863, 582] width 10 height 12
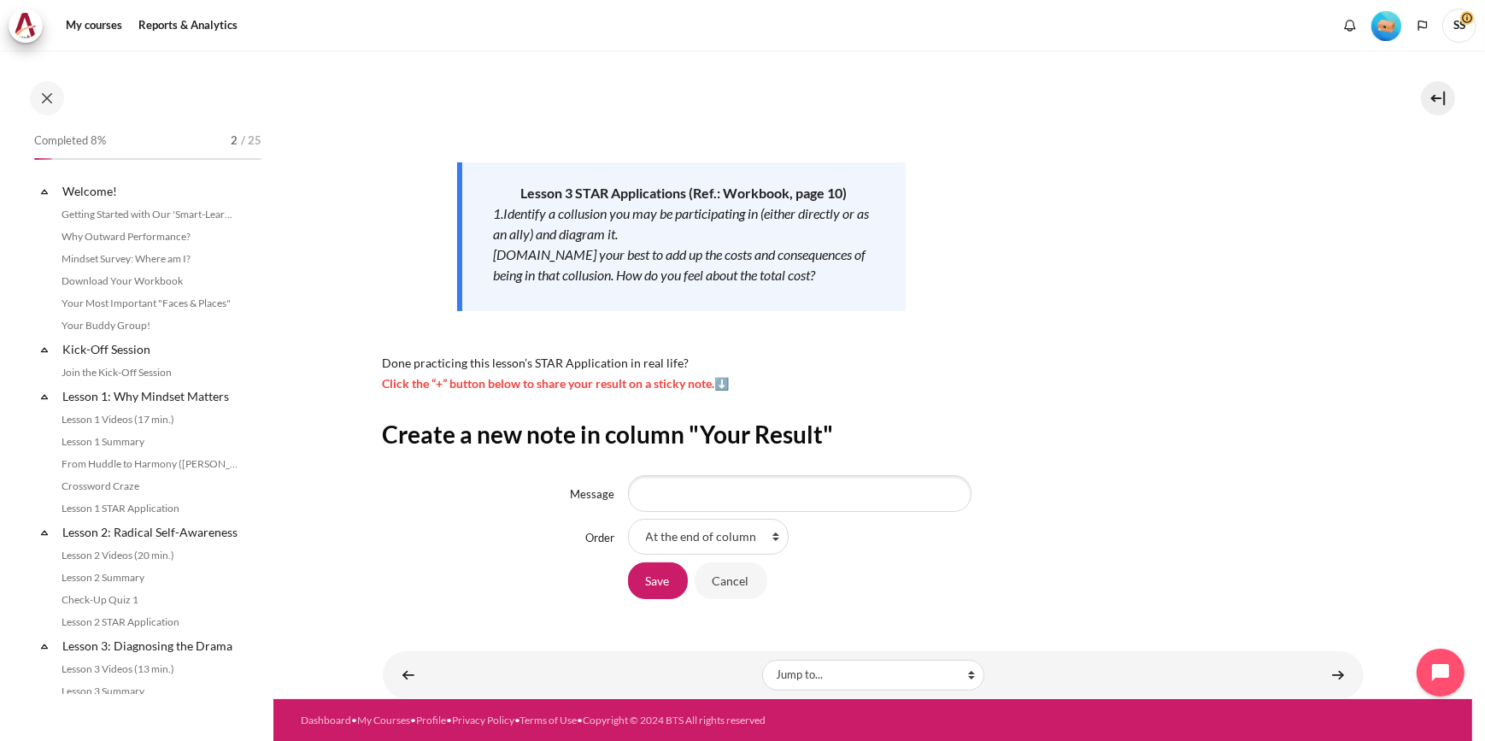
scroll to position [342, 0]
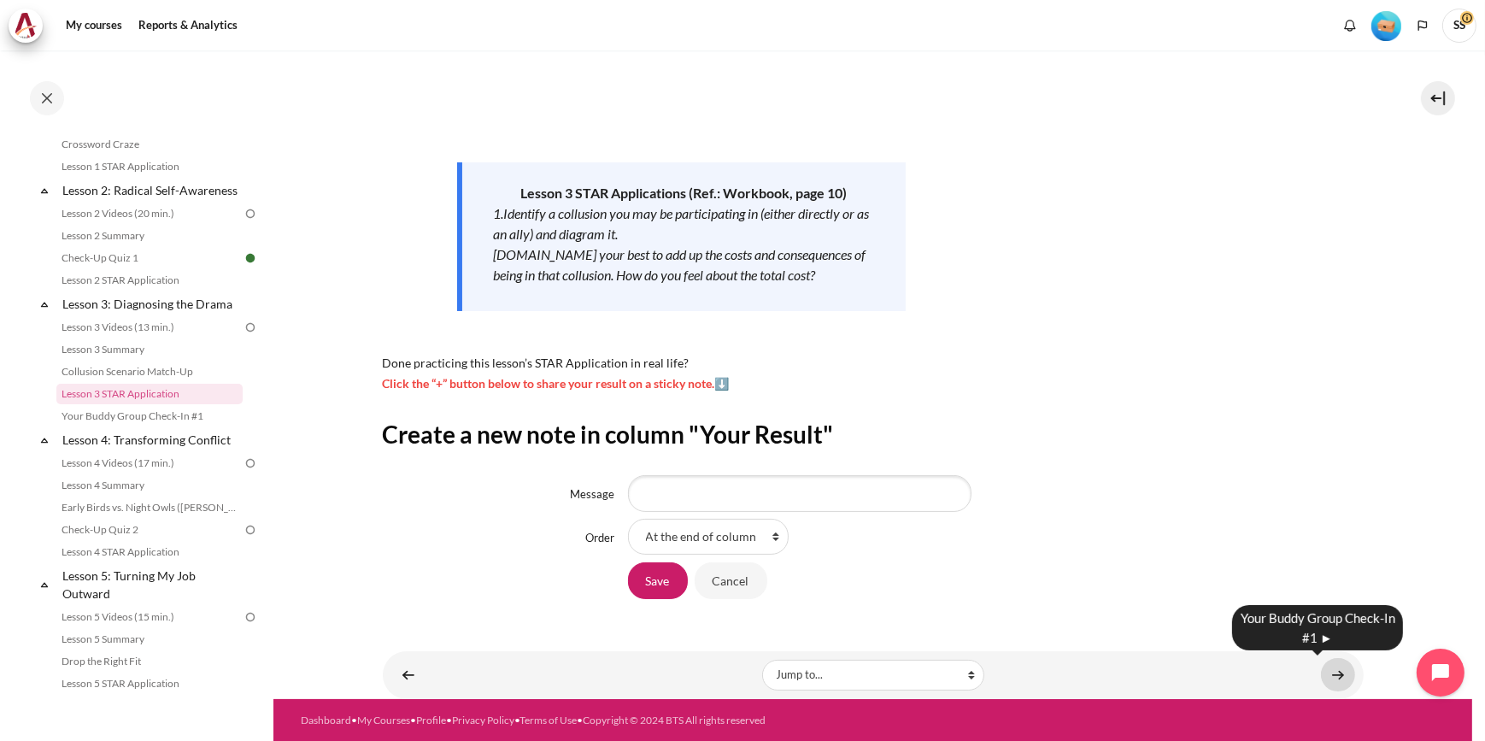
click at [1329, 673] on link "Content" at bounding box center [1338, 674] width 34 height 33
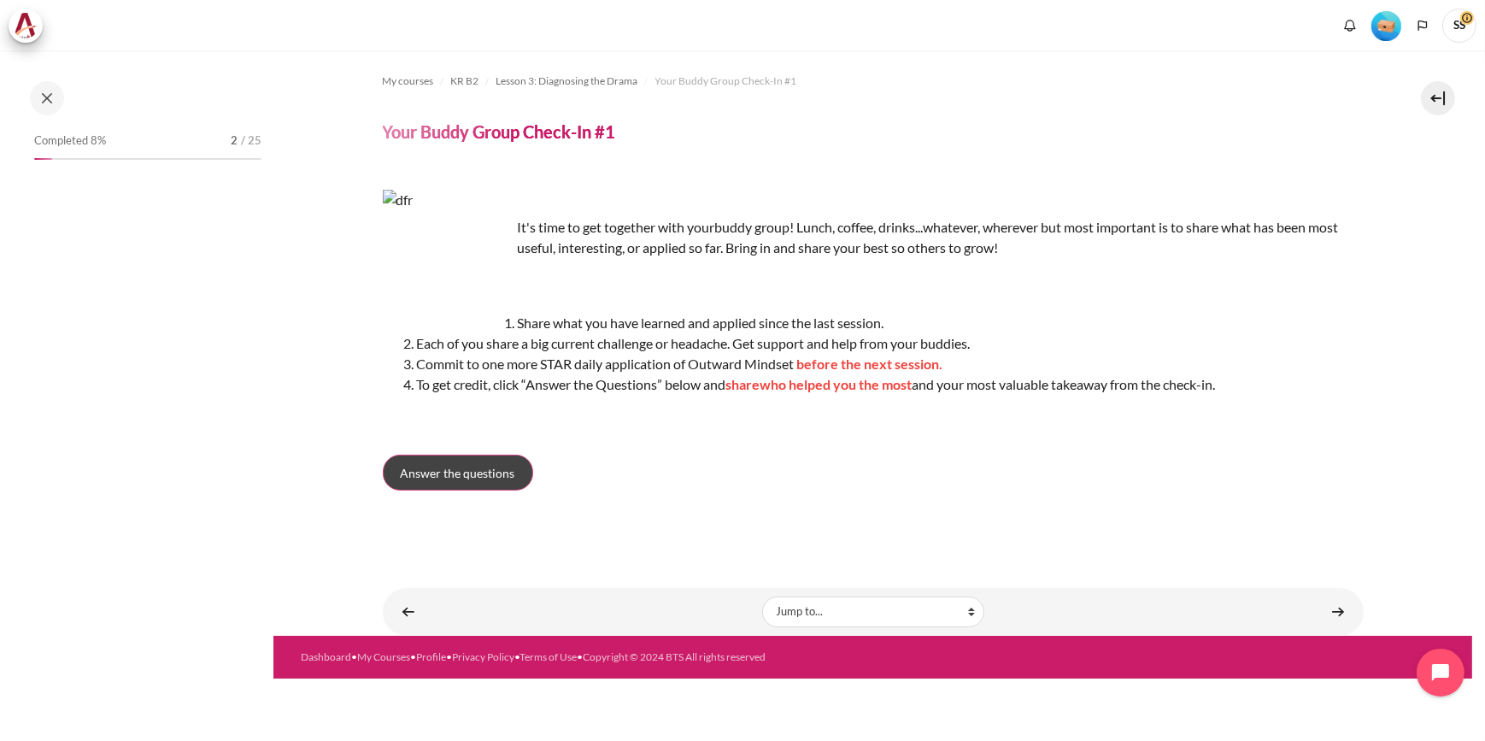
click at [502, 473] on span "Answer the questions" at bounding box center [458, 473] width 115 height 18
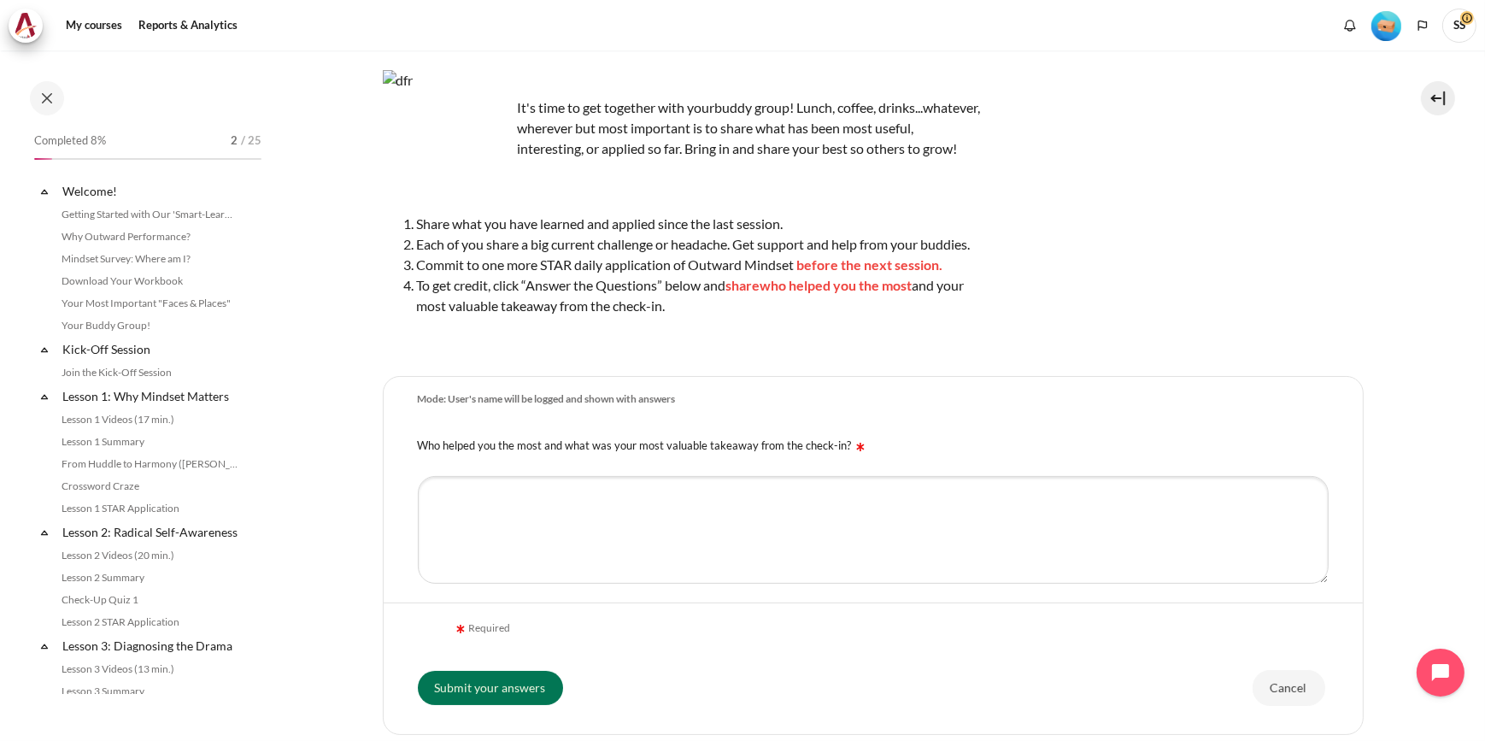
scroll to position [363, 0]
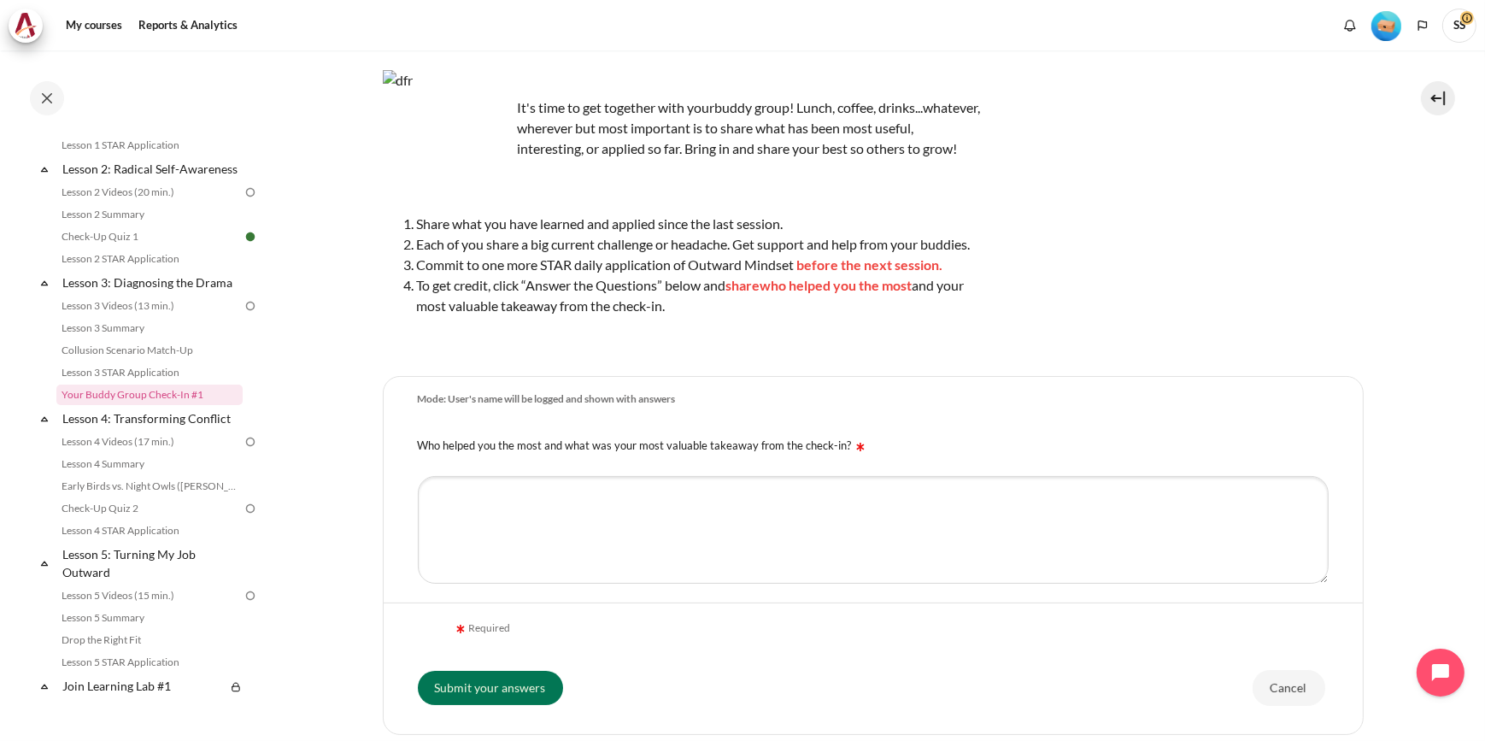
click at [791, 350] on div "It's time to get together with your buddy group! Lunch, coffee, drinks...whatev…" at bounding box center [682, 210] width 598 height 280
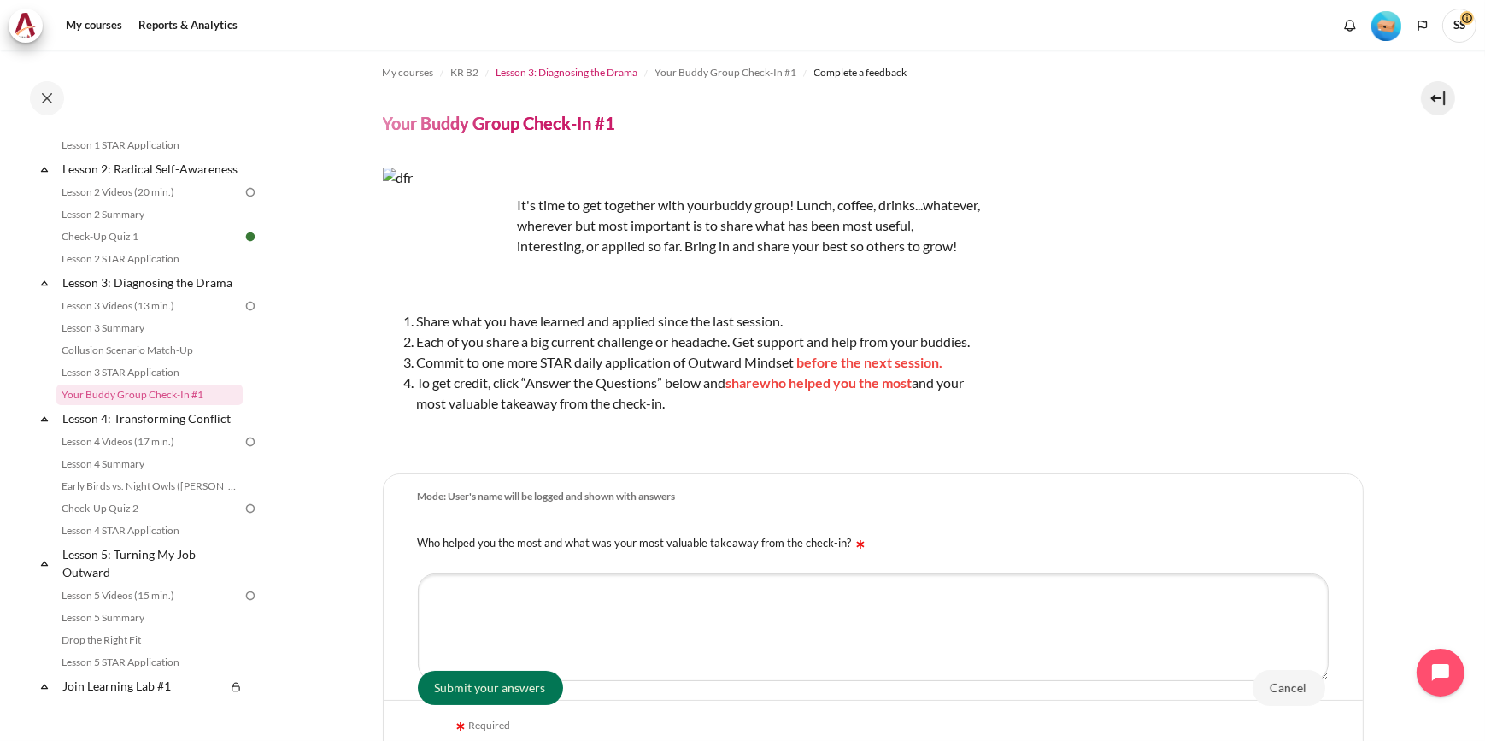
scroll to position [0, 0]
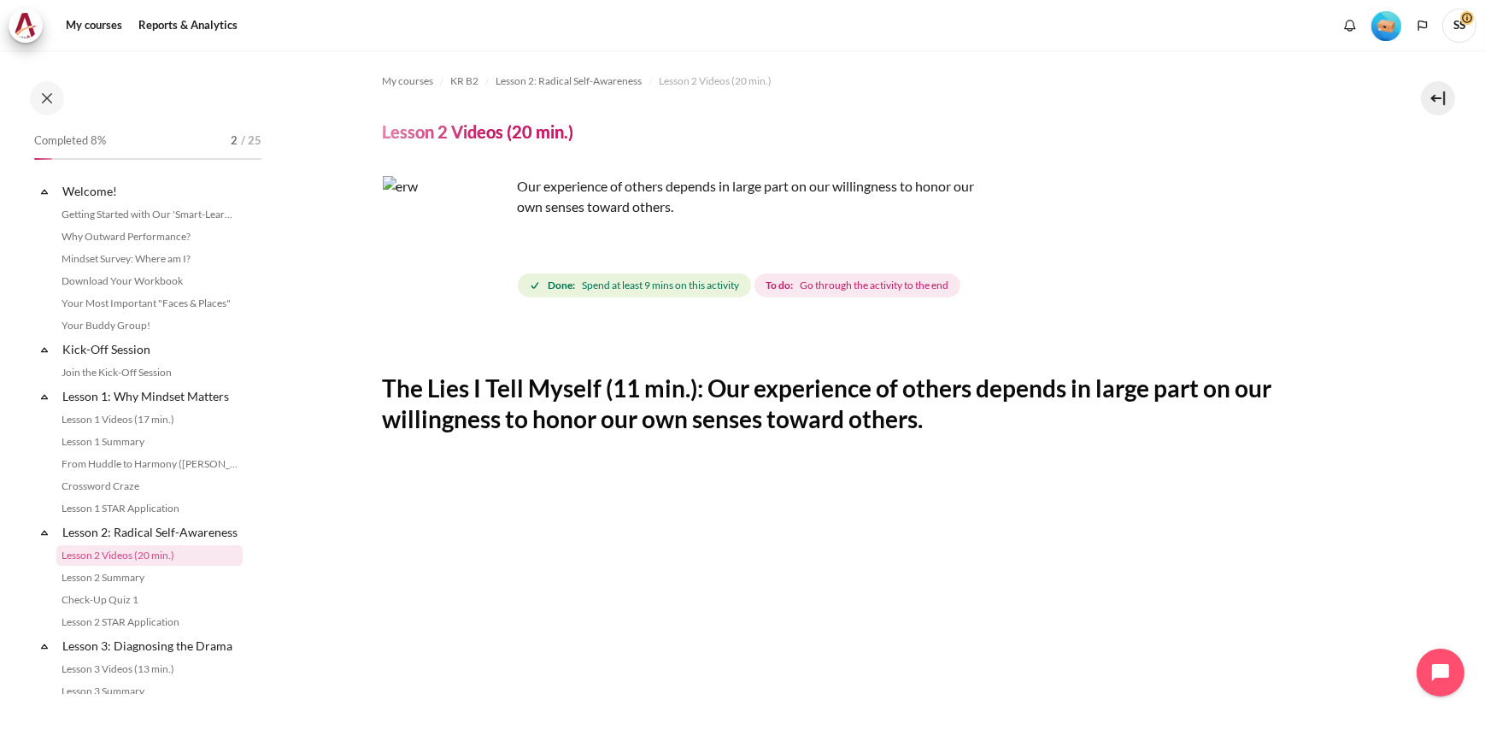
scroll to position [162, 0]
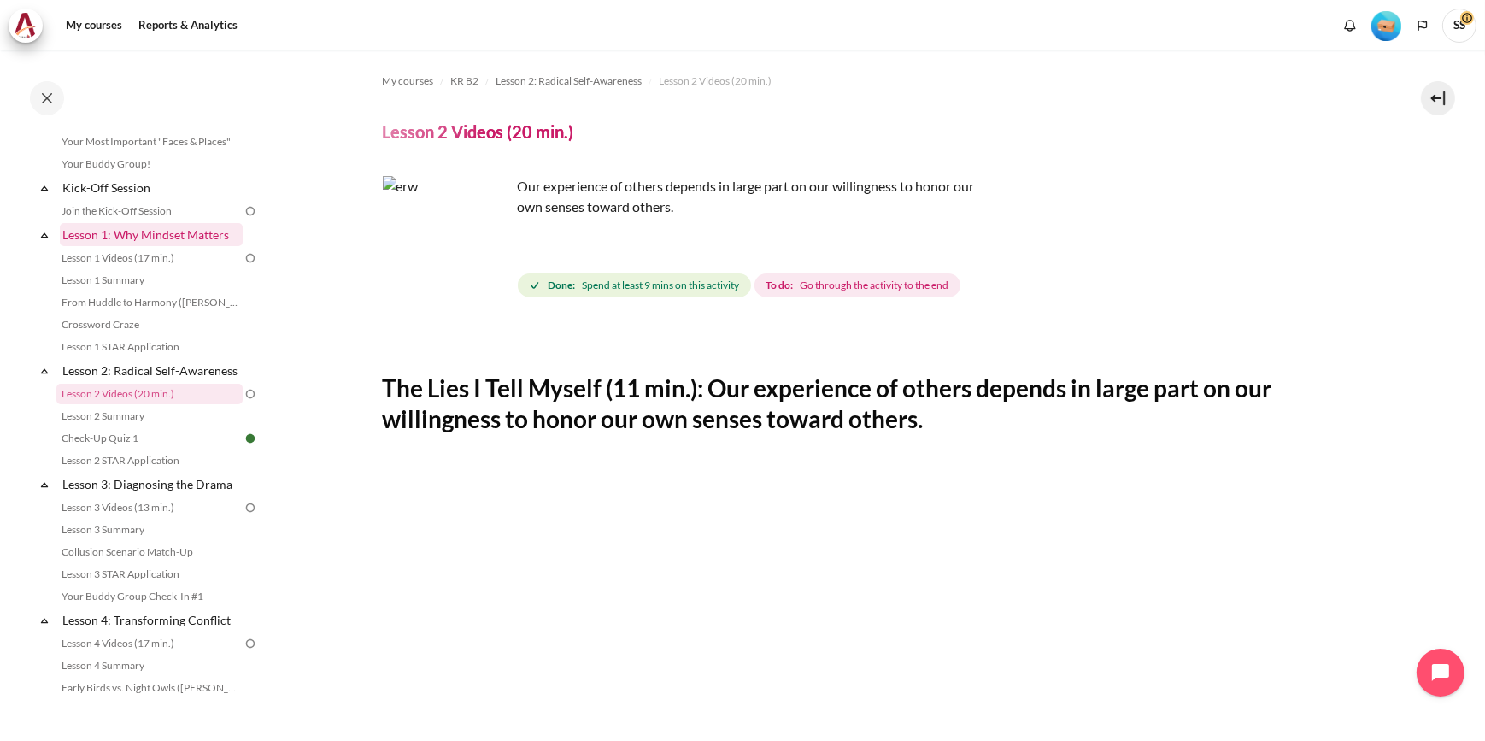
click at [139, 234] on link "Lesson 1: Why Mindset Matters" at bounding box center [151, 234] width 183 height 23
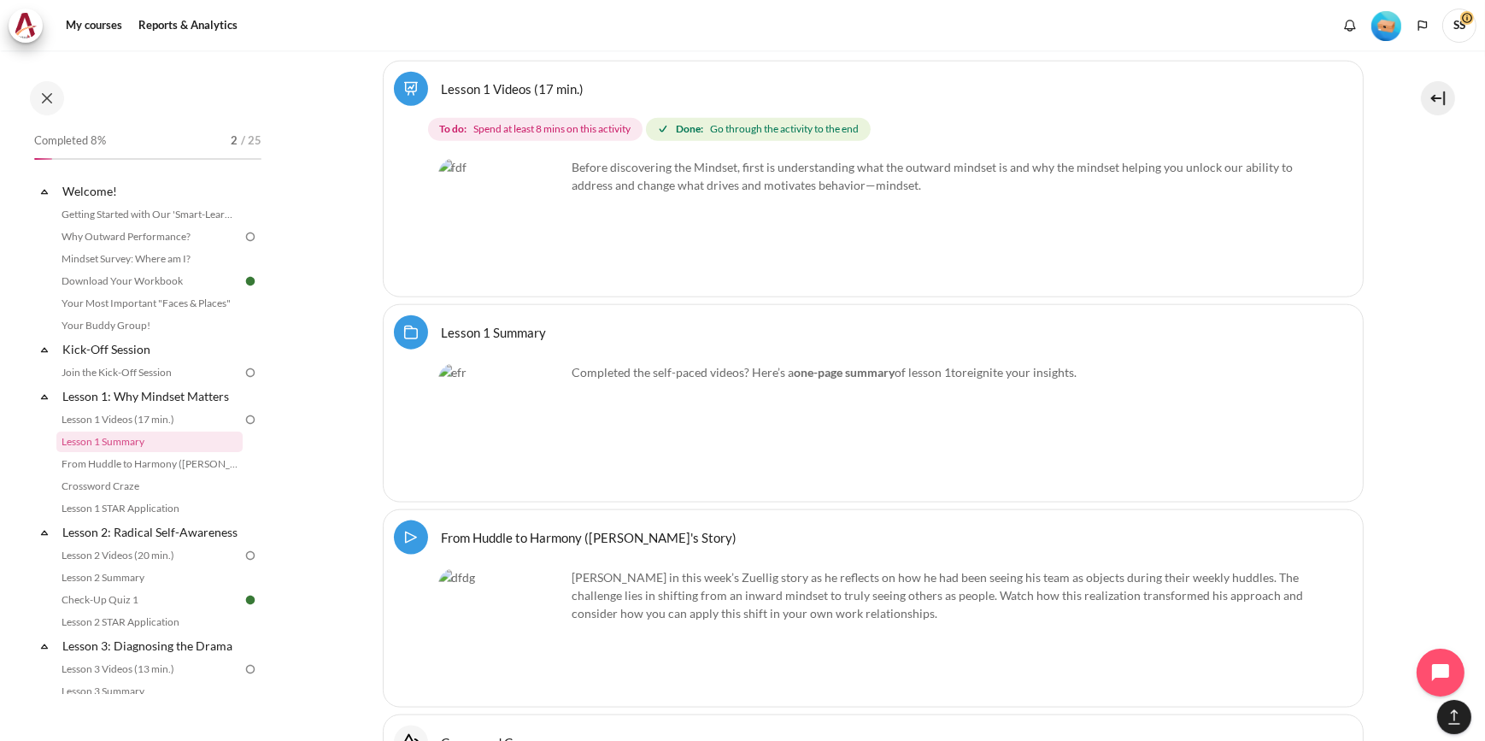
scroll to position [2662, 0]
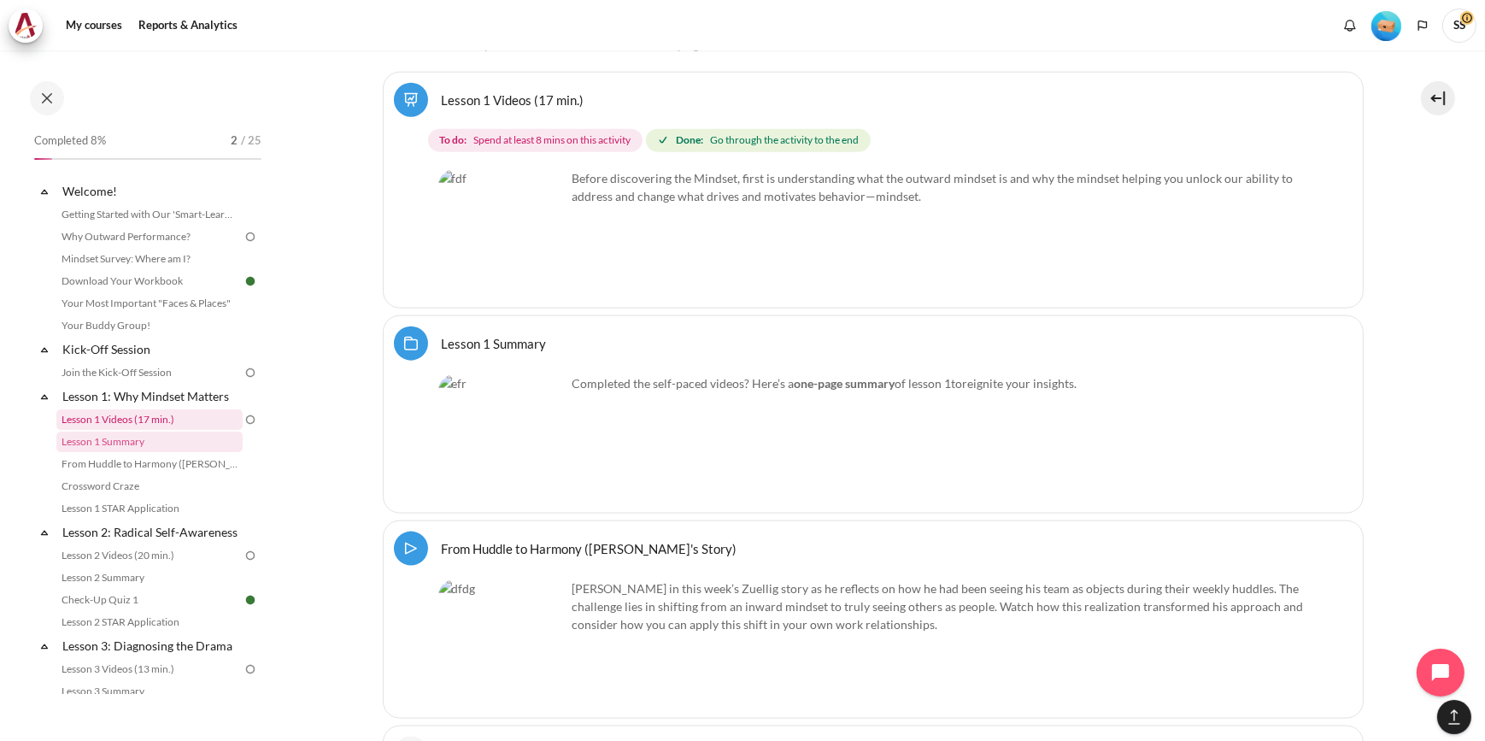
click at [127, 422] on link "Lesson 1 Videos (17 min.)" at bounding box center [149, 419] width 186 height 21
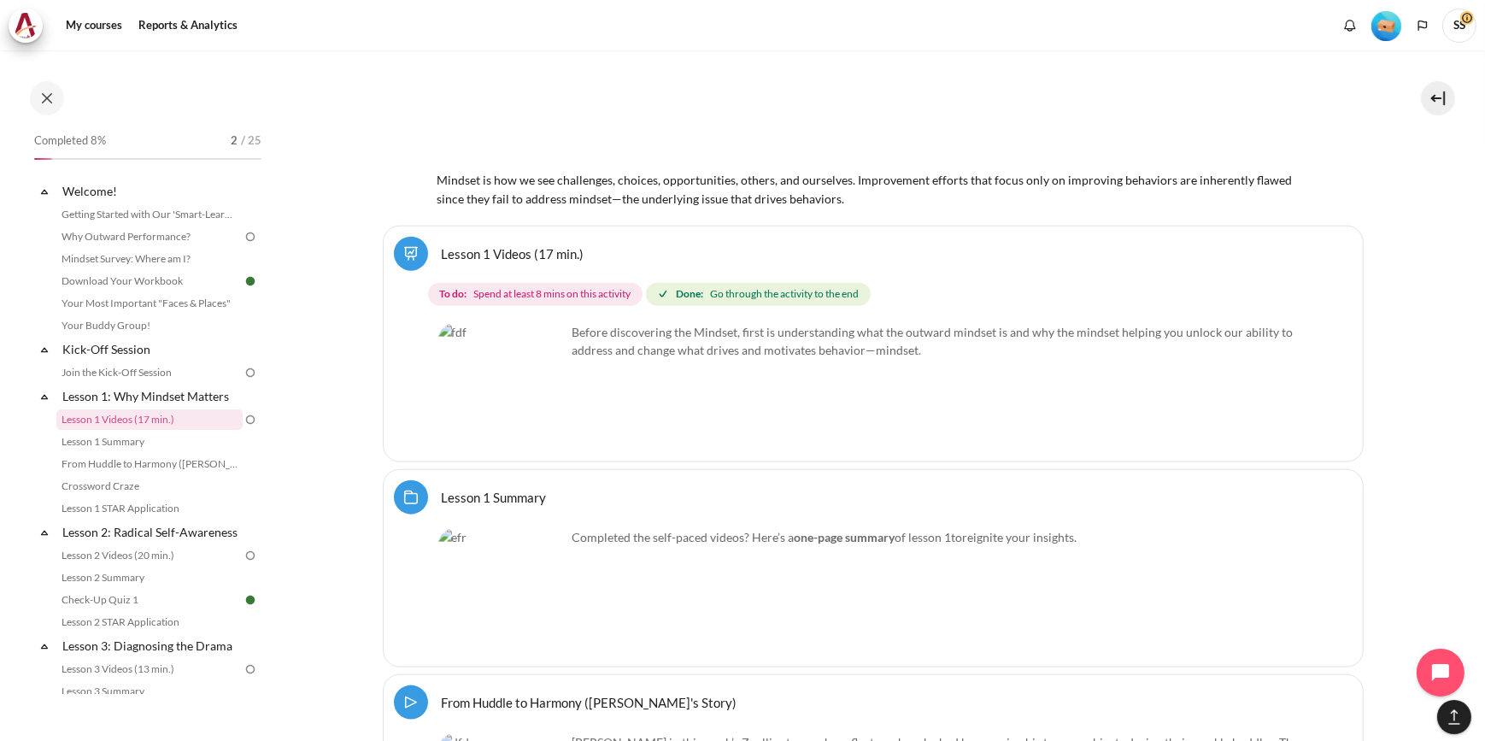
scroll to position [2506, 0]
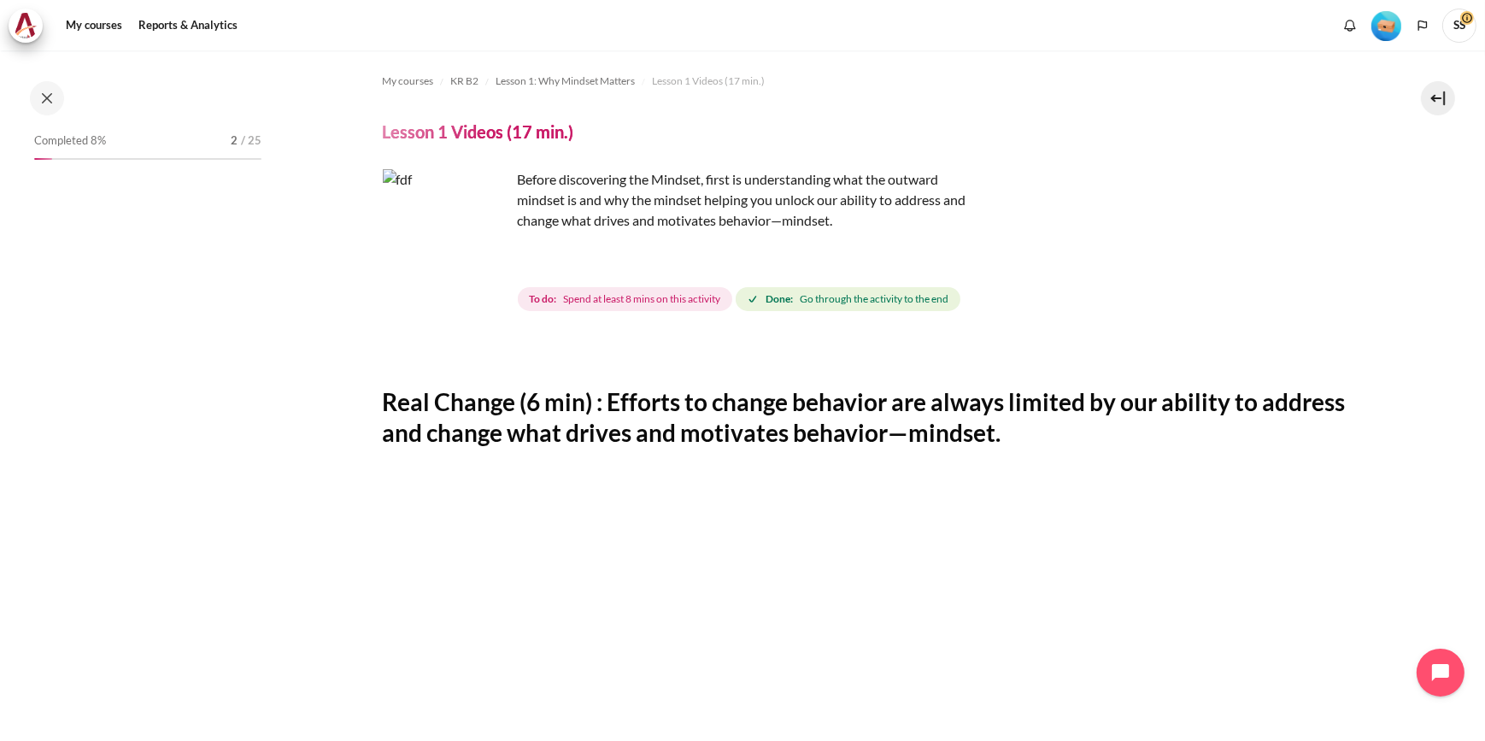
scroll to position [8, 0]
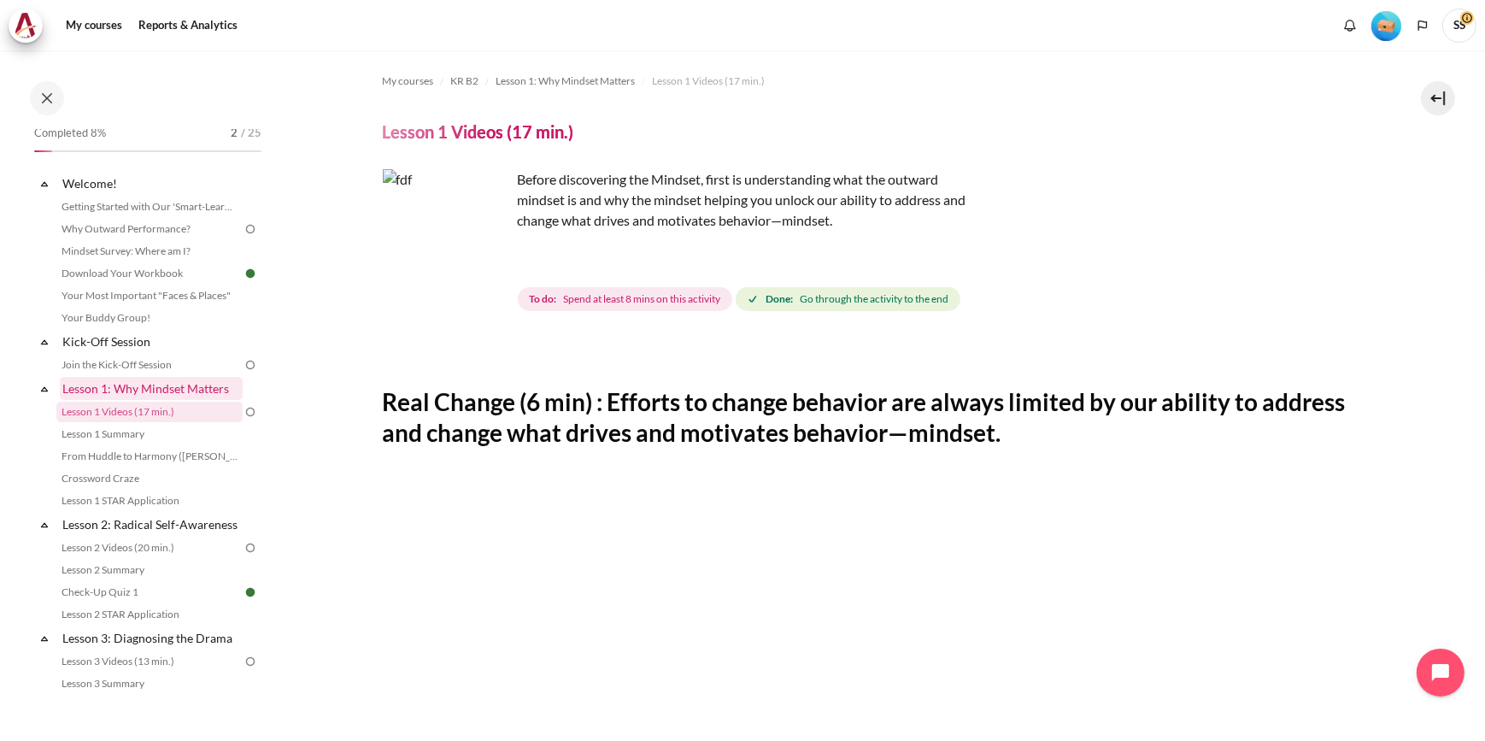
click at [109, 389] on link "Lesson 1: Why Mindset Matters" at bounding box center [151, 388] width 183 height 23
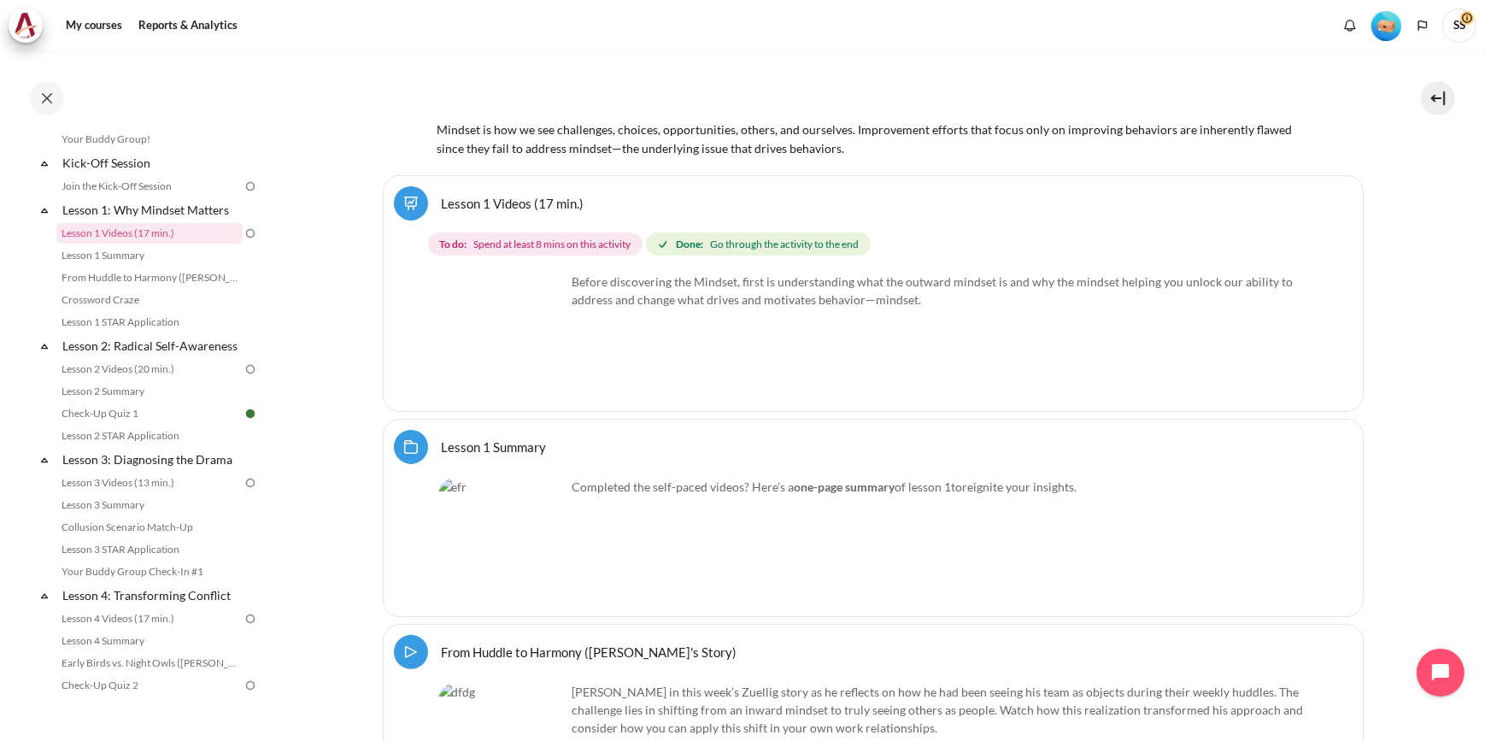
scroll to position [419, 0]
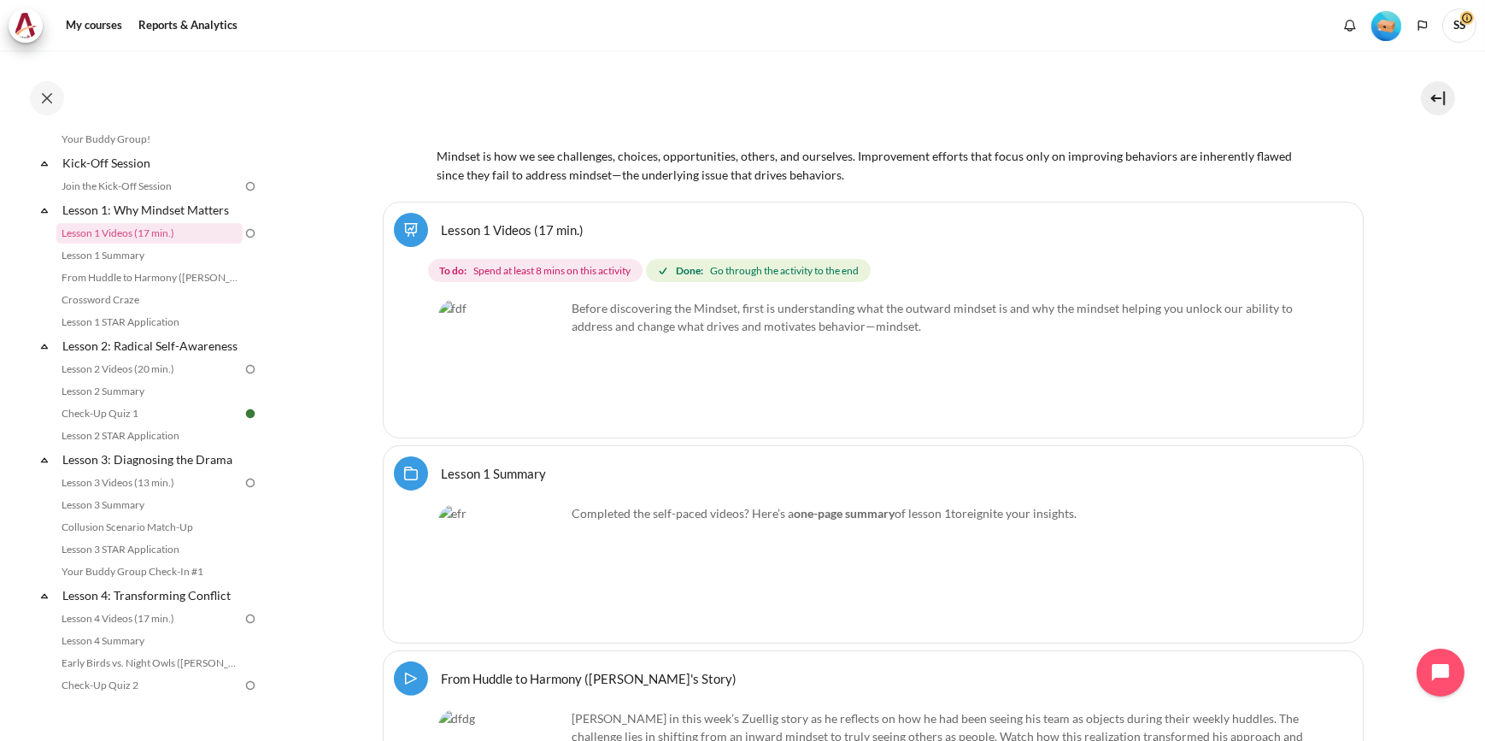
click at [442, 227] on link "Lesson 1 Videos (17 min.)" at bounding box center [513, 229] width 143 height 16
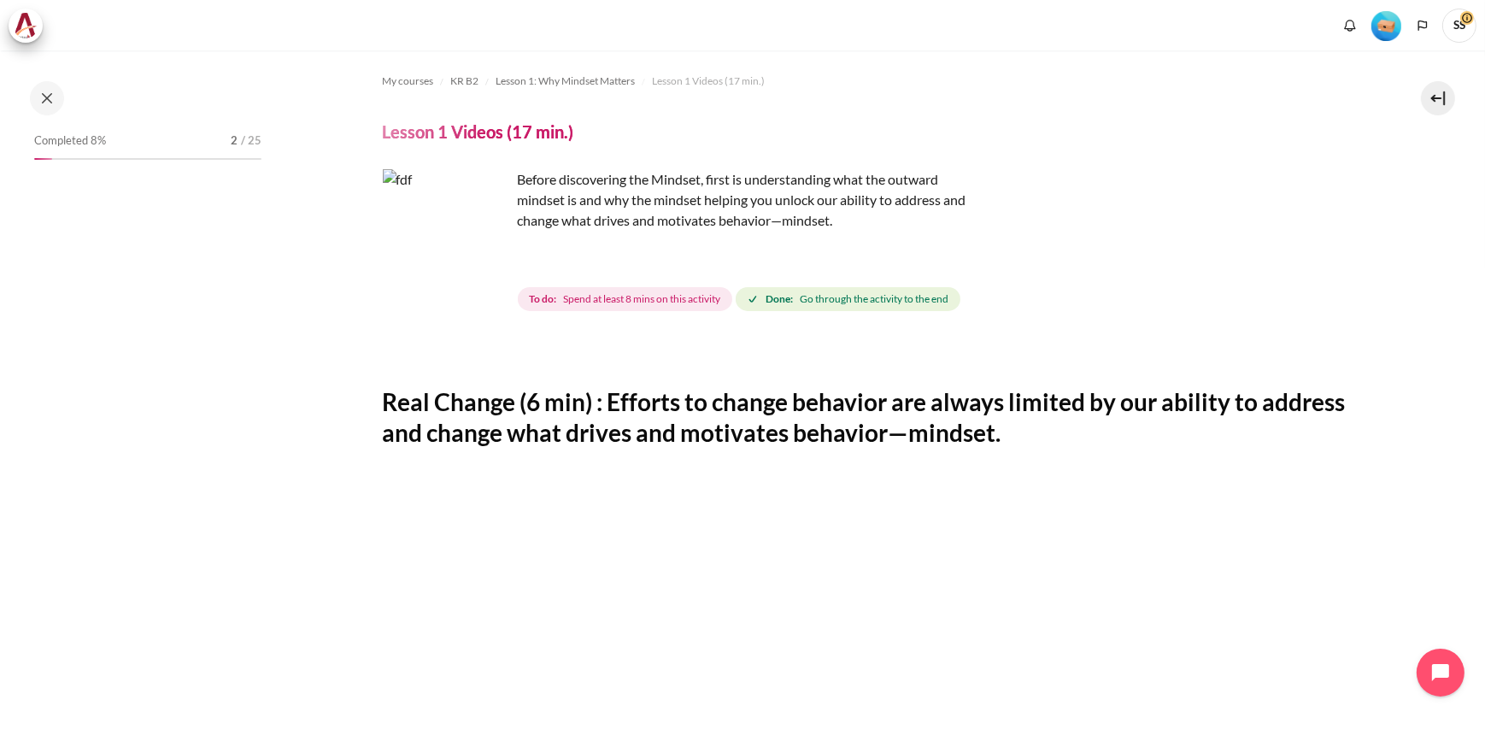
click at [485, 265] on img "Content" at bounding box center [447, 233] width 128 height 128
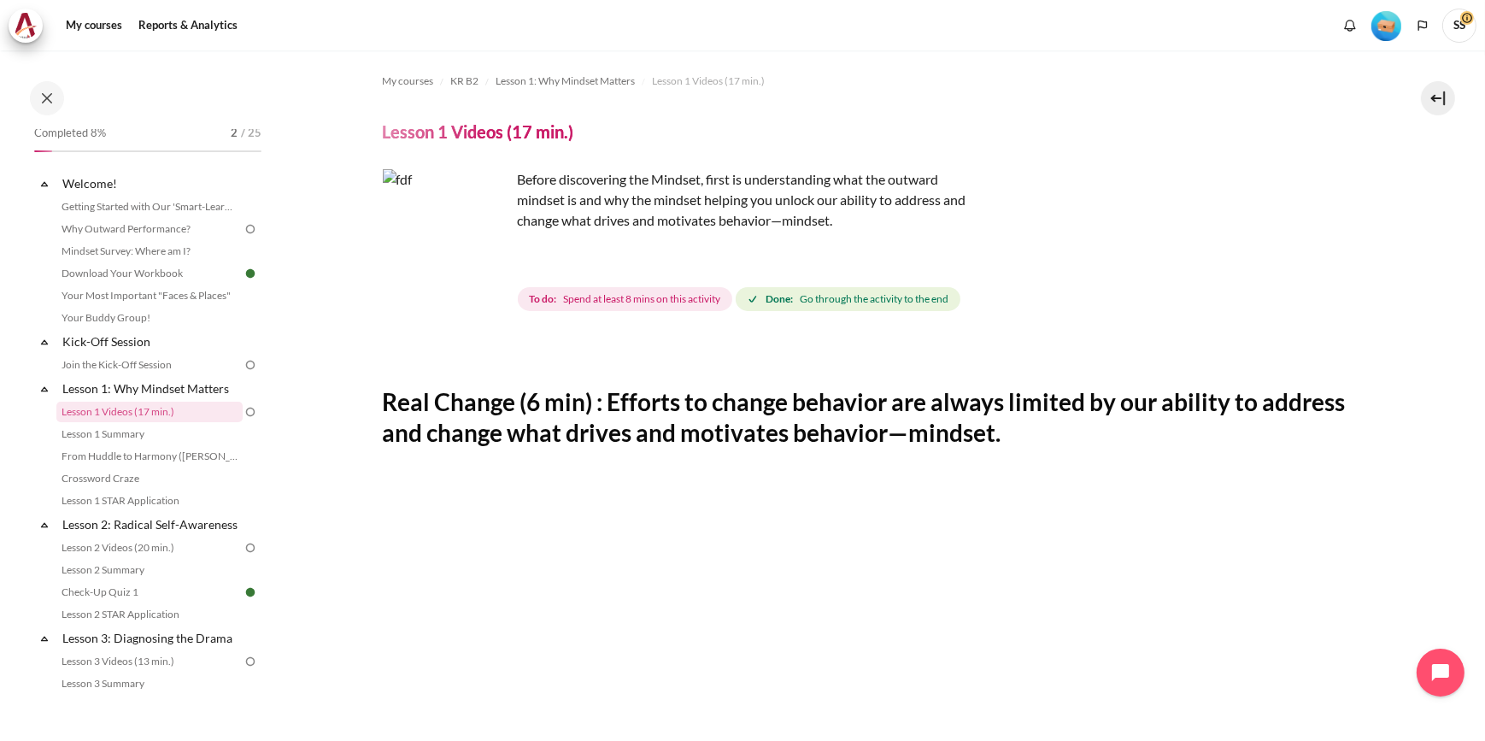
click at [486, 264] on img "Content" at bounding box center [447, 233] width 128 height 128
click at [486, 266] on img "Content" at bounding box center [447, 233] width 128 height 128
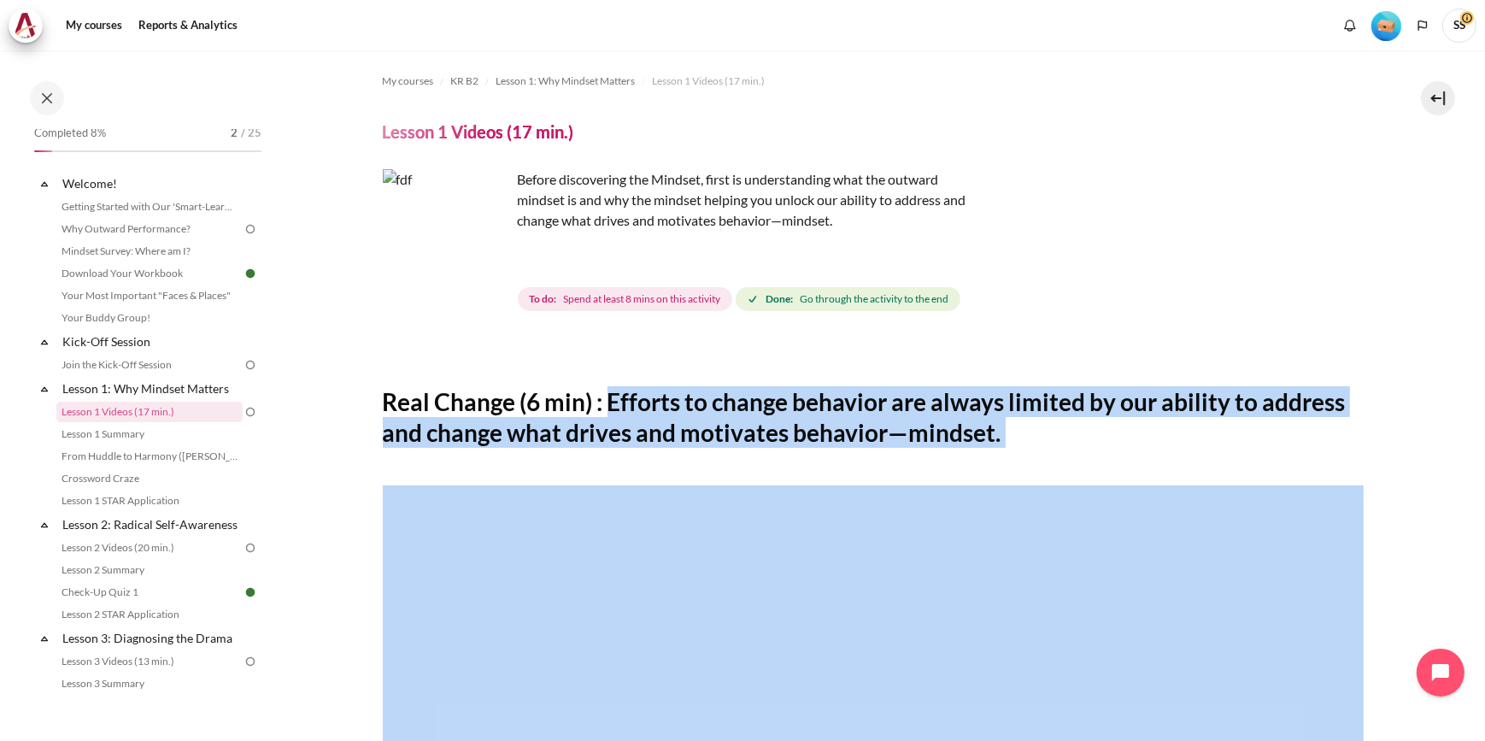
drag, startPoint x: 615, startPoint y: 399, endPoint x: 1034, endPoint y: 458, distance: 422.9
